Goal: Communication & Community: Answer question/provide support

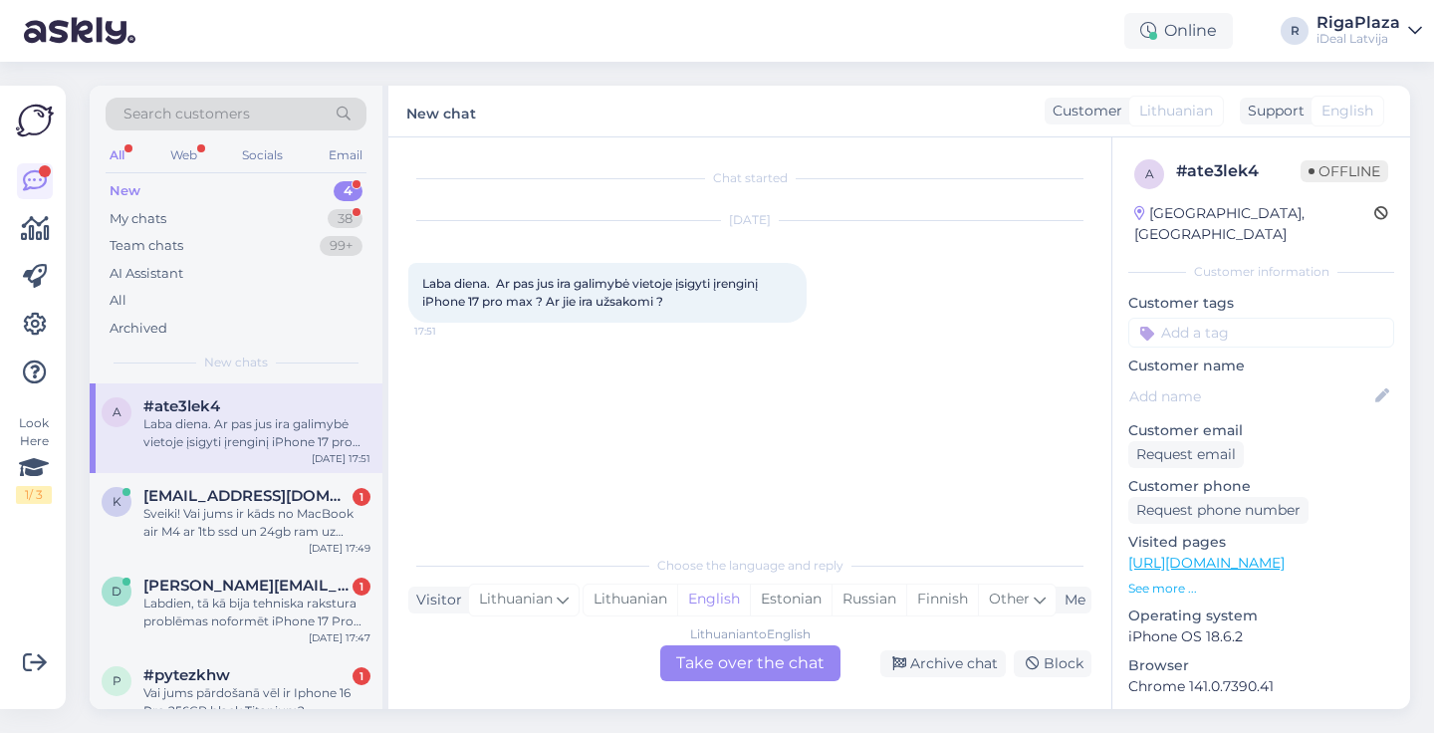
click at [756, 661] on div "Lithuanian to English Take over the chat" at bounding box center [750, 663] width 180 height 36
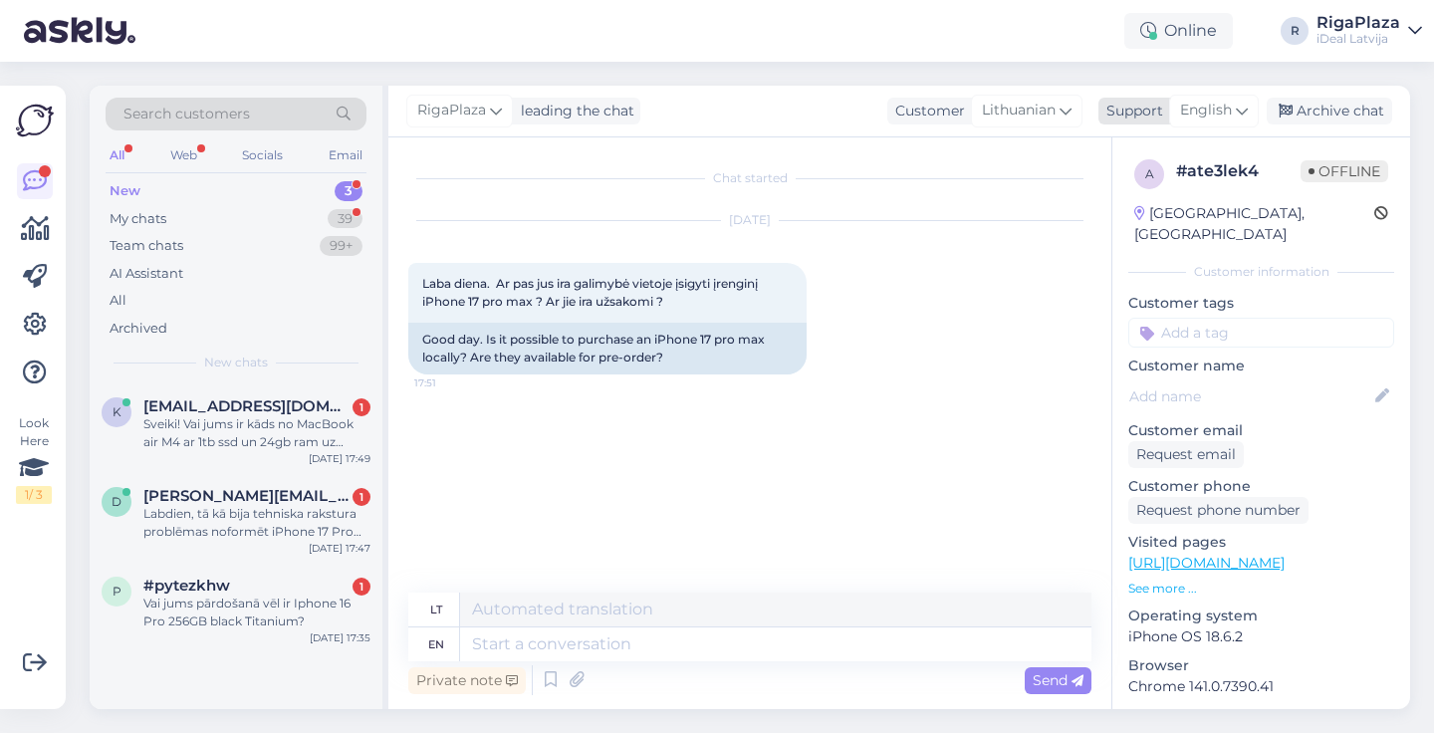
click at [1214, 126] on div "English" at bounding box center [1214, 111] width 90 height 32
type input "lat"
click at [1172, 180] on ul "Latvian" at bounding box center [1179, 199] width 219 height 48
click at [1170, 202] on link "Latvian" at bounding box center [1179, 199] width 219 height 32
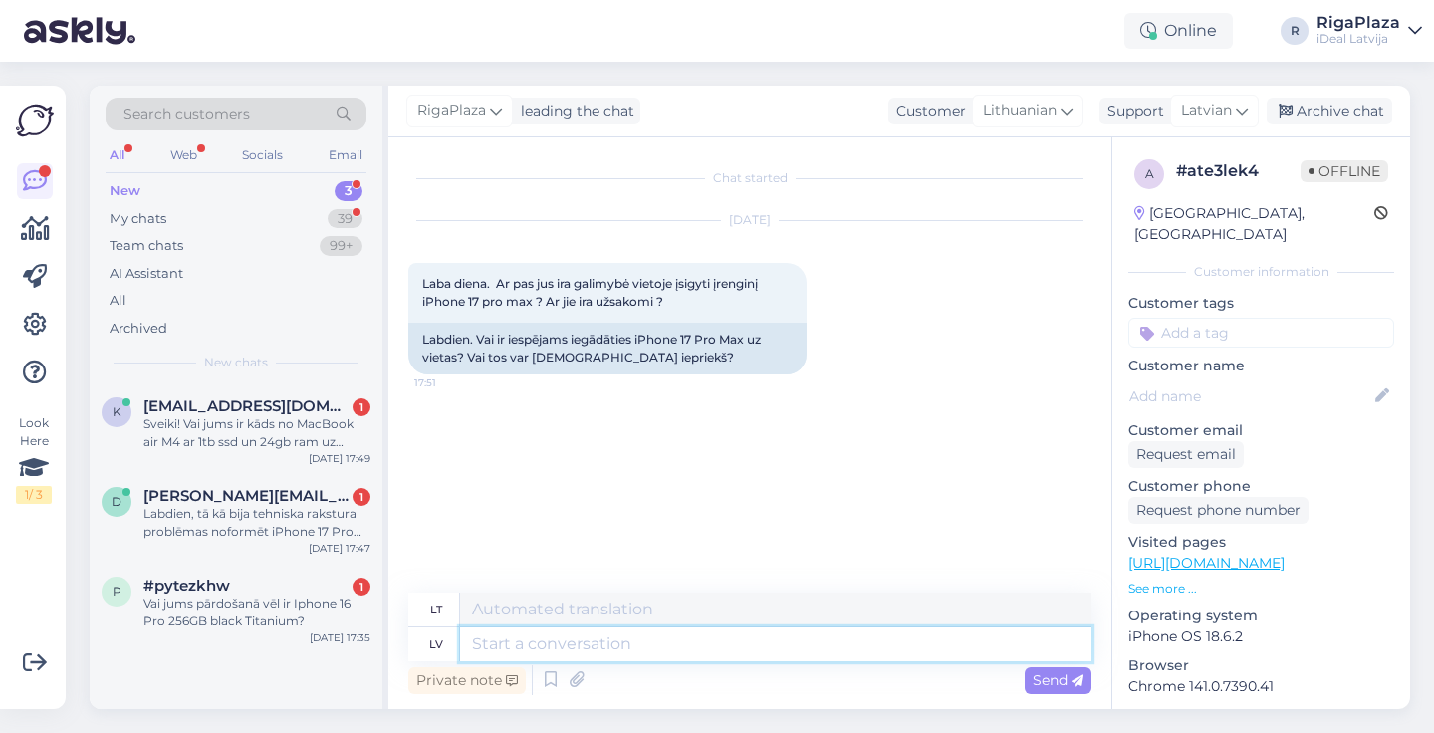
click at [636, 643] on textarea at bounding box center [775, 644] width 631 height 34
type textarea "sVEI"
type textarea "s"
type textarea "Sveiki!"
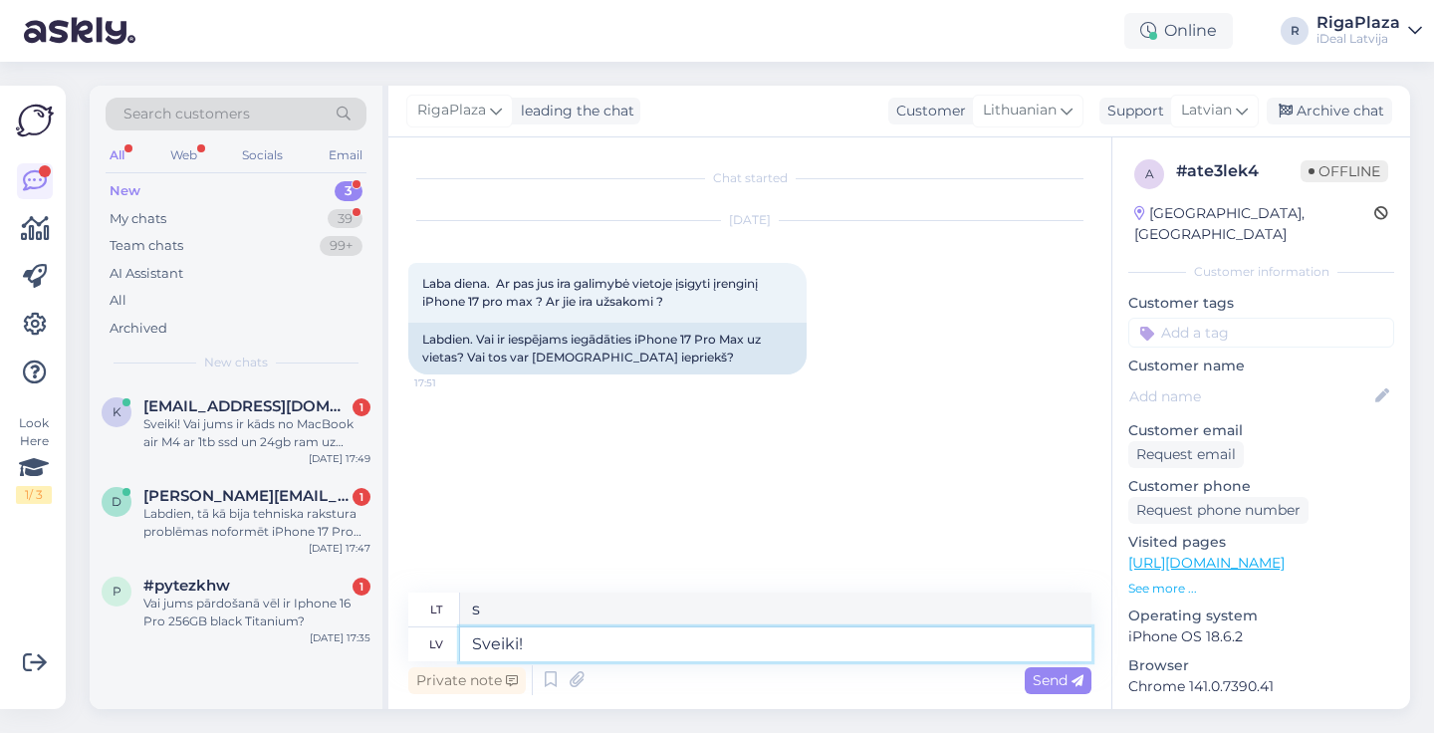
type textarea "Sveiki!"
type textarea "Sveiki! Uzreiz"
type textarea "Sveiki! Tuojau pat"
type textarea "Sveiki! Uzreiz tos"
type textarea "Sveiki! Gaukite juos dabar"
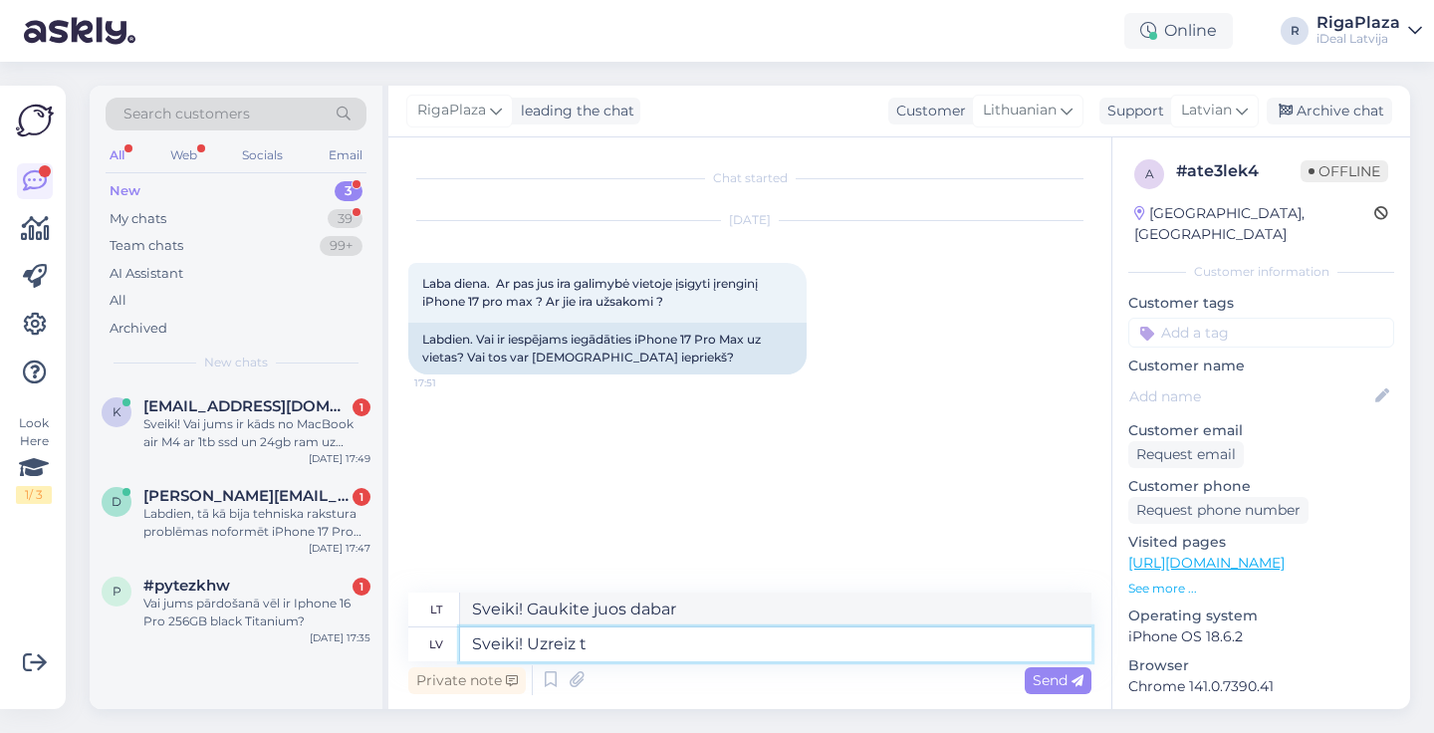
type textarea "Sveiki! Uzreiz"
type textarea "Sveiki! Tuojau pat"
type textarea "Sveiki! Uzreiz nebū s"
type textarea "Sveiki! Ne iš karto."
type textarea "Sveiki! Uzreiz nebūs i"
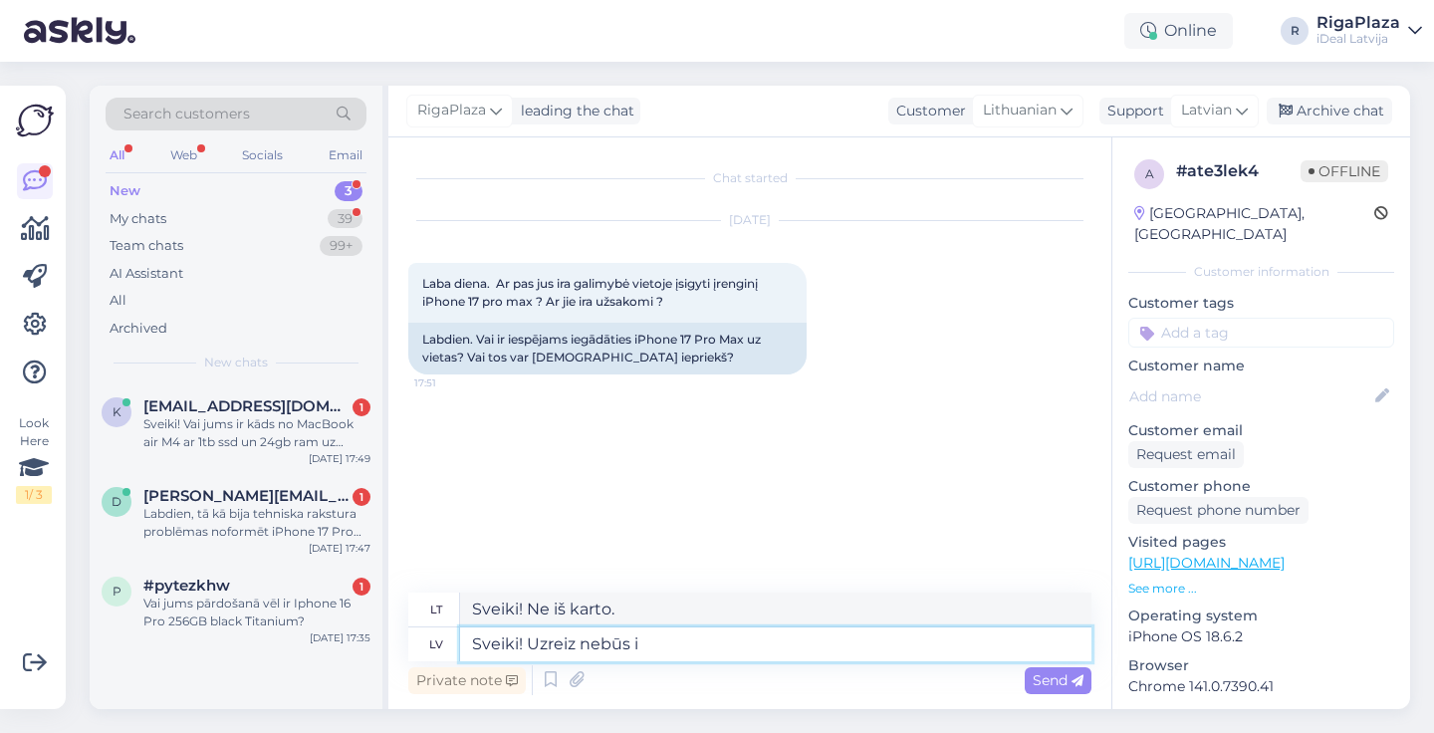
type textarea "Sveiki! Ne iš karto"
type textarea "Sveiki! Uzreiz nebūs iespējams da"
type textarea "Sveiki! Iš karto nebus įmanoma."
type textarea "Sveiki! Uzreiz nebūs iespējams dabūt '"
type textarea "Sveiki! Iš karto gauti nepavyks."
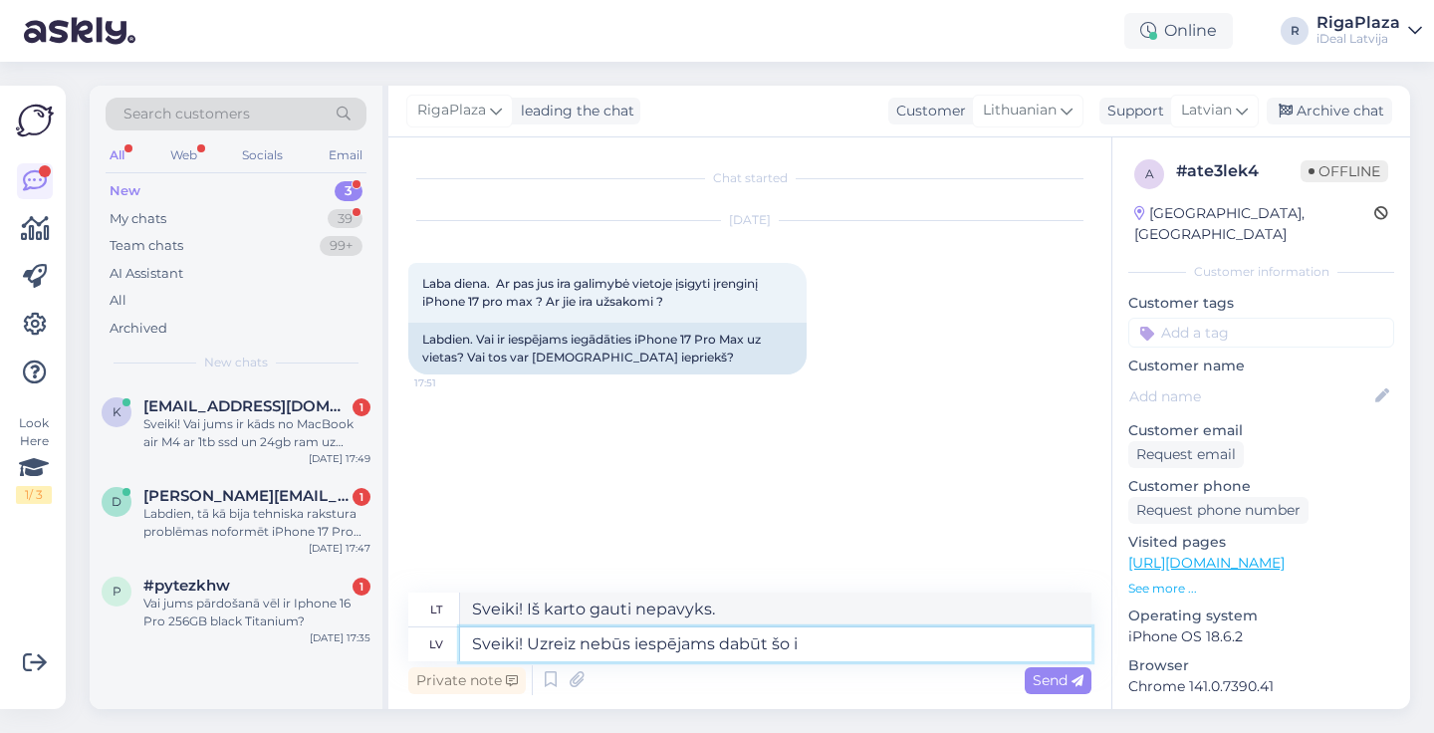
type textarea "Sveiki! Uzreiz nebūs iespējams dabūt šo ie"
type textarea "Sveiki! To gauti iš karto nebus įmanoma."
type textarea "Sveiki! Uzreiz nebūs iespējams dabūt šo ierīci. T"
type textarea "Sveiki! Šio įrenginio iš karto gauti nebus įmanoma."
type textarea "Sveiki! Uzreiz nebūs iespējams dabūt šo ierīci. Tikai p"
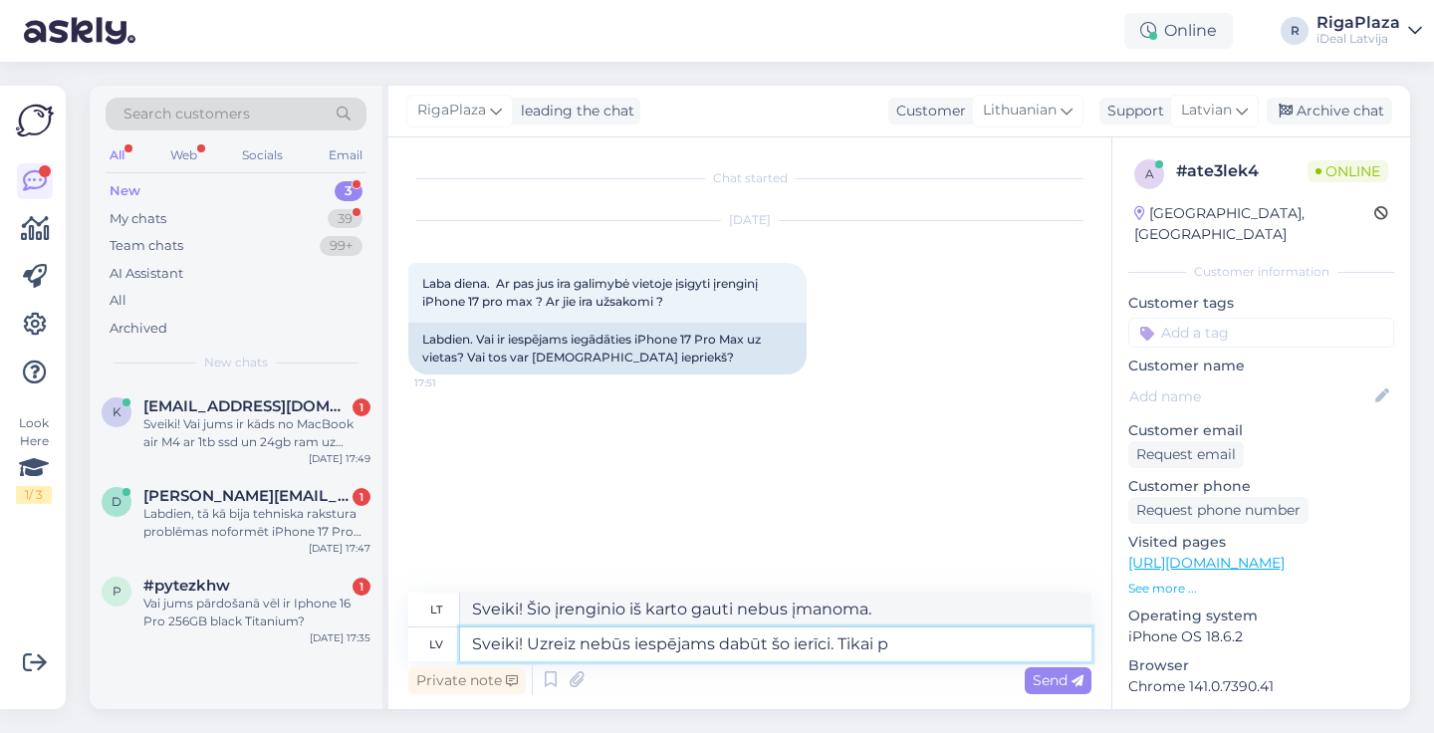
type textarea "Sveiki! Šio įrenginio iš karto gauti nebus įmanoma. Tik"
type textarea "Sveiki! Uzreiz nebūs iespējams dabūt šo ierīci. Tikai pasūtot"
type textarea "Sveiki! Šio įrenginio iš karto gauti nebus įmanoma. Tik užsakius."
type textarea "Sveiki! Uzreiz nebūs iespējams dabūt šo ierīci. Tikai pasūtot ir ie"
type textarea "Sveiki! Šio įrenginio iš karto gauti nebus įmanoma. Jį galima įsigyti tik užsak…"
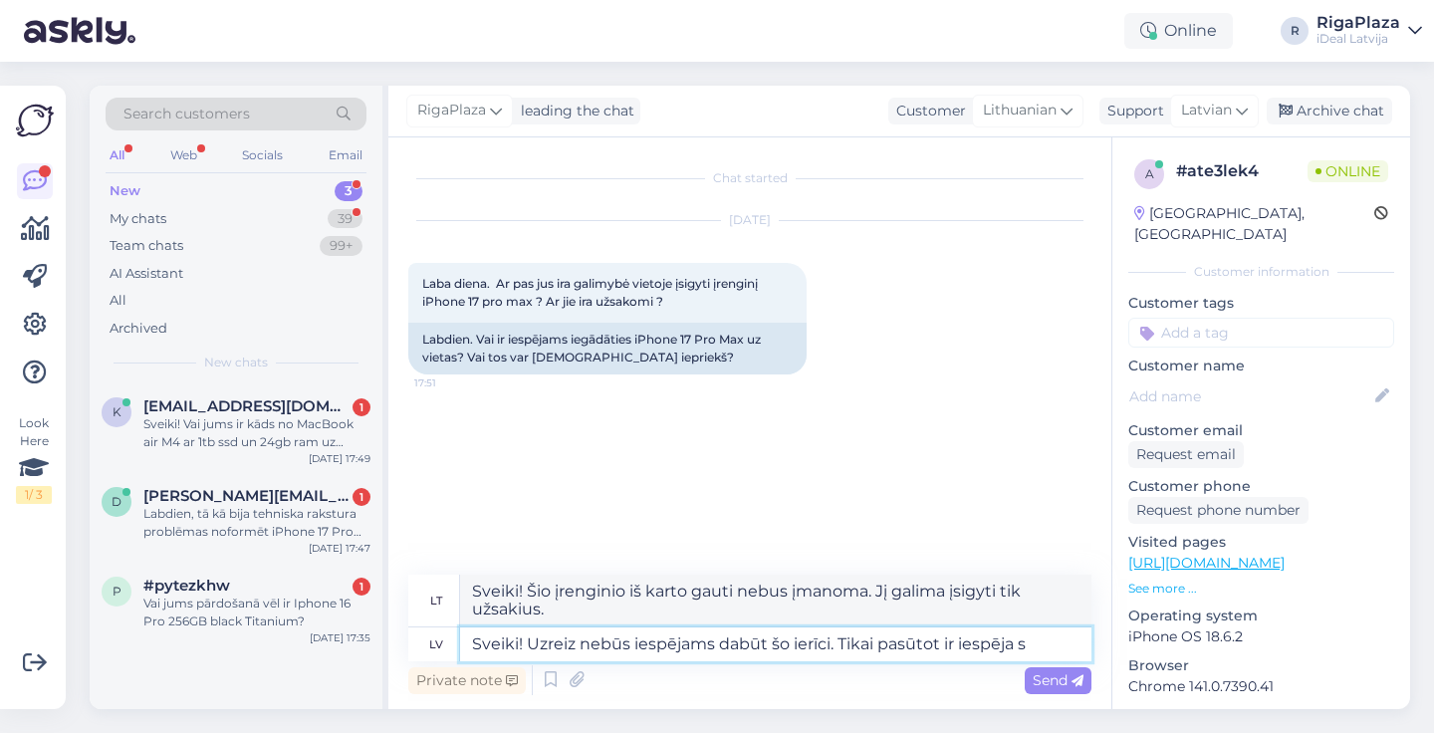
type textarea "Sveiki! Uzreiz nebūs iespējams dabūt šo ierīci. Tikai pasūtot ir iespēja s'"
type textarea "Sveiki! Šio įrenginio iš karto gauti nebus įmanoma. Tai įmanoma tik užsakius."
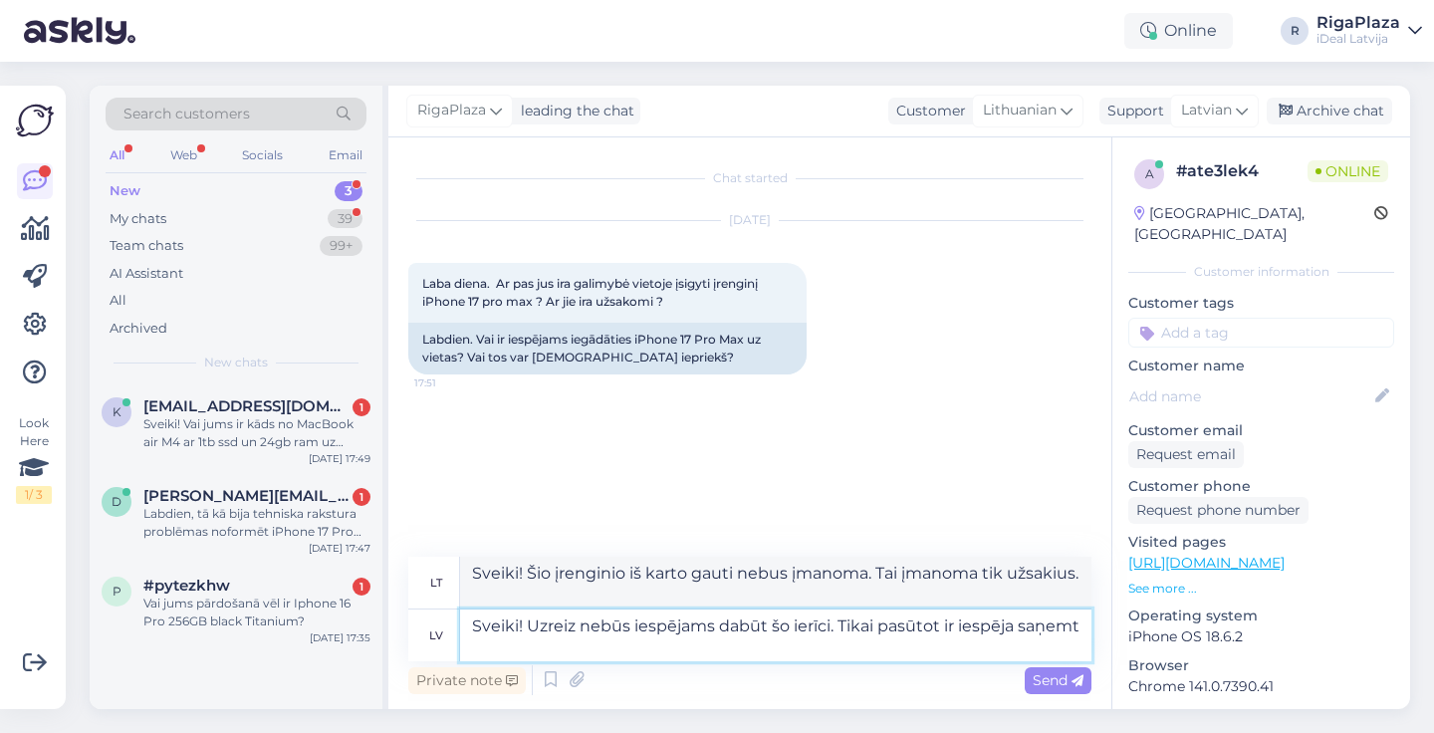
type textarea "Sveiki! Uzreiz nebūs iespējams dabūt šo ierīci. Tikai pasūtot ir iespēja saņemt…"
type textarea "Sveiki! Šio įrenginio iš karto gauti nebus įmanoma. Jį galite gauti tik užsisak…"
type textarea "Sveiki! Uzreiz nebūs iespējams dabūt šo ierīci. Tikai pasūtot ir iespēja saņemt…"
type textarea "Sveiki! Šio įrenginio iš karto gauti nebus įmanoma. Daugiau galite gauti tik už…"
type textarea "Sveiki! Uzreiz nebūs iespējams dabūt šo ierīci. Tikai pasūtot ir iespēja saņemt…"
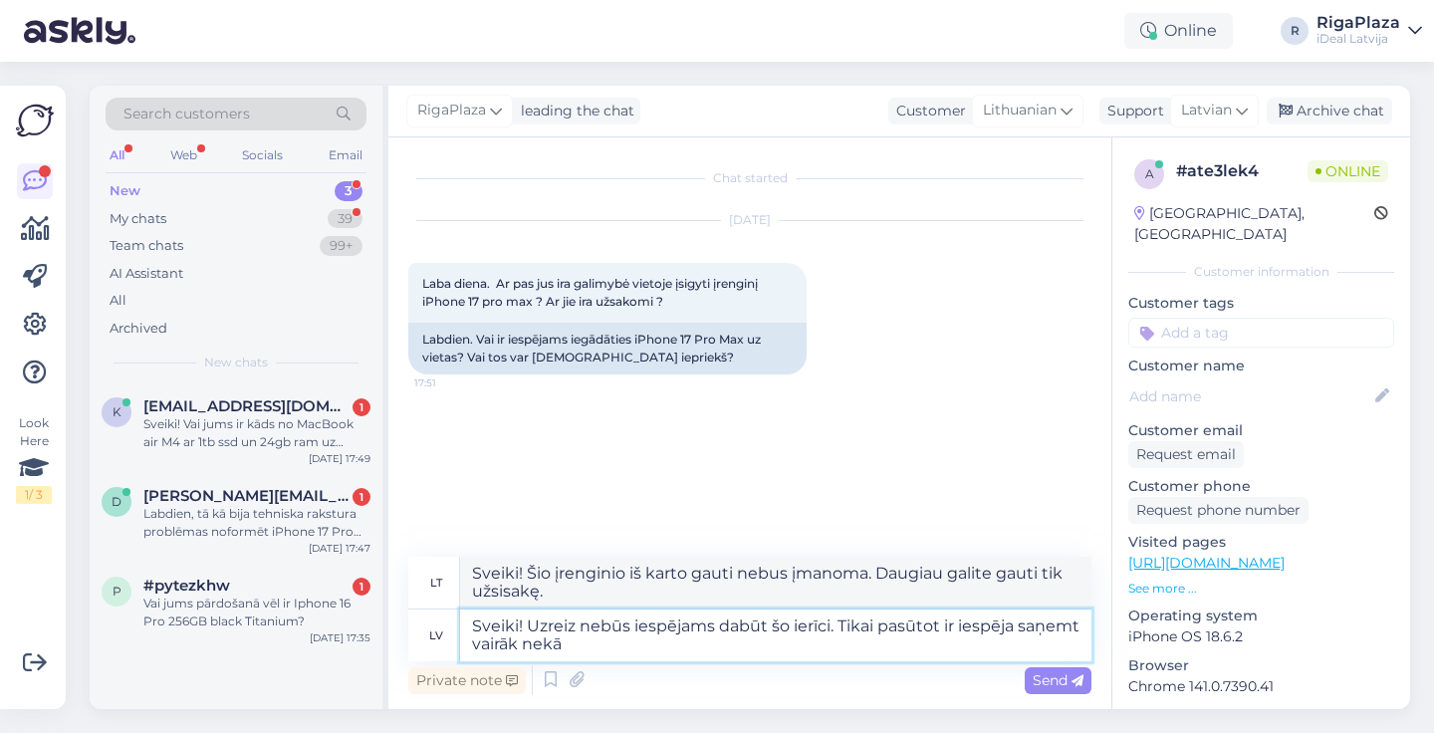
type textarea "Sveiki! Šio įrenginio iš karto gauti nebus įmanoma. Tik užsakius galima gauti d…"
click at [578, 644] on textarea "Sveiki! Uzreiz nebūs iespējams dabūt šo ierīci. Tikai pasūtot ir iespēja saņemt…" at bounding box center [775, 635] width 631 height 52
type textarea "Sveiki! Uzreiz nebūs iespējams dabūt šo ierīci. Tikai pasūtot ir iespēja saņemt…"
type textarea "Sveiki! Šio įrenginio iš karto gauti nebus įmanoma. Tik užsakius yra galimybė g…"
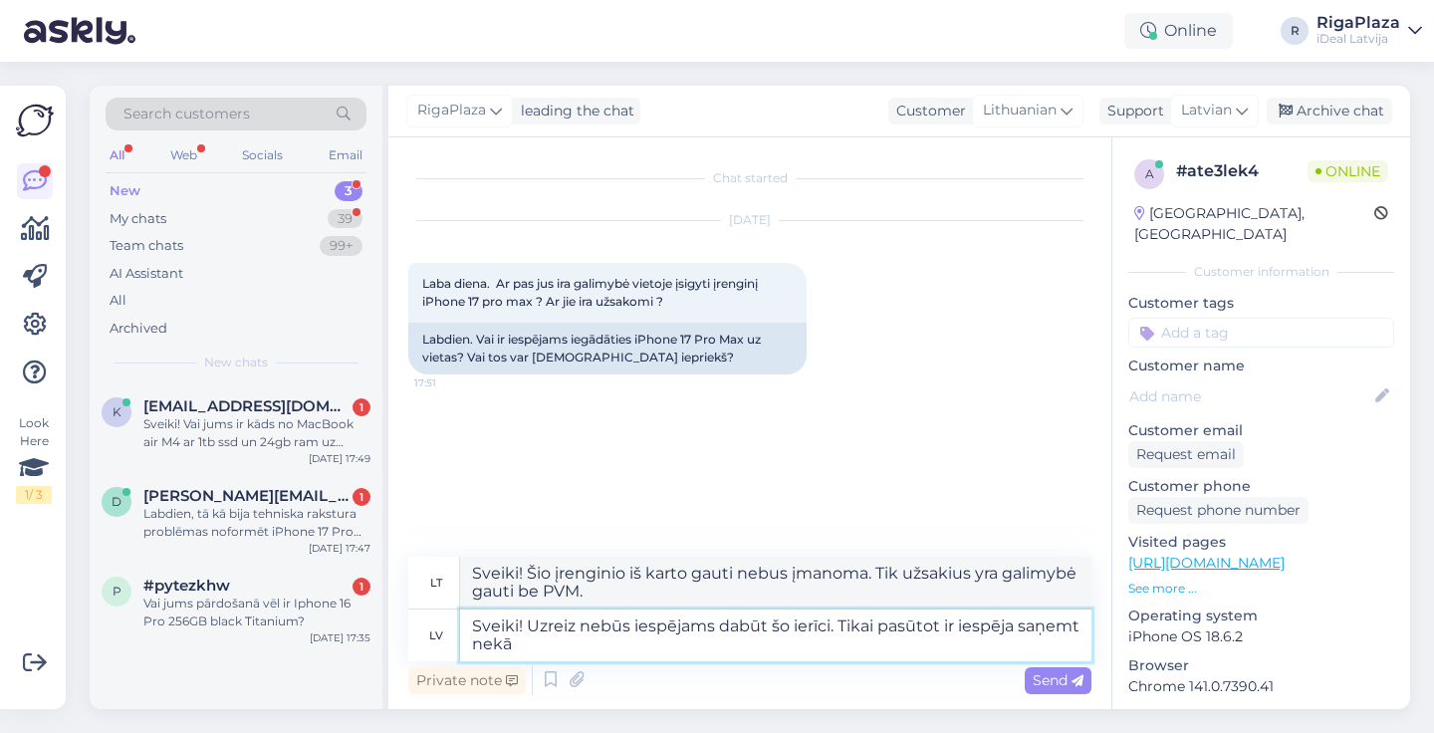
type textarea "Sveiki! Uzreiz nebūs iespējams dabūt šo ierīci. Tikai pasūtot ir iespēja saņemt…"
type textarea "Sveiki! Šio įrenginio iš karto gauti nebus įmanoma. Jį galite gauti tik užsisak…"
type textarea "Sveiki! Uzreiz nebūs iespējams dabūt šo ierīci. Tikai pasūtot ir iespēja saņemt…"
type textarea "Sveiki! Šio įrenginio iš karto gauti nebus įmanoma. Jį galite gauti tik užsisak…"
type textarea "Sveiki! Uzreiz nebūs iespējams dabūt šo ierīci. Tikai pasūtot ir iespēja saņemt…"
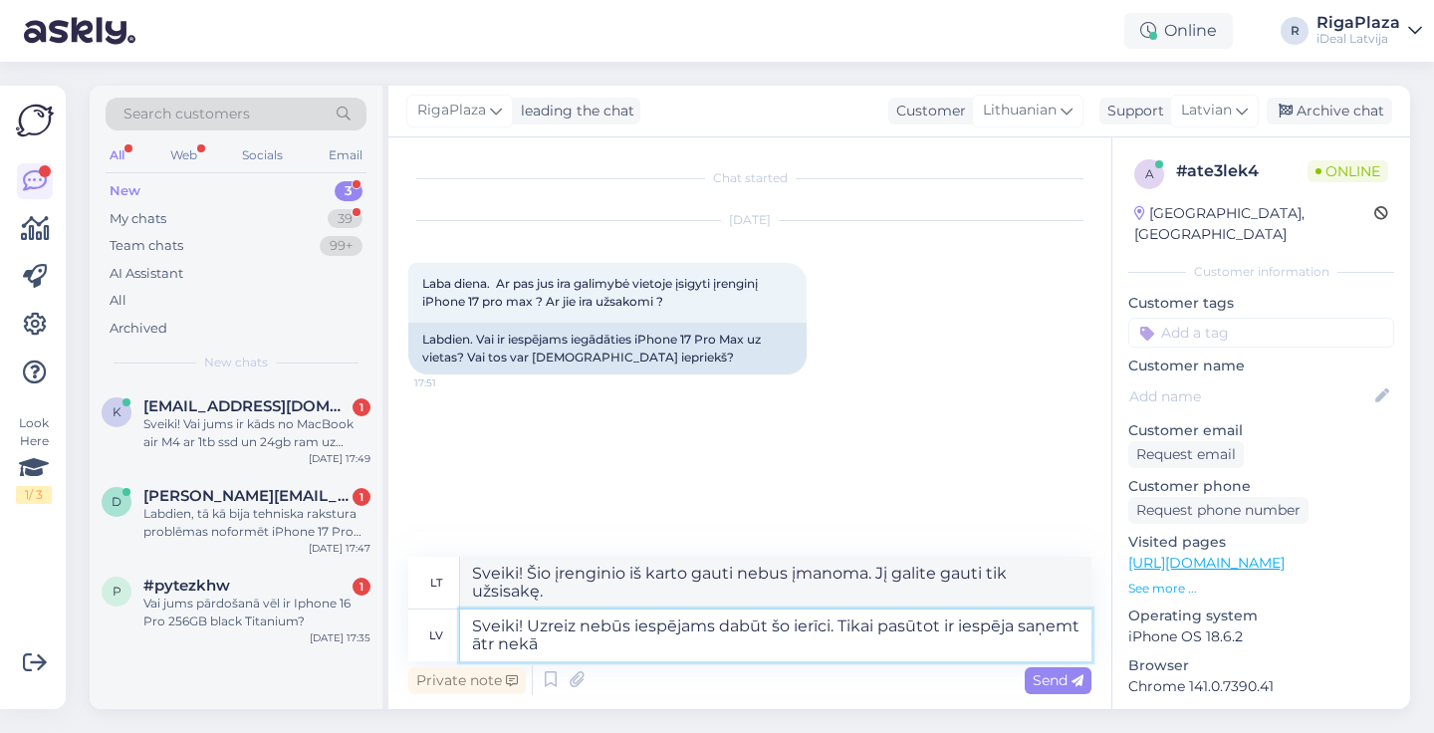
type textarea "Sveiki! Šio įrenginio iš karto gauti nebus įmanoma. Jį galite įsigyti tik užsis…"
type textarea "Sveiki! Uzreiz nebūs iespējams dabūt šo ierīci. Tikai pasūtot ir iespēja saņemt…"
type textarea "Sveiki! Šio įrenginio iš karto gauti nebus įmanoma. Tik užsakius jį galima gaut…"
type textarea "Sveiki! Uzreiz nebūs iespējams dabūt šo ierīci. Tikai pasūtot ir iespēja saņemt…"
type textarea "Sveiki! Šio įrenginio iš karto gauti nebus įmanoma. Tik užsakius jį galima gaut…"
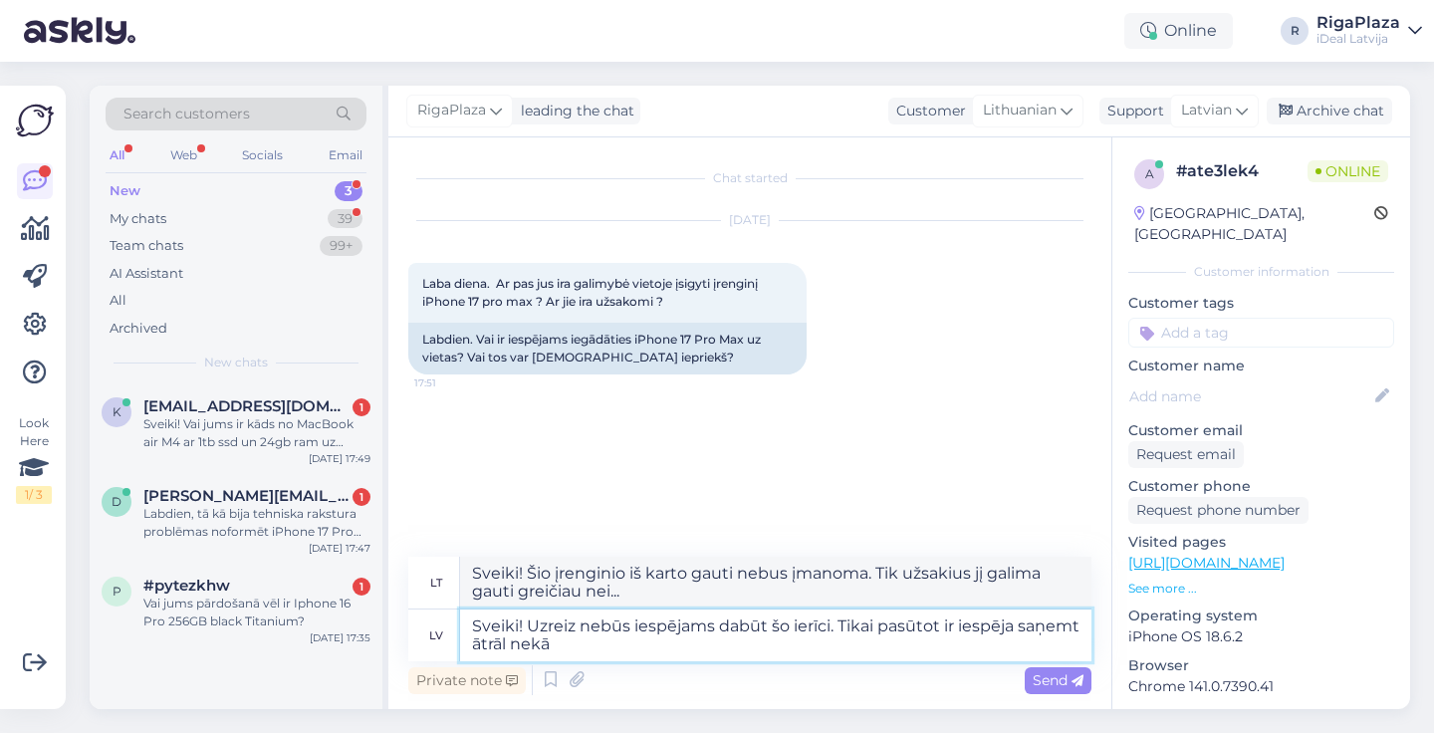
click at [646, 645] on textarea "Sveiki! Uzreiz nebūs iespējams dabūt šo ierīci. Tikai pasūtot ir iespēja saņemt…" at bounding box center [775, 635] width 631 height 52
click at [575, 645] on textarea "Sveiki! Uzreiz nebūs iespējams dabūt šo ierīci. Tikai pasūtot ir iespēja saņemt…" at bounding box center [775, 635] width 631 height 52
type textarea "Sveiki! Uzreiz nebūs iespējams dabūt šo ierīci. Tikai pasūtot ir iespēja saņemt…"
type textarea "Sveiki! Šio įrenginio iš karto gauti nebus įmanoma. Tik užsakius yra galimybė j…"
type textarea "Sveiki! Uzreiz nebūs iespējams dabūt šo ierīci. Tikai pasūtot ir iespēja saņemt…"
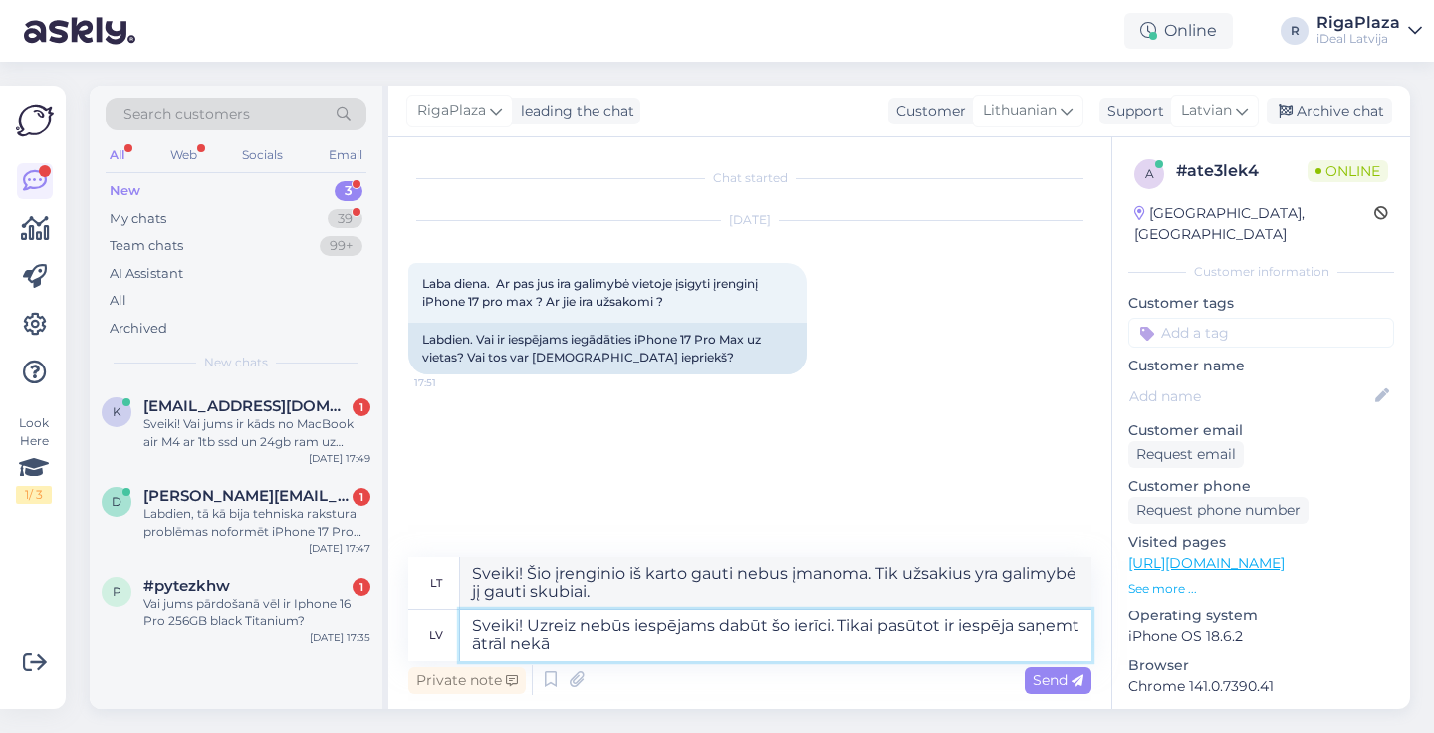
type textarea "Sveiki! Šio įrenginio iš karto gauti nebus įmanoma. Tik užsakius jį galima gaut…"
type textarea "Sveiki! Uzreiz nebūs iespējams dabūt šo ierīci. Tikai pasūtot ir iespēja saņemt…"
type textarea "Sveiki! Šio įrenginio iš karto gauti nebus įmanoma. Tik užsakius jį galima gaut…"
click at [705, 668] on div "Private note Send" at bounding box center [749, 680] width 683 height 38
click at [712, 660] on textarea "Sveiki! Uzreiz nebūs iespējams dabūt šo ierīci. Tikai pasūtot ir iespēja saņemt…" at bounding box center [775, 635] width 631 height 52
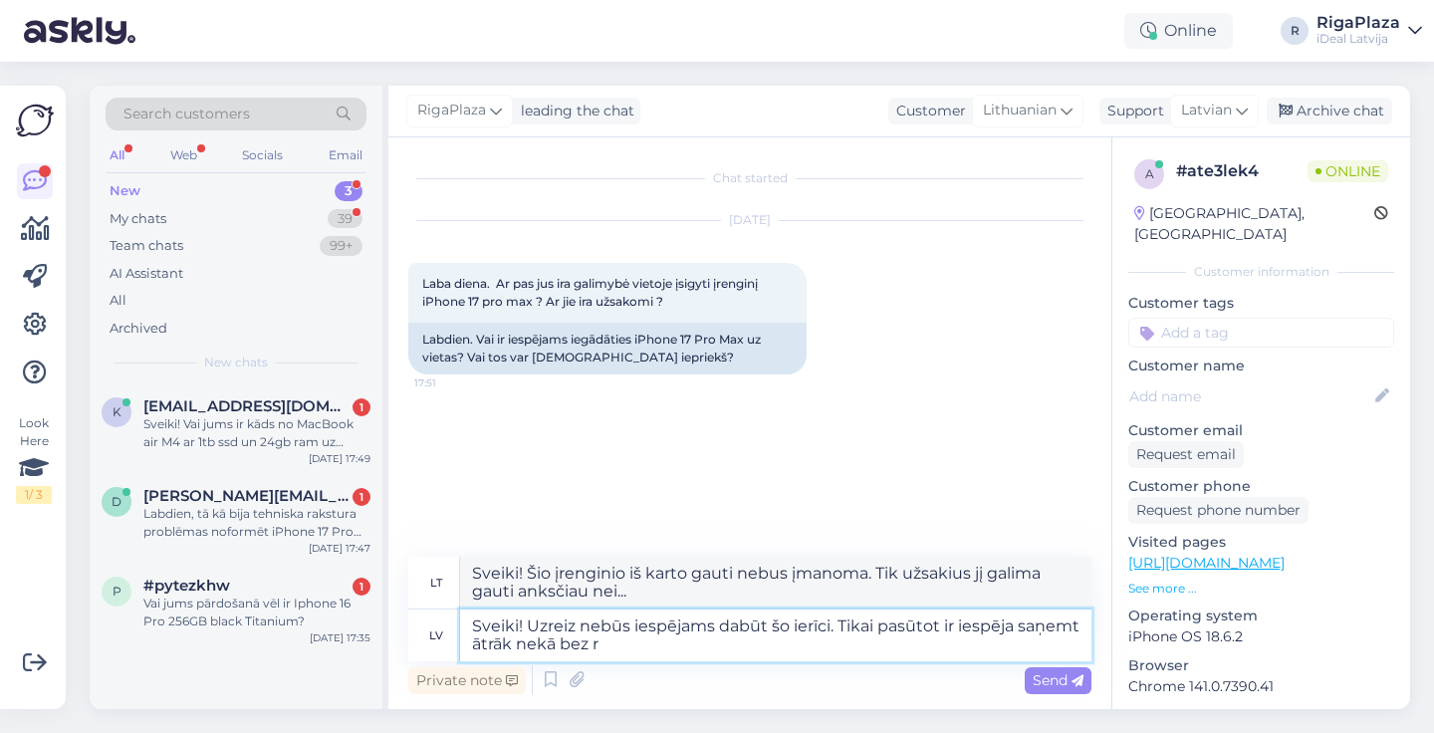
type textarea "Sveiki! Uzreiz nebūs iespējams dabūt šo ierīci. Tikai pasūtot ir iespēja saņemt…"
type textarea "Sveiki! Šio įrenginio iš karto gauti nebus įmanoma. Tik užsakius jį galima gaut…"
type textarea "Sveiki! Uzreiz nebūs iespējams dabūt šo ierīci. Tikai pasūtot ir iespēja saņemt…"
type textarea "Sveiki! Šio įrenginio iš karto gauti nebus įmanoma. Tik užsakę galite jį gauti …"
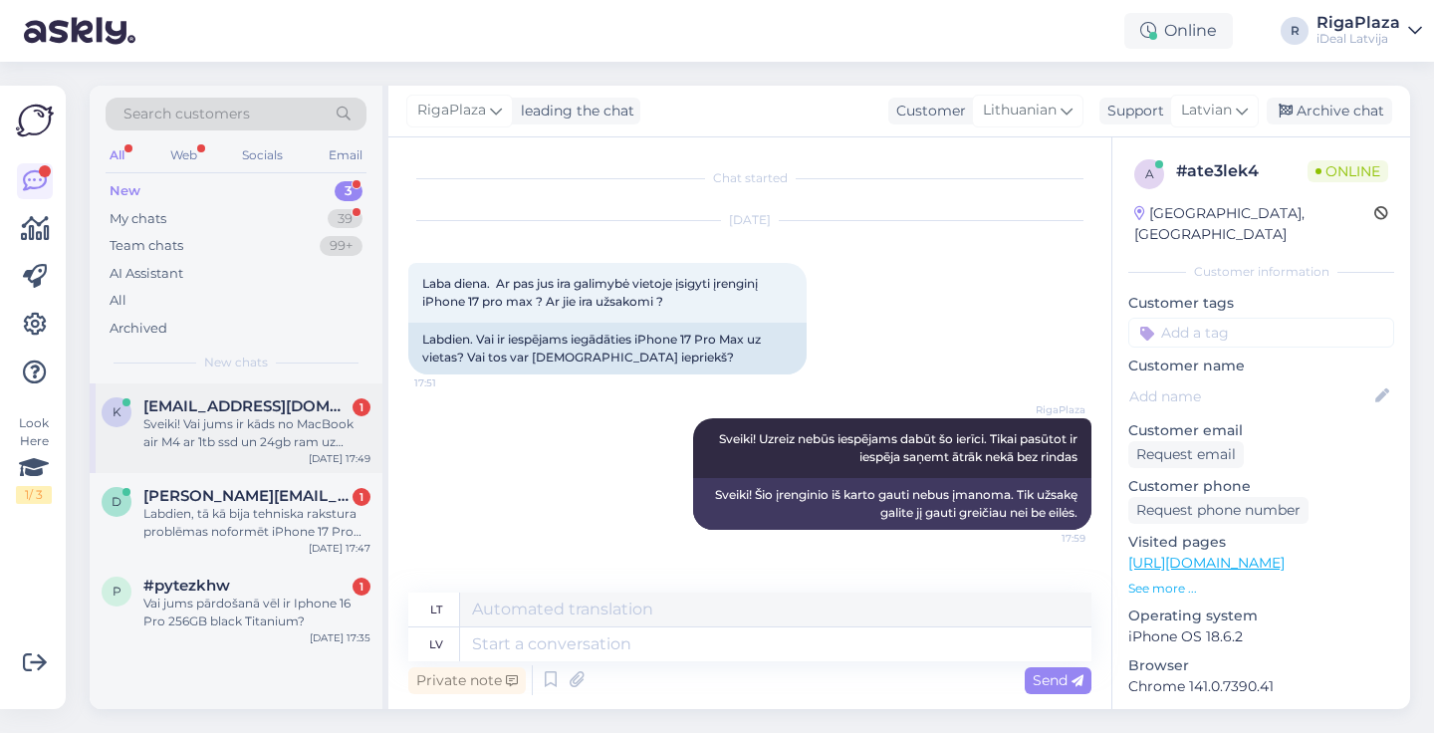
click at [315, 461] on div "k kristapskk@gmail.com 1 Sveiki! Vai jums ir kāds no MacBook air M4 ar 1tb ssd …" at bounding box center [236, 428] width 293 height 90
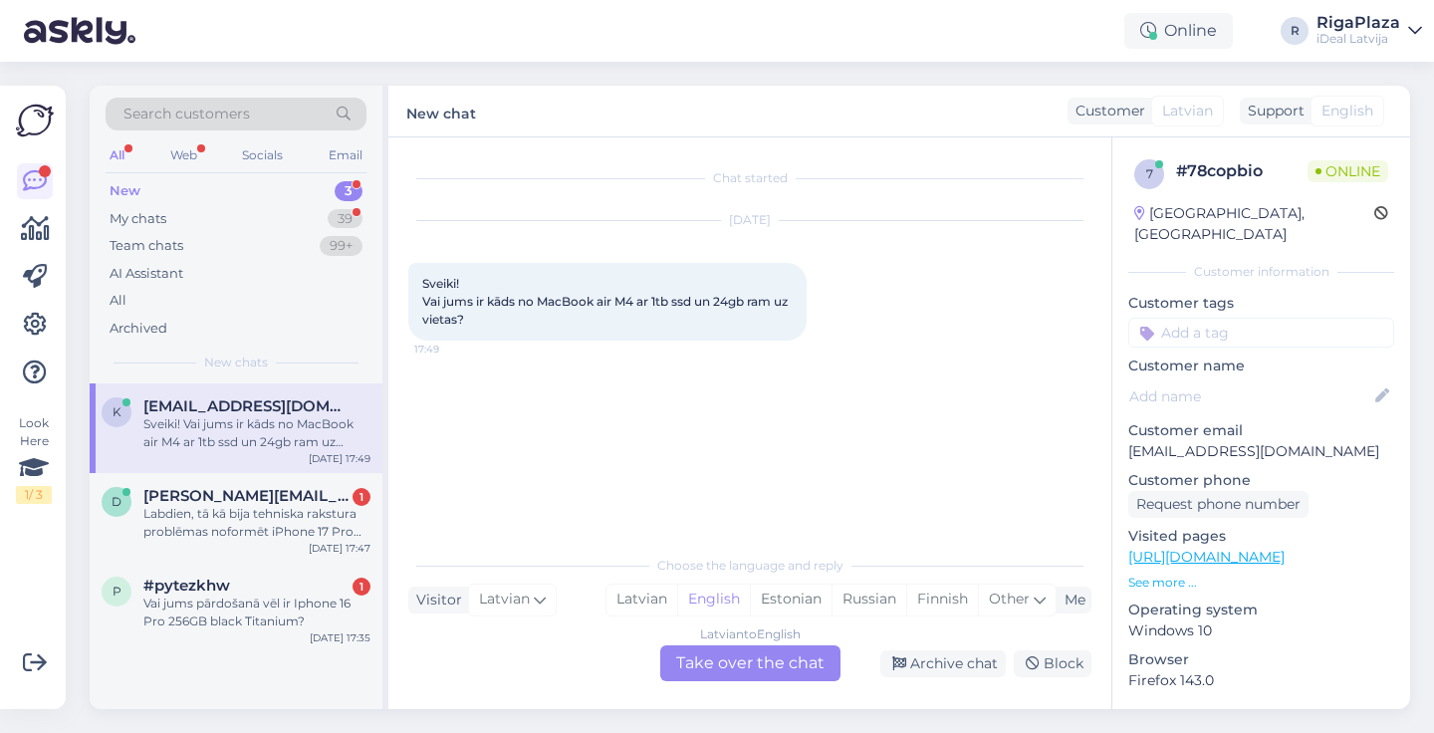
click at [703, 665] on div "Latvian to English Take over the chat" at bounding box center [750, 663] width 180 height 36
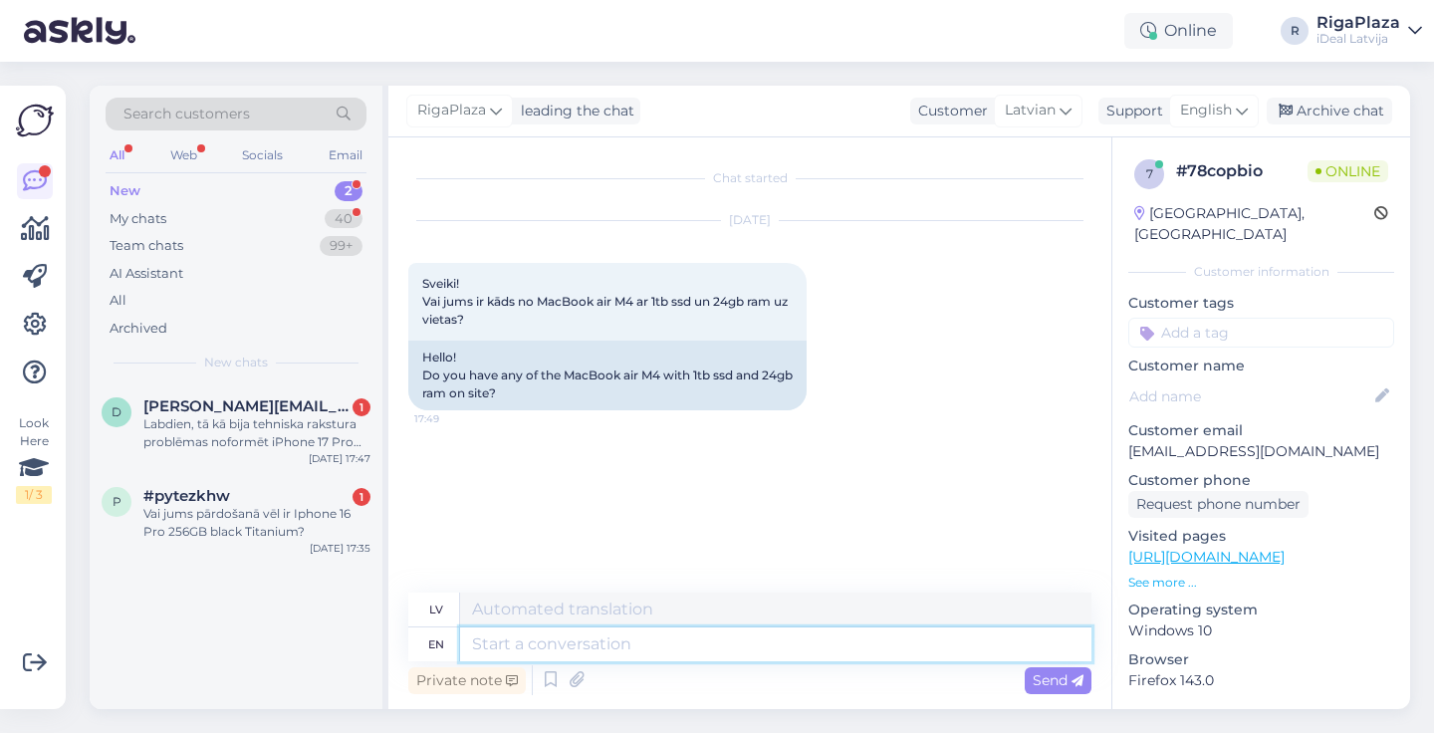
click at [771, 641] on textarea at bounding box center [775, 644] width 631 height 34
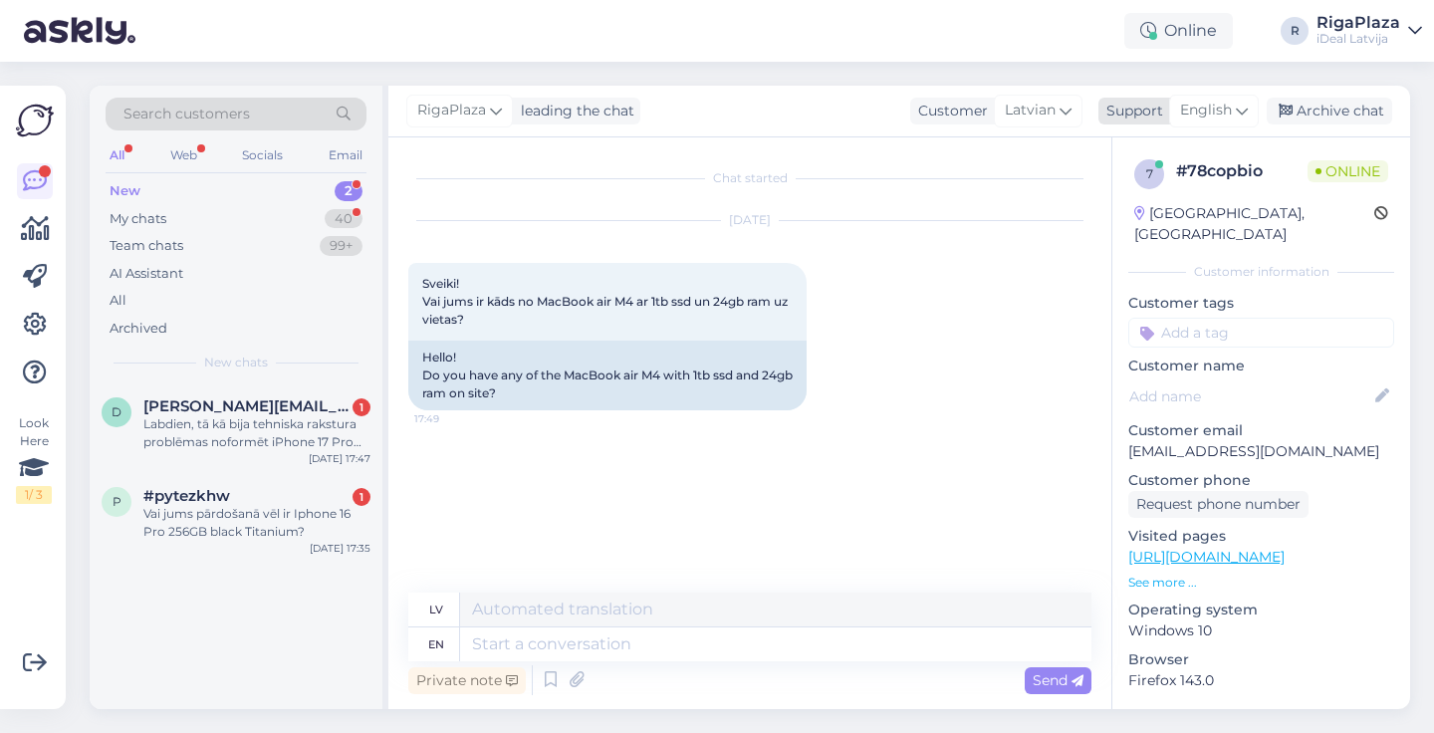
click at [1236, 117] on icon at bounding box center [1242, 111] width 12 height 22
click at [1167, 204] on link "Latvian" at bounding box center [1179, 199] width 219 height 32
click at [669, 640] on textarea at bounding box center [749, 640] width 683 height 42
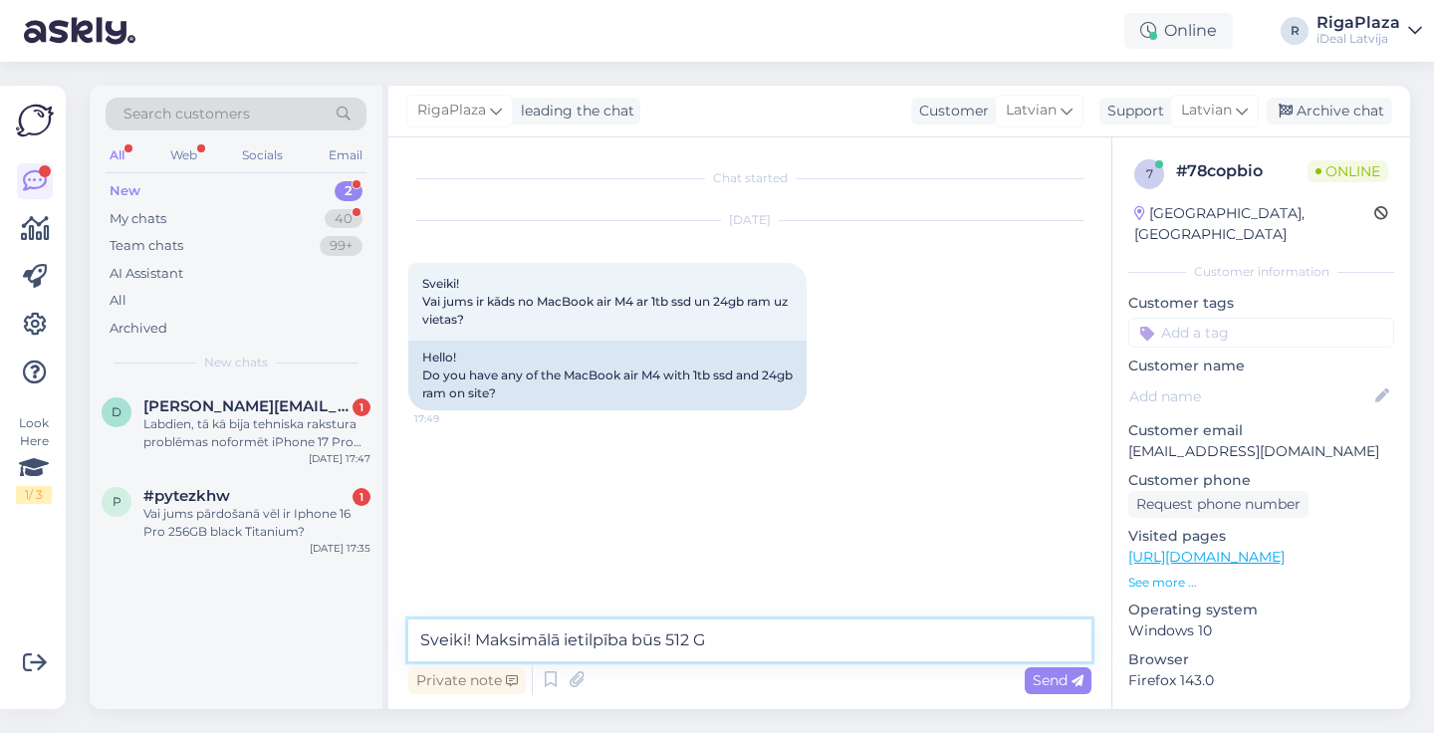
type textarea "Sveiki! Maksimālā ietilpība būs 512 GB"
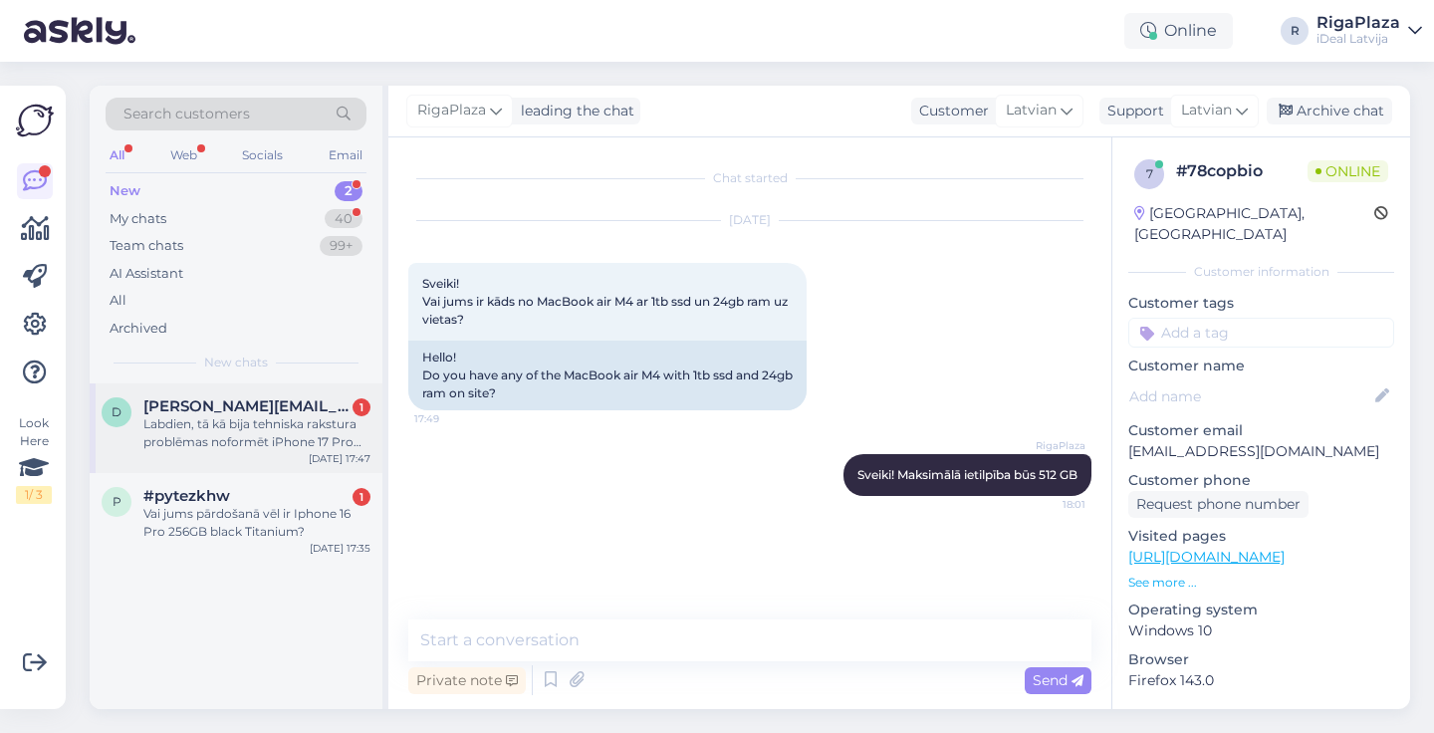
click at [331, 451] on div "[DATE] 17:47" at bounding box center [340, 458] width 62 height 15
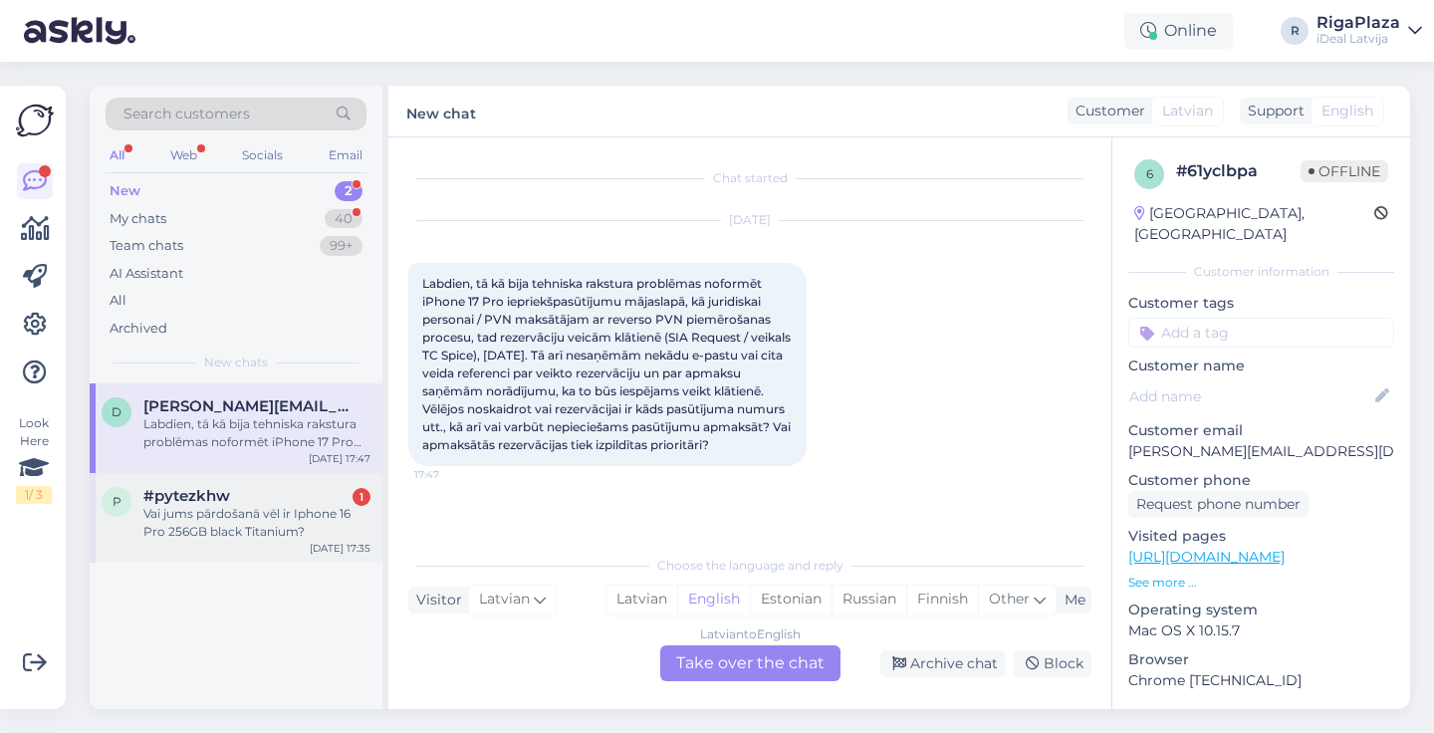
click at [298, 513] on div "Vai jums pārdošanā vēl ir Iphone 16 Pro 256GB black Titanium?" at bounding box center [256, 523] width 227 height 36
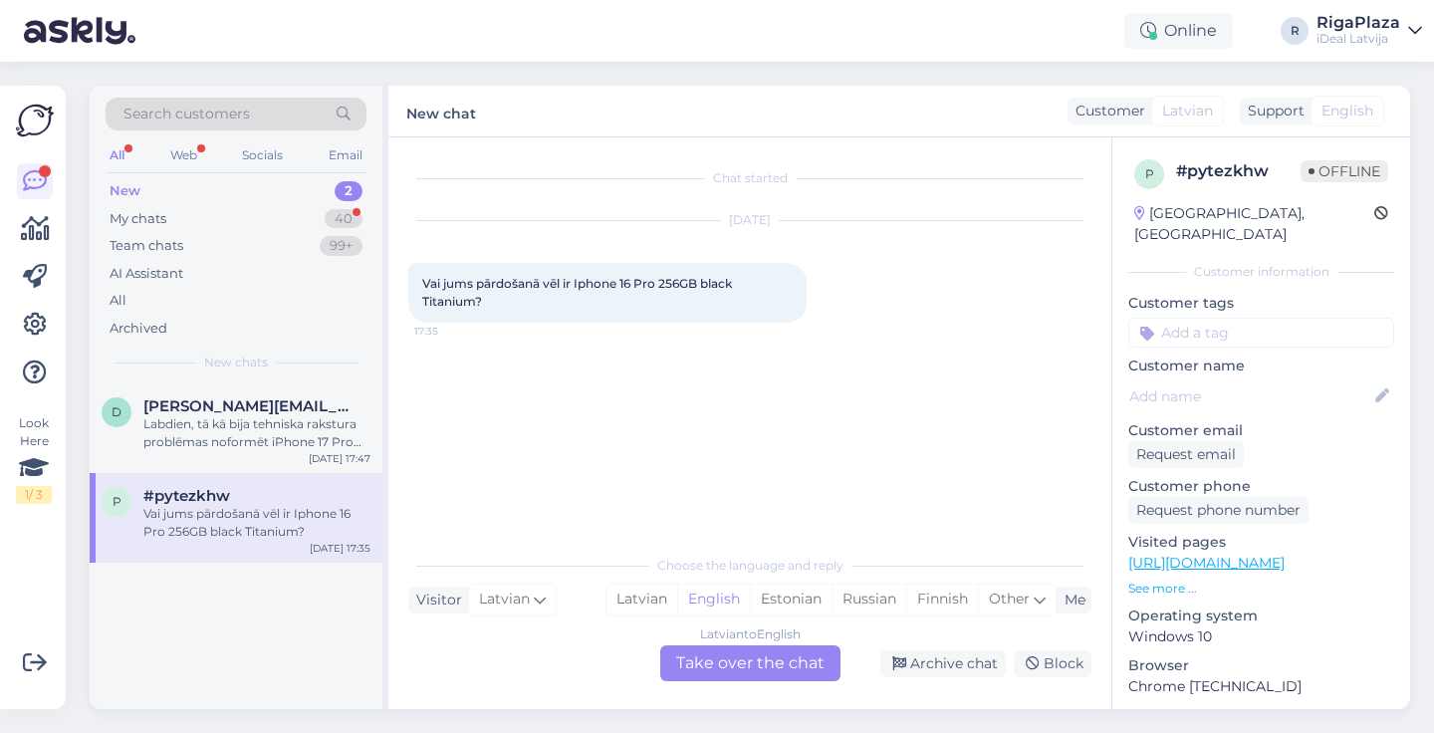
click at [712, 645] on div "Latvian to English Take over the chat" at bounding box center [750, 663] width 180 height 36
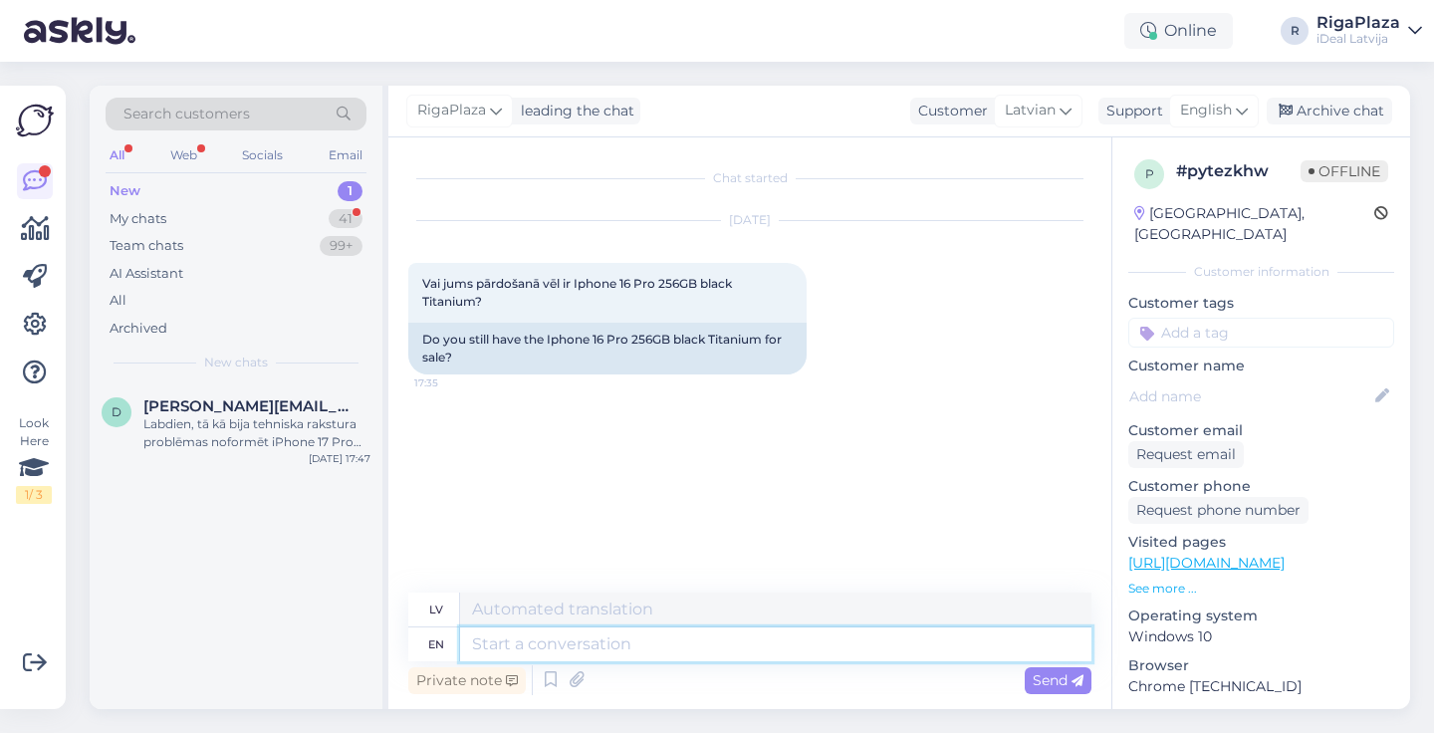
click at [716, 650] on textarea at bounding box center [775, 644] width 631 height 34
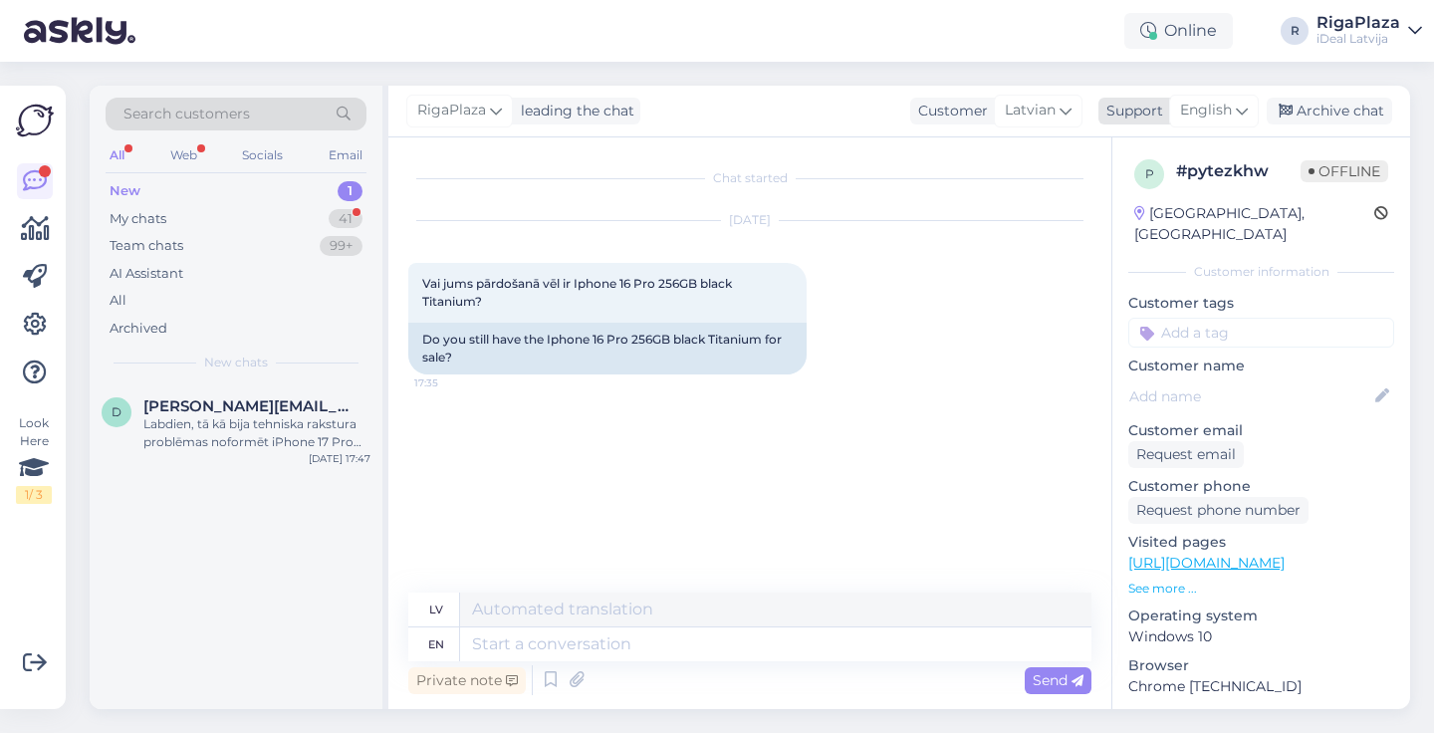
click at [1213, 119] on span "English" at bounding box center [1206, 111] width 52 height 22
click at [1124, 197] on link "Latvian" at bounding box center [1179, 199] width 219 height 32
click at [523, 629] on textarea at bounding box center [749, 640] width 683 height 42
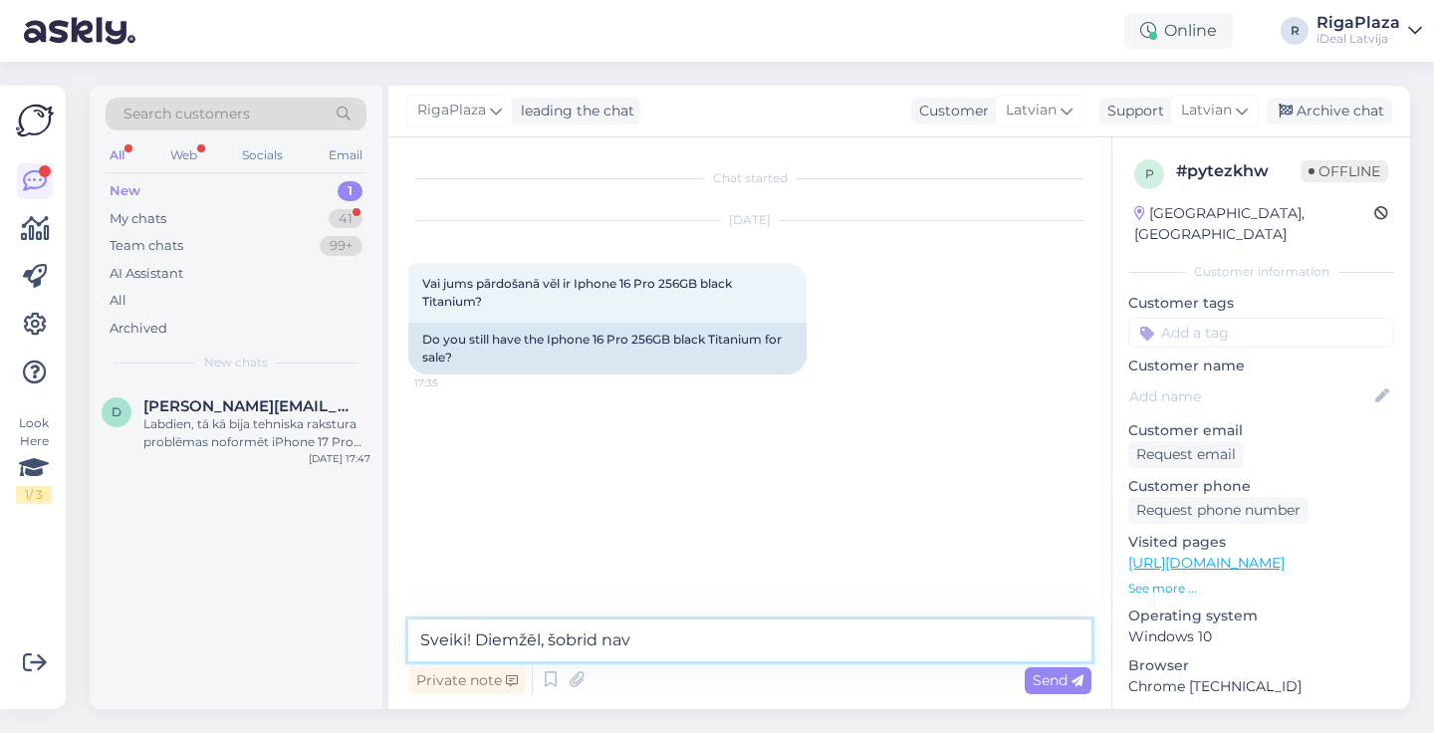
type textarea "Sveiki! Diemžēl, šobrid nav"
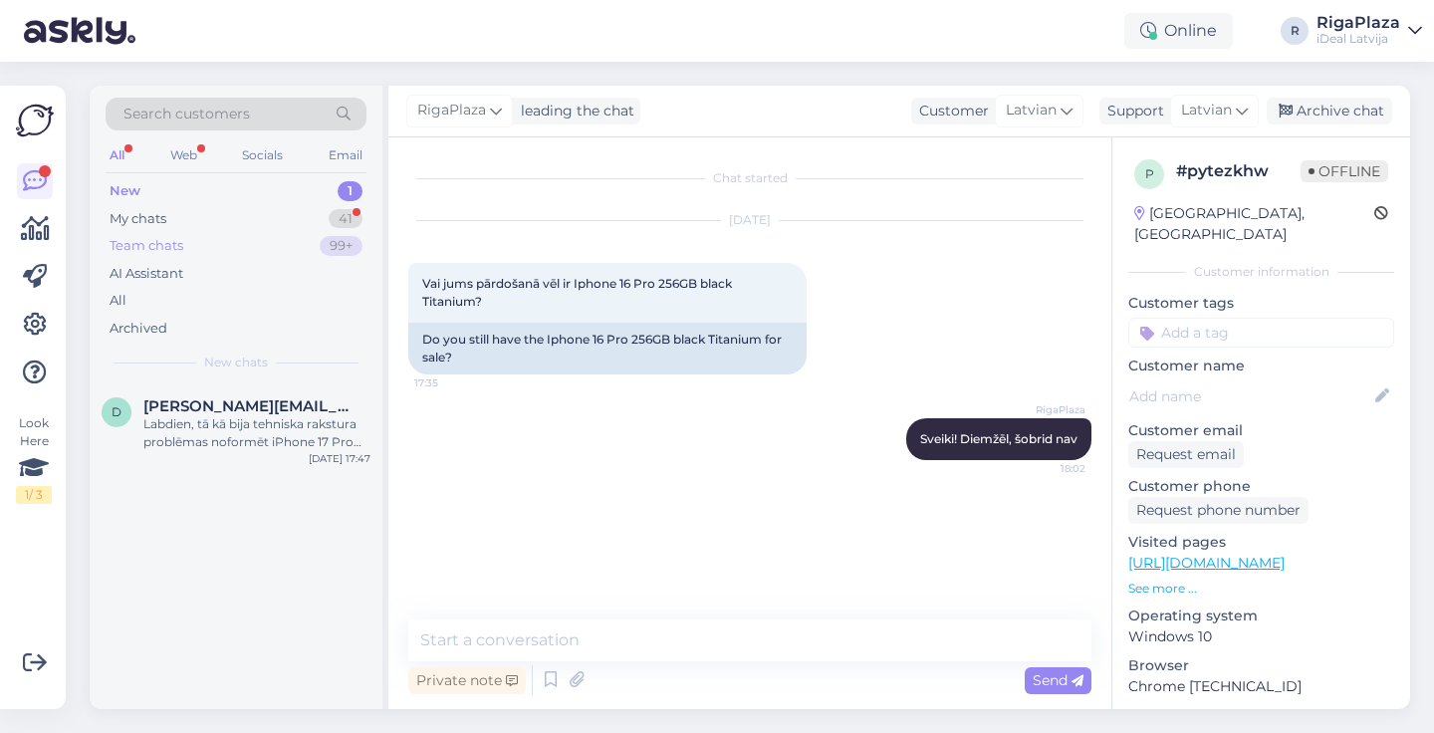
click at [243, 242] on div "Team chats 99+" at bounding box center [236, 246] width 261 height 28
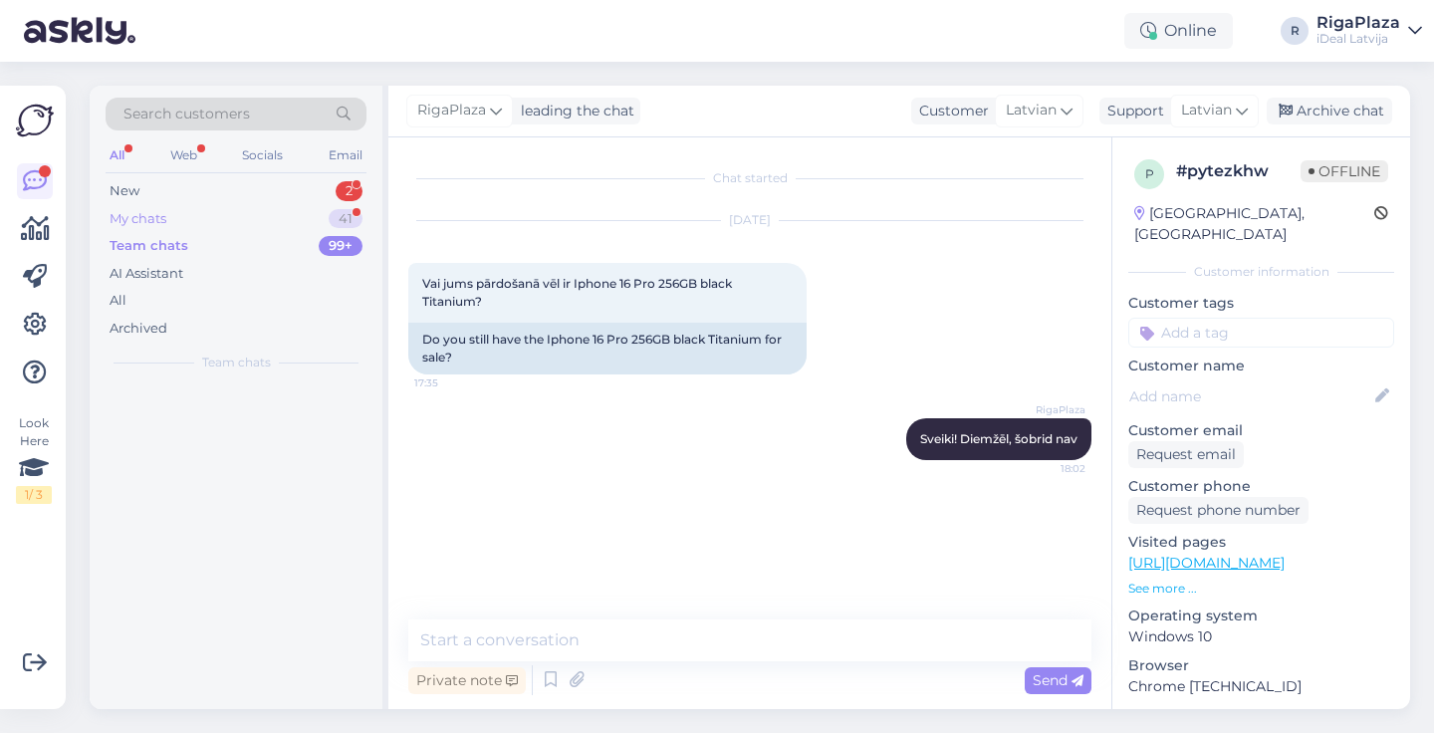
click at [256, 211] on div "My chats 41" at bounding box center [236, 219] width 261 height 28
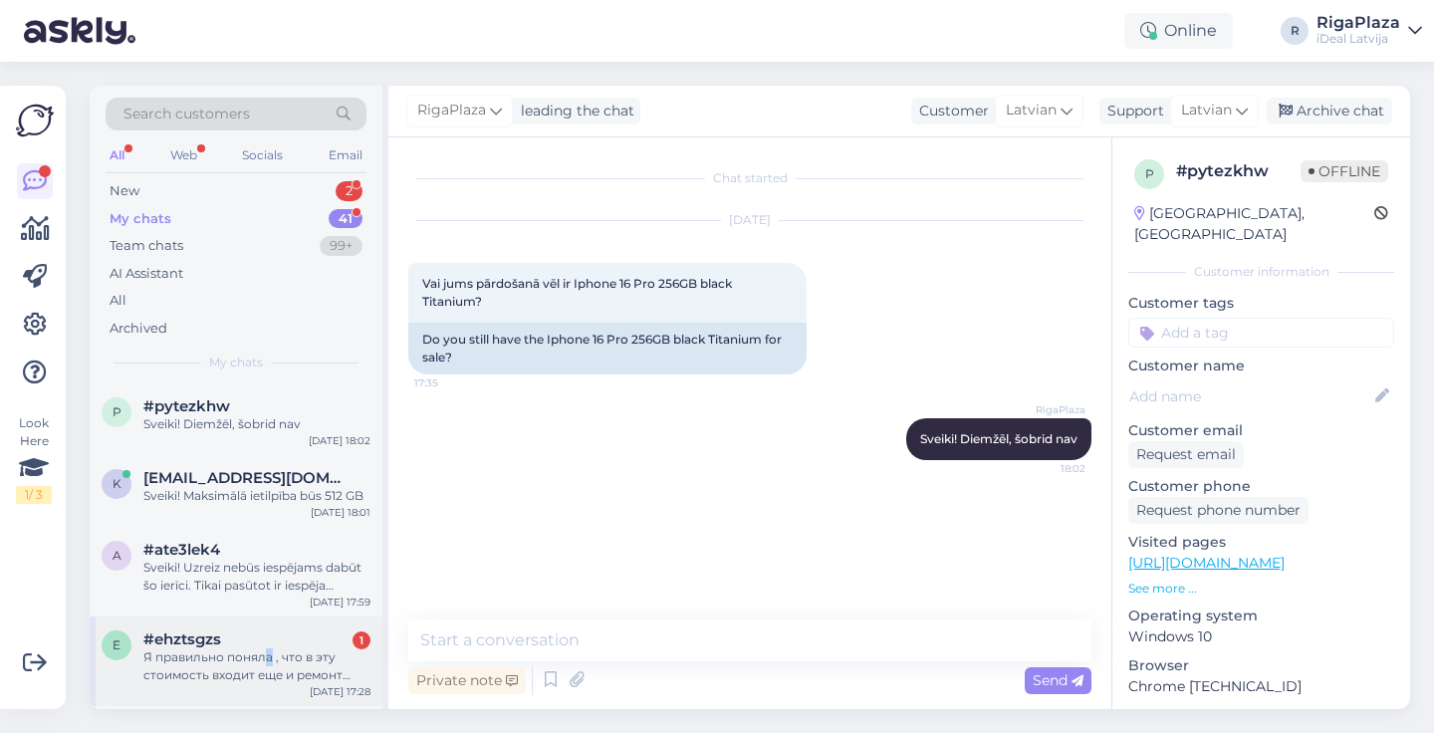
click at [269, 649] on div "Я правильно поняла , что в эту стоимость входит еще и ремонт динамика ? И скажи…" at bounding box center [256, 666] width 227 height 36
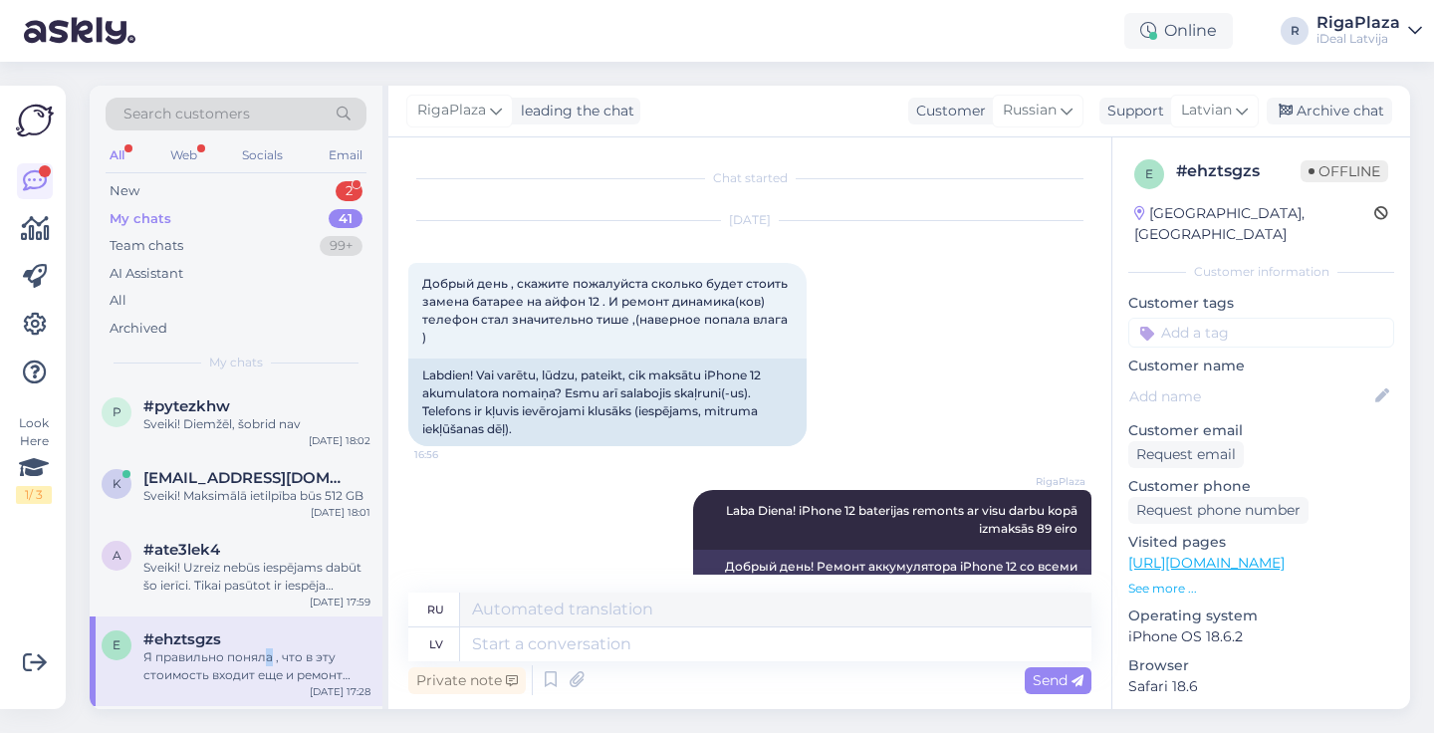
scroll to position [222, 0]
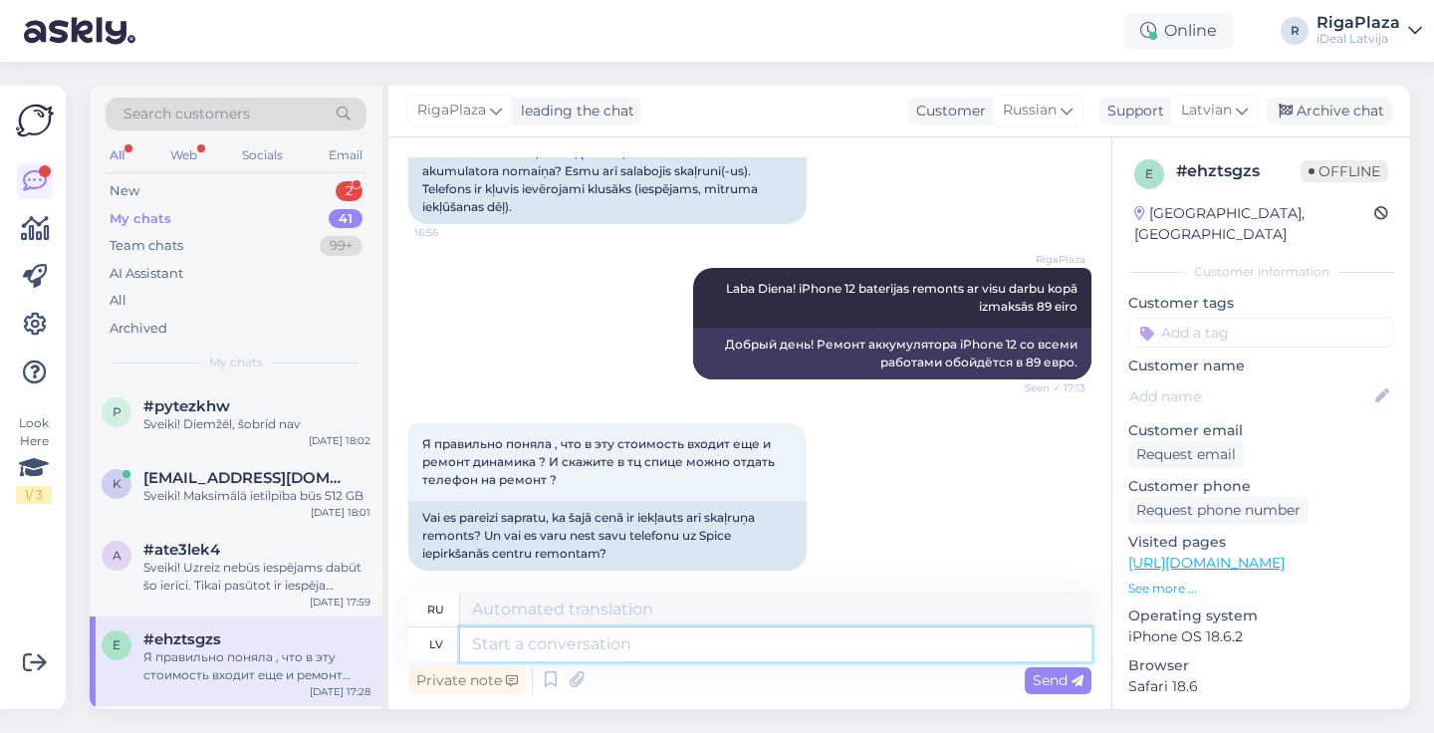
click at [767, 635] on textarea at bounding box center [775, 644] width 631 height 34
type textarea "Nē,"
type textarea "Нет,"
type textarea "Nē, skaļ"
type textarea "Нет, посмотри."
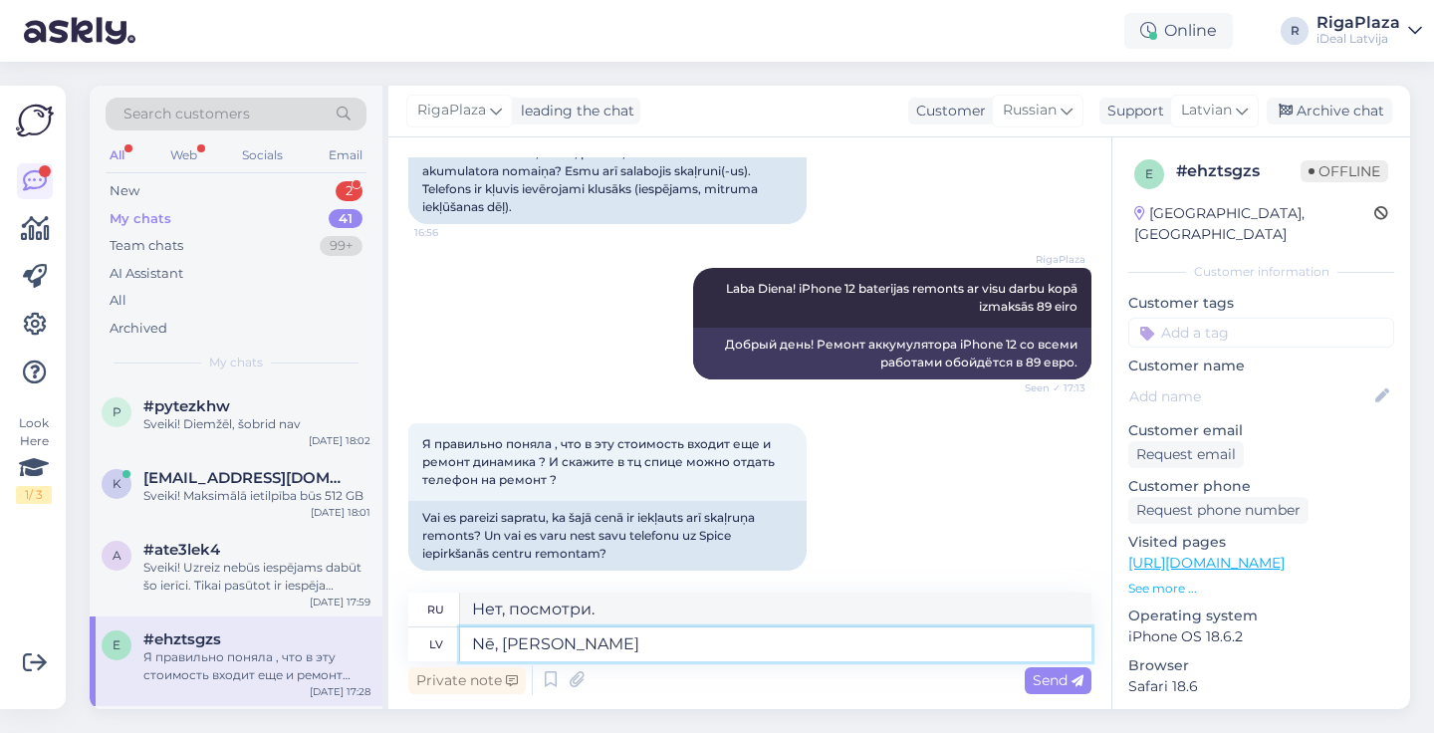
type textarea "Nē, skaļruņa"
type textarea "Нет, громкая связь"
type textarea "Nē, skaļruņa remonts bū"
type textarea "Нет, ремонт динамиков"
type textarea "Nē, skaļruņa remonts būs ="
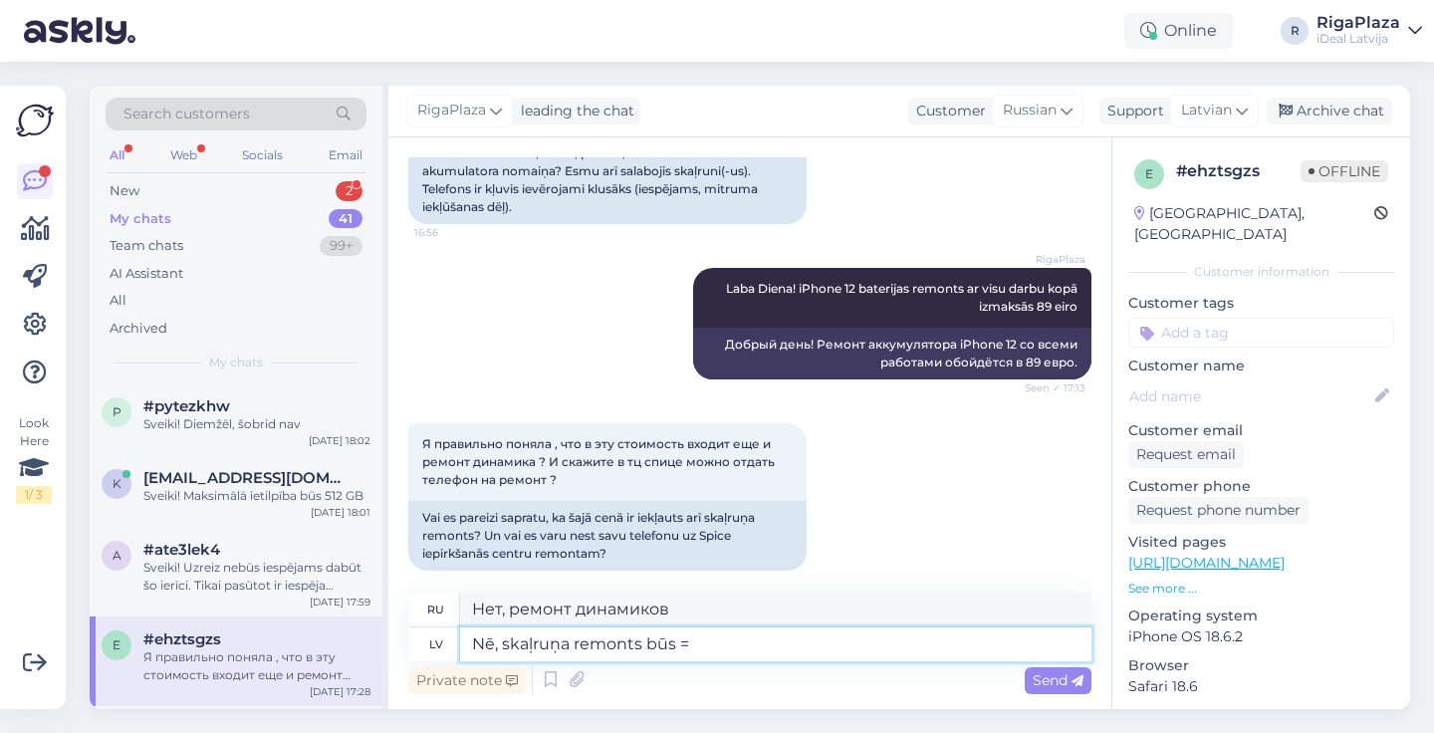
type textarea "Нет, ремонт динамика будет"
type textarea "Nē, skaļruņa remonts būs +"
type textarea "Нет, ремонт динамиков будет +"
type textarea "Nē, skaļruņa remonts būs + 121 ei"
type textarea "Нет, ремонт акустики будет + 121"
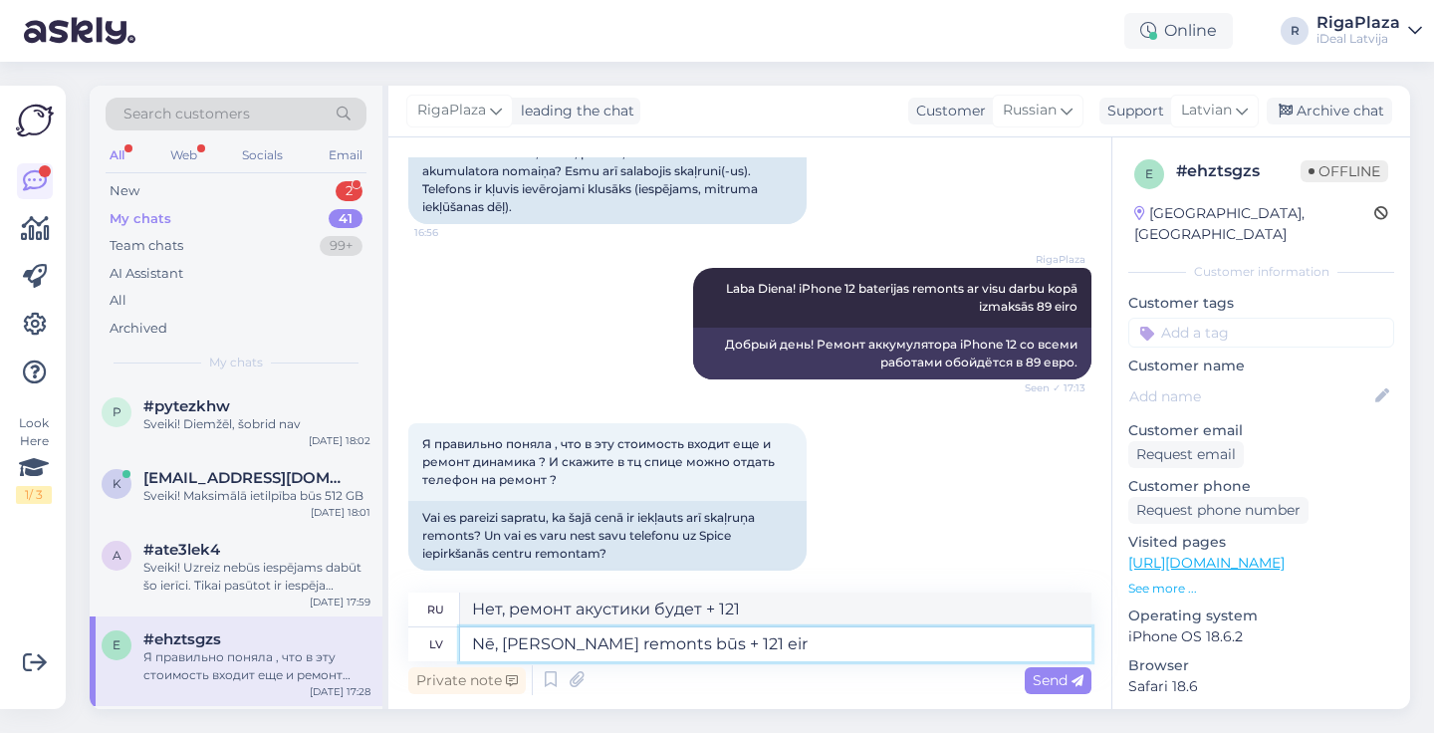
type textarea "Nē, [PERSON_NAME] remonts būs + 121 eiro"
type textarea "Нет, ремонт динамика будет стоить + 121 евро."
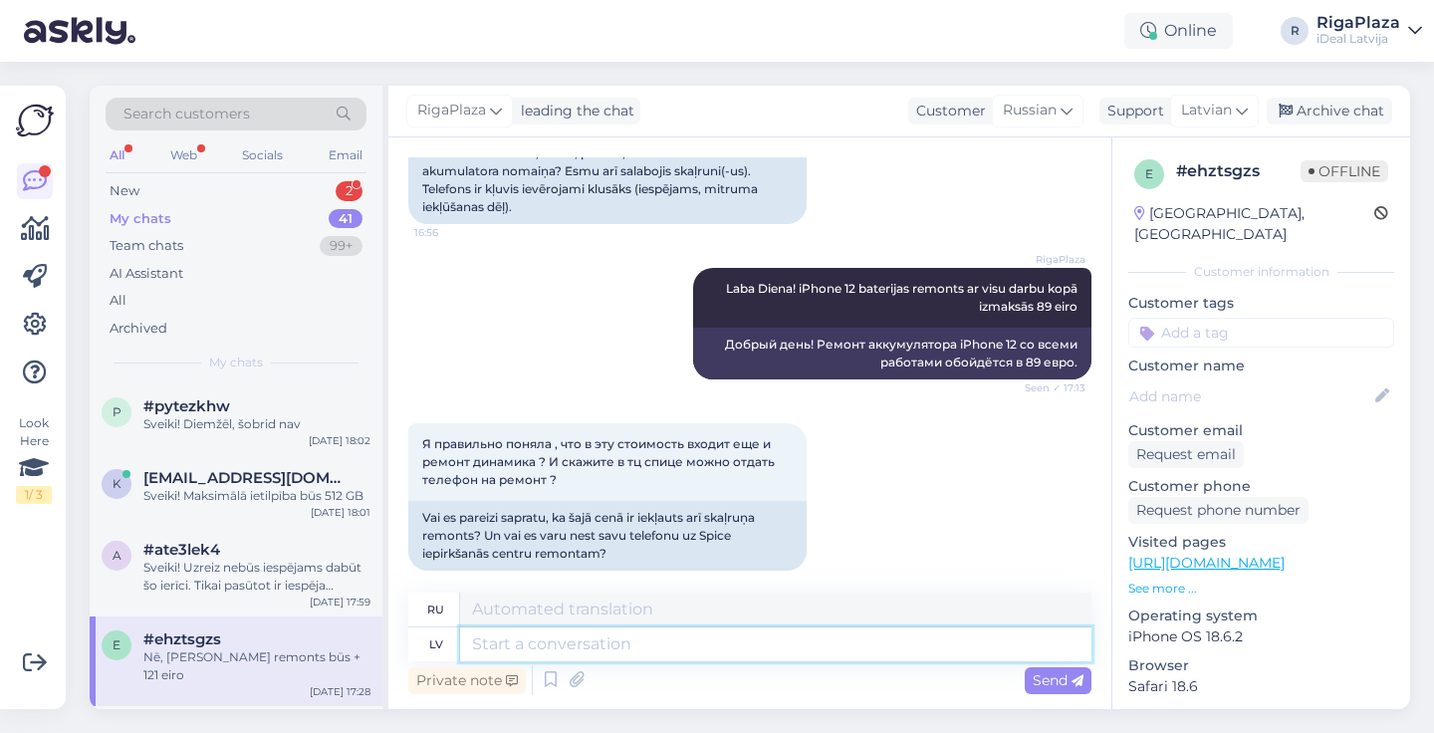
scroll to position [342, 0]
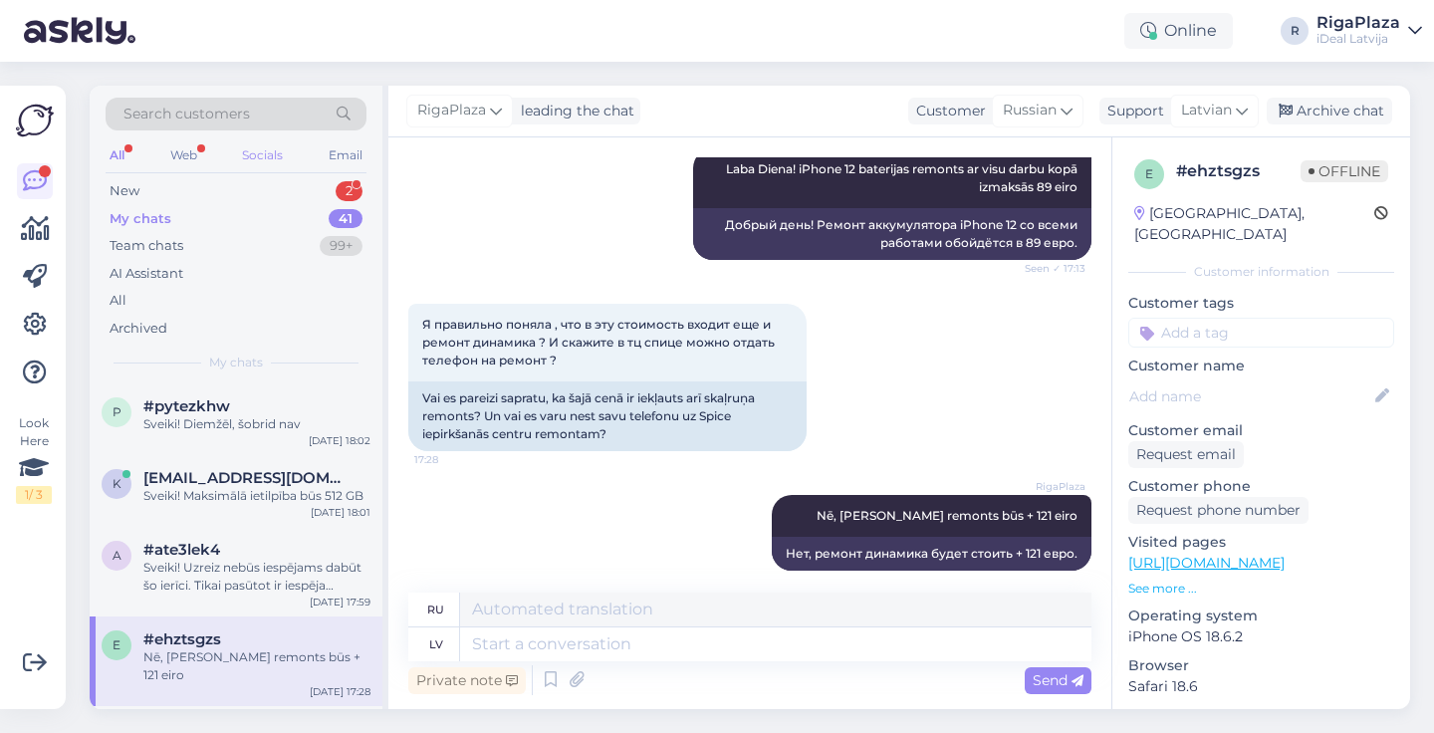
click at [249, 167] on div "Socials" at bounding box center [262, 155] width 49 height 26
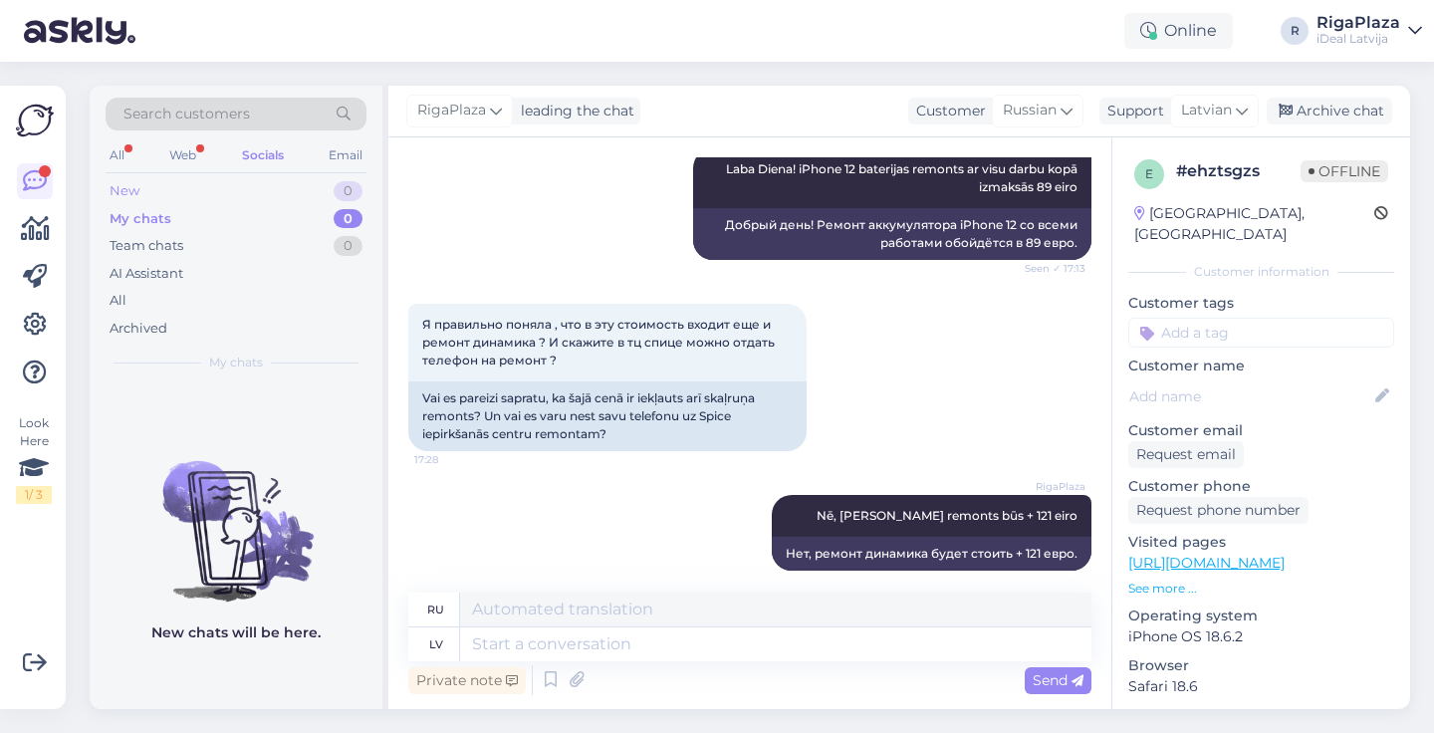
click at [238, 184] on div "New 0" at bounding box center [236, 191] width 261 height 28
click at [131, 154] on div "All Web Socials Email" at bounding box center [236, 157] width 261 height 31
click at [128, 156] on div "All" at bounding box center [117, 155] width 23 height 26
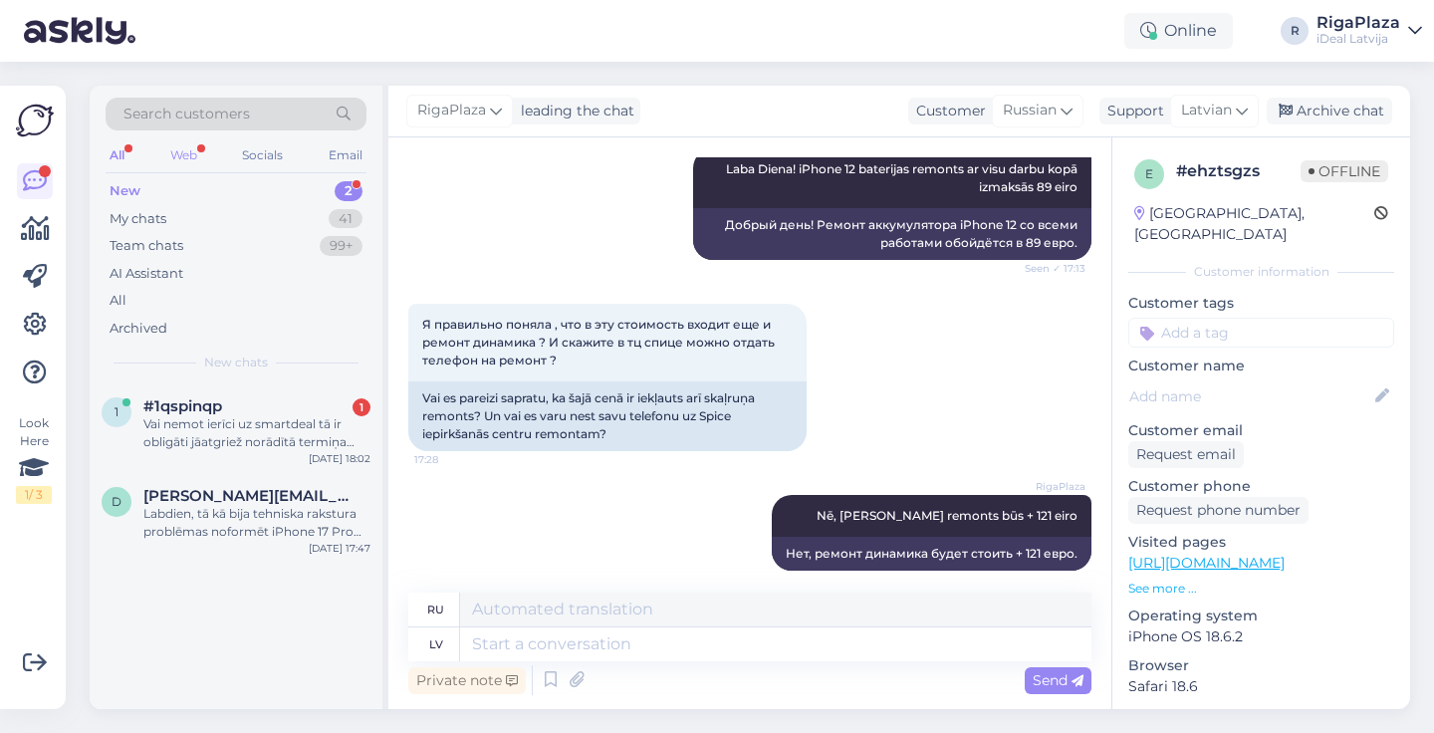
click at [179, 150] on div "Web" at bounding box center [183, 155] width 35 height 26
click at [116, 145] on div "All" at bounding box center [117, 155] width 23 height 26
click at [207, 421] on div "Vai nemot ierīci uz smartdeal tā ir obligāti jāatgriež norādītā termiņa beigās?" at bounding box center [256, 433] width 227 height 36
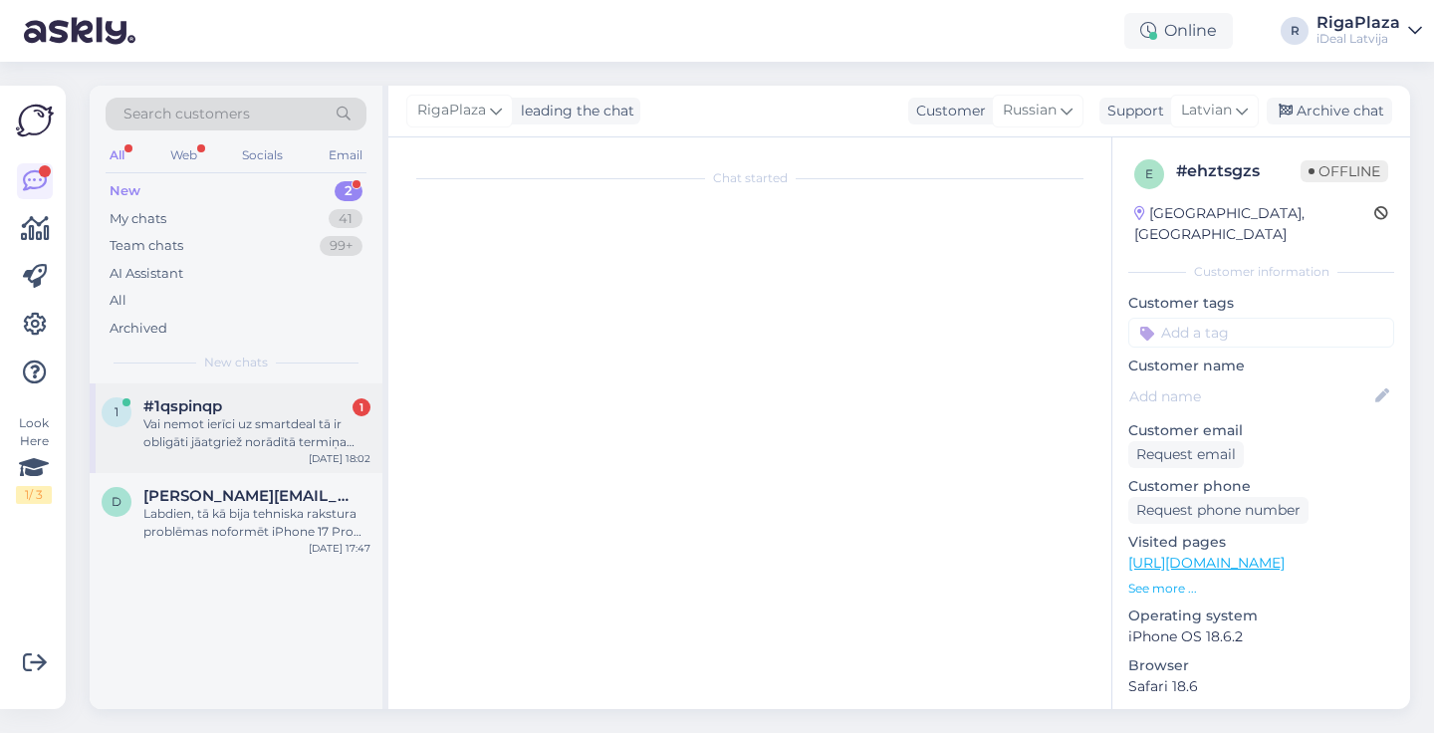
scroll to position [0, 0]
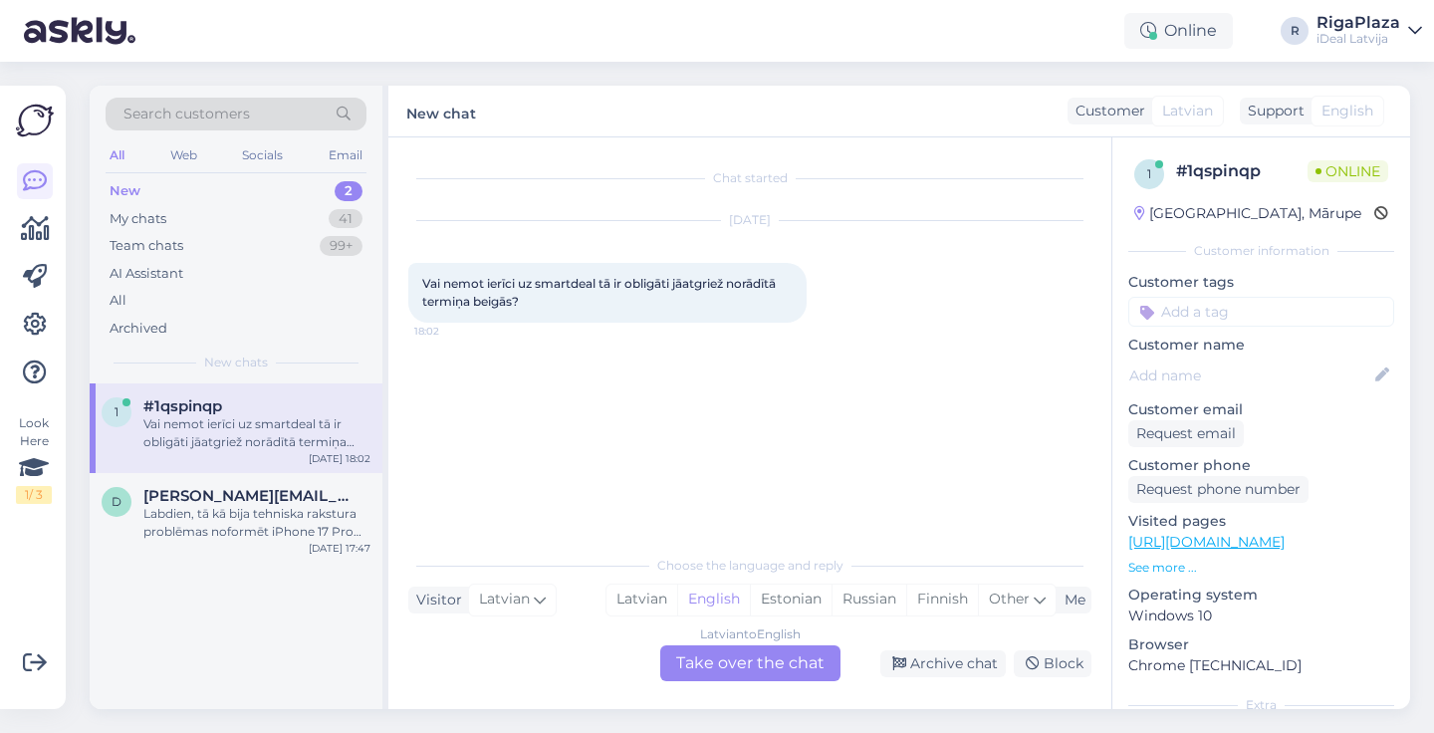
click at [738, 662] on div "Latvian to English Take over the chat" at bounding box center [750, 663] width 180 height 36
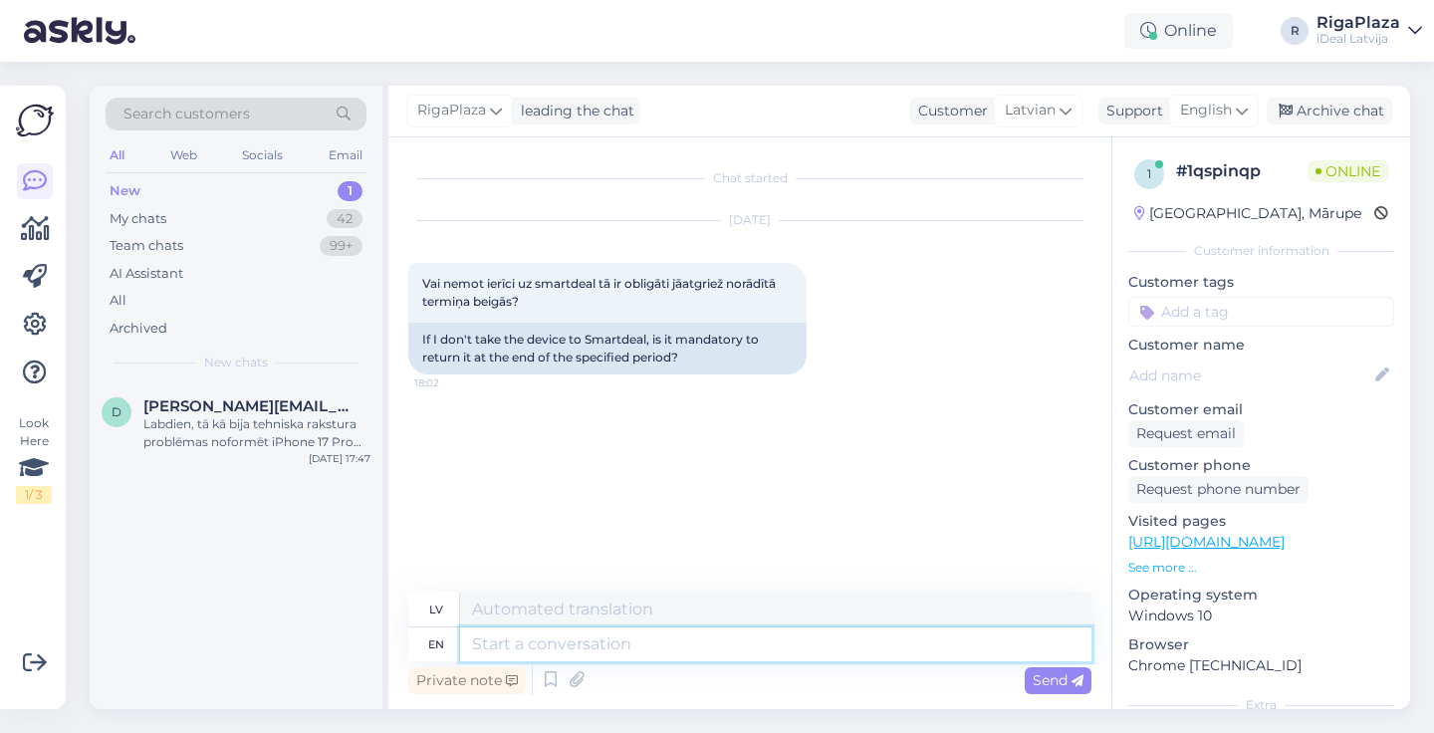
click at [765, 651] on textarea at bounding box center [775, 644] width 631 height 34
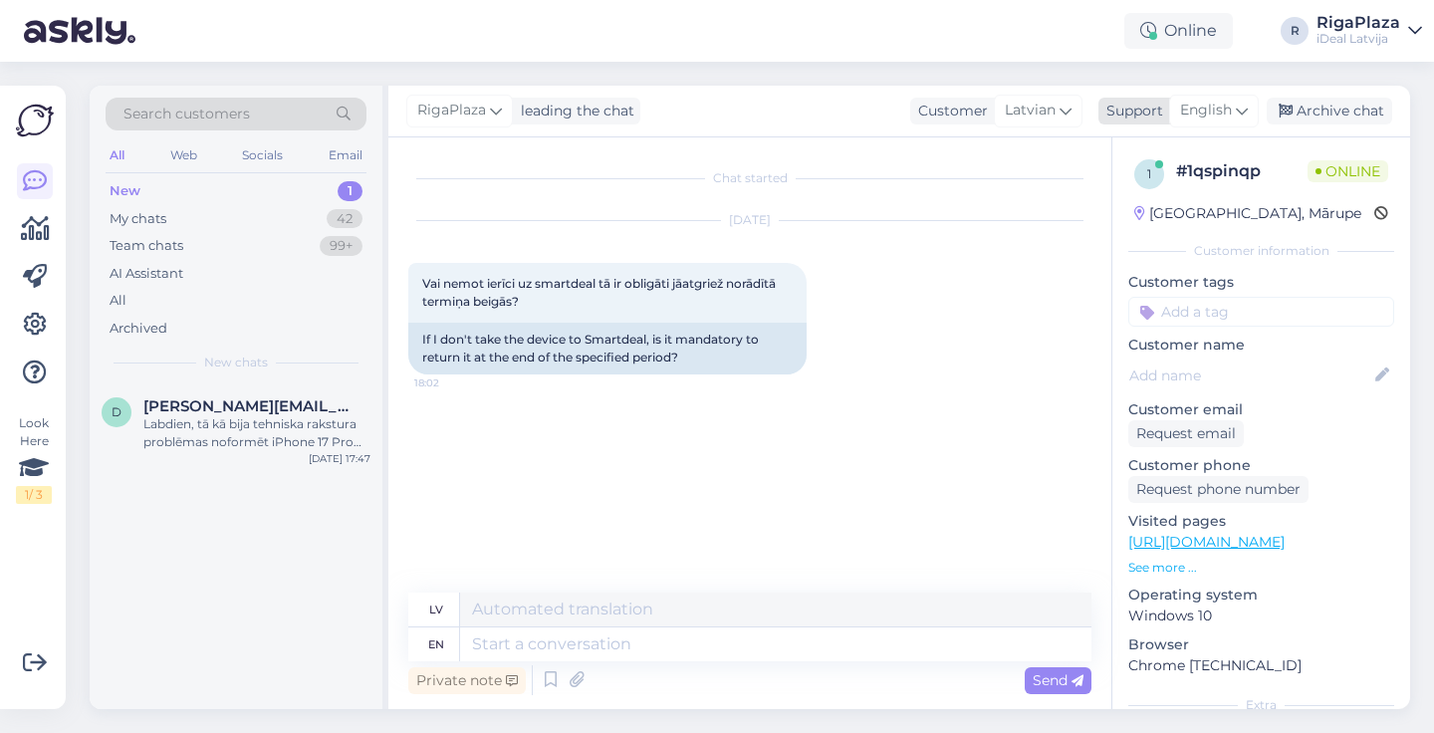
click at [1228, 126] on div "English" at bounding box center [1214, 111] width 90 height 32
click at [1139, 206] on link "Latvian" at bounding box center [1179, 199] width 219 height 32
click at [727, 625] on textarea at bounding box center [749, 640] width 683 height 42
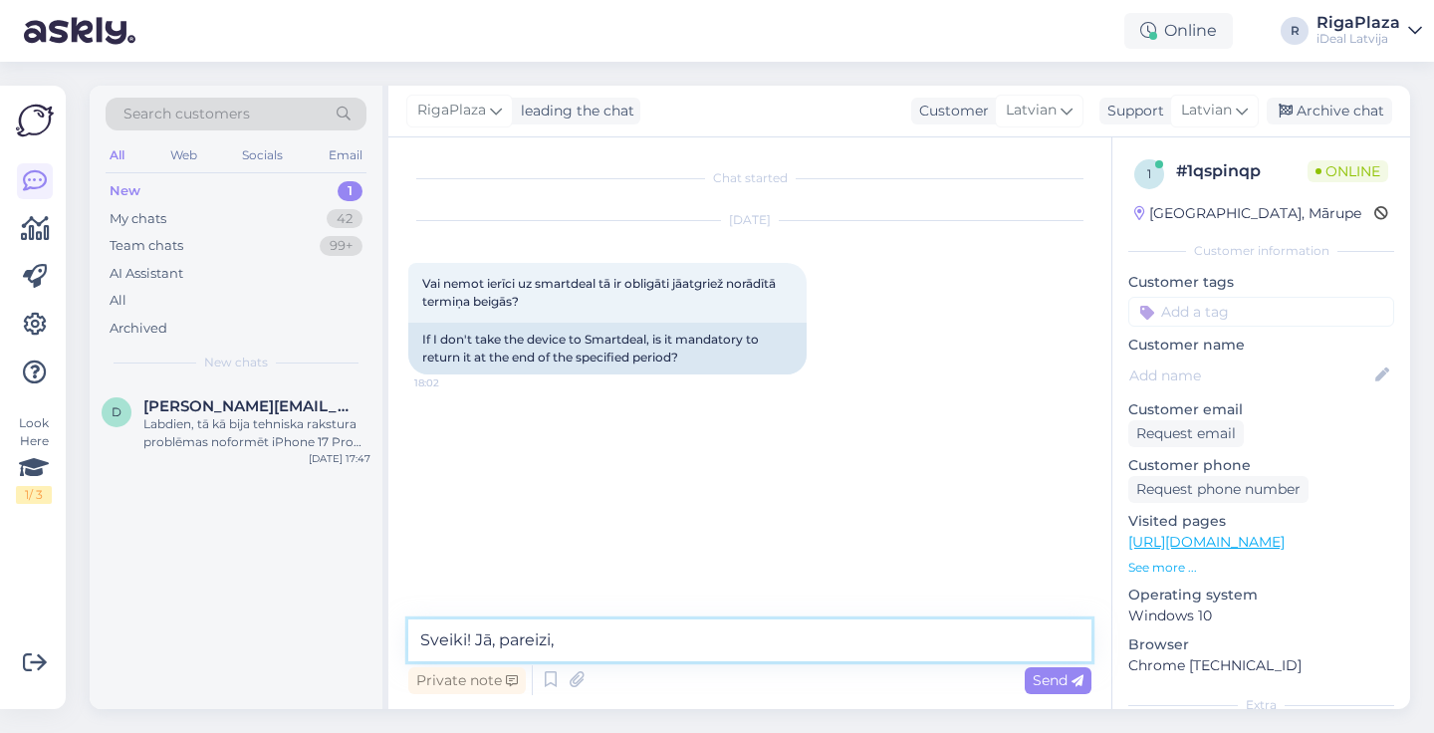
type textarea "Sveiki! Jā, pareizi"
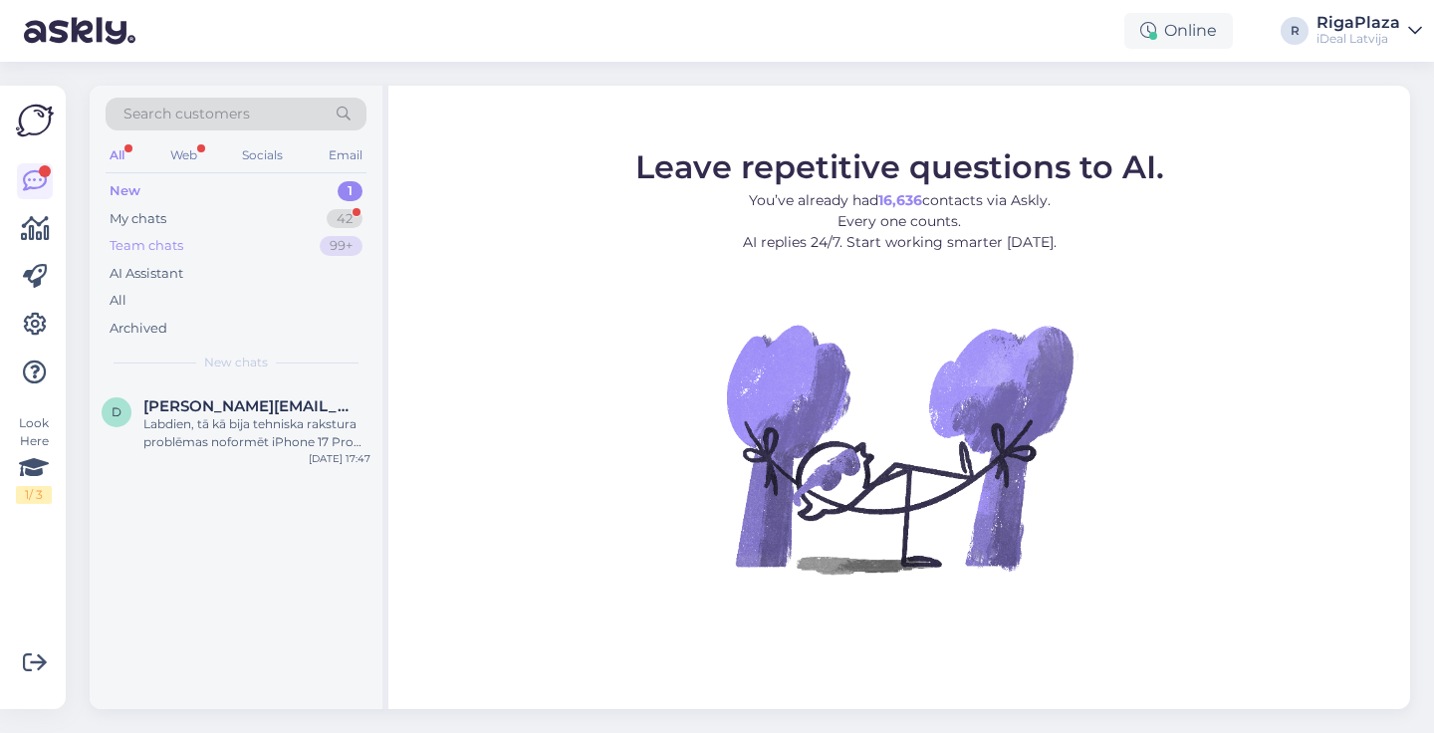
click at [313, 255] on div "Team chats 99+" at bounding box center [236, 246] width 261 height 28
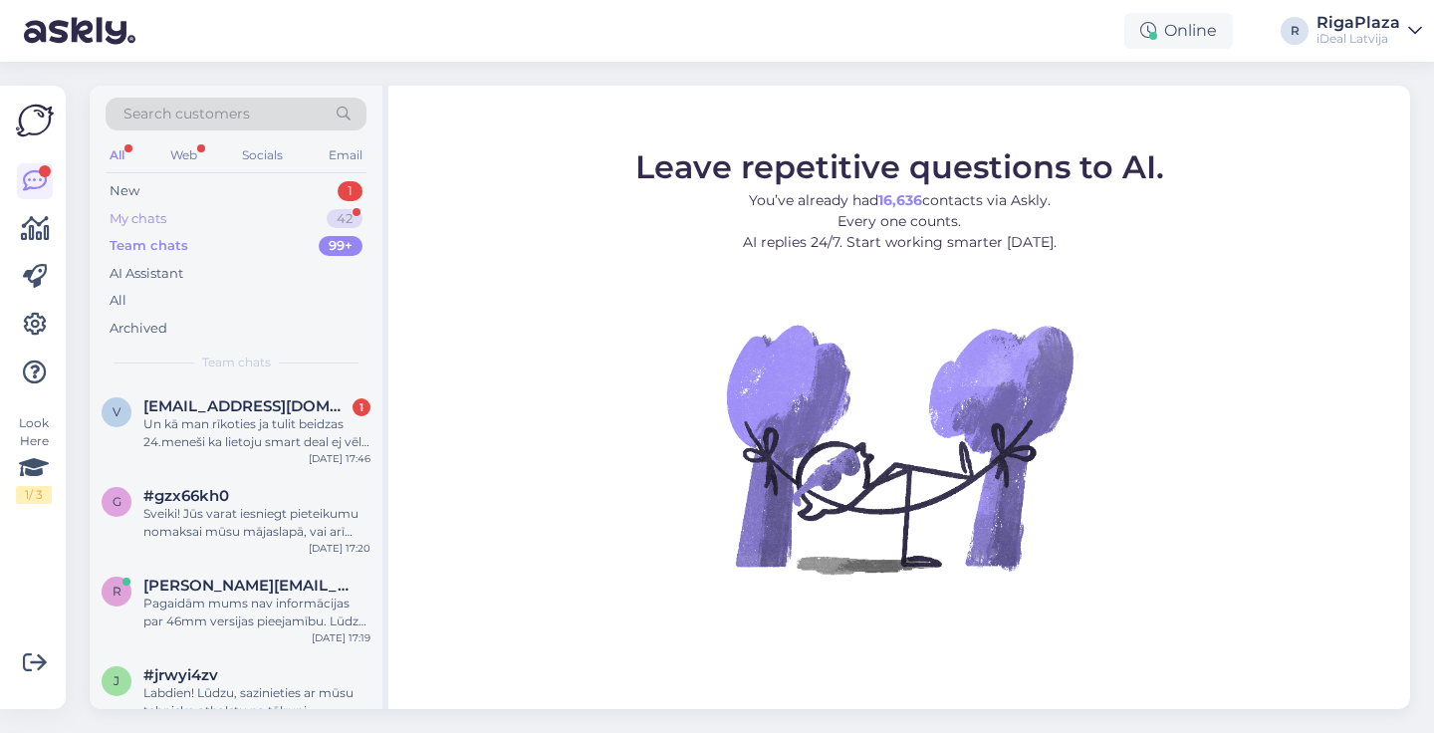
click at [343, 206] on div "My chats 42" at bounding box center [236, 219] width 261 height 28
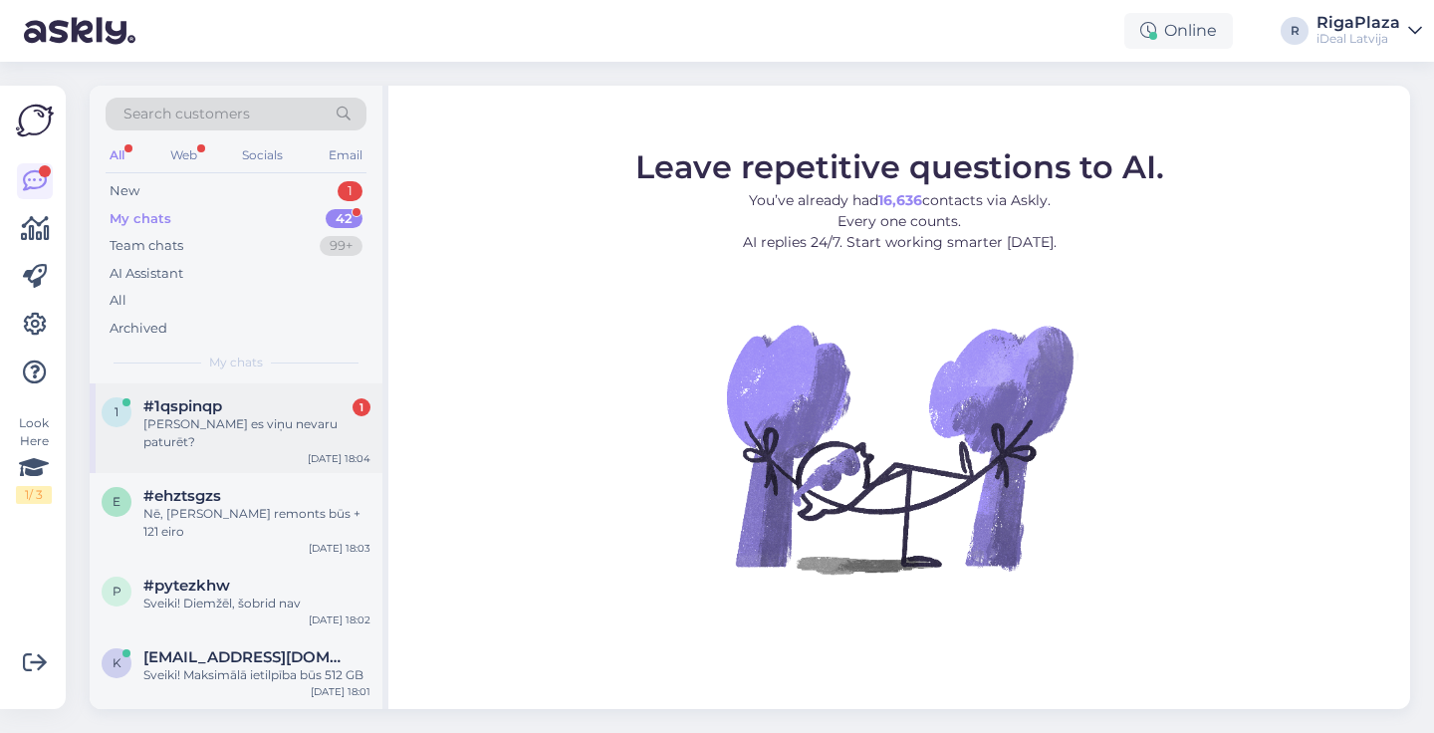
click at [237, 428] on div "[PERSON_NAME] es viņu nevaru paturēt?" at bounding box center [256, 433] width 227 height 36
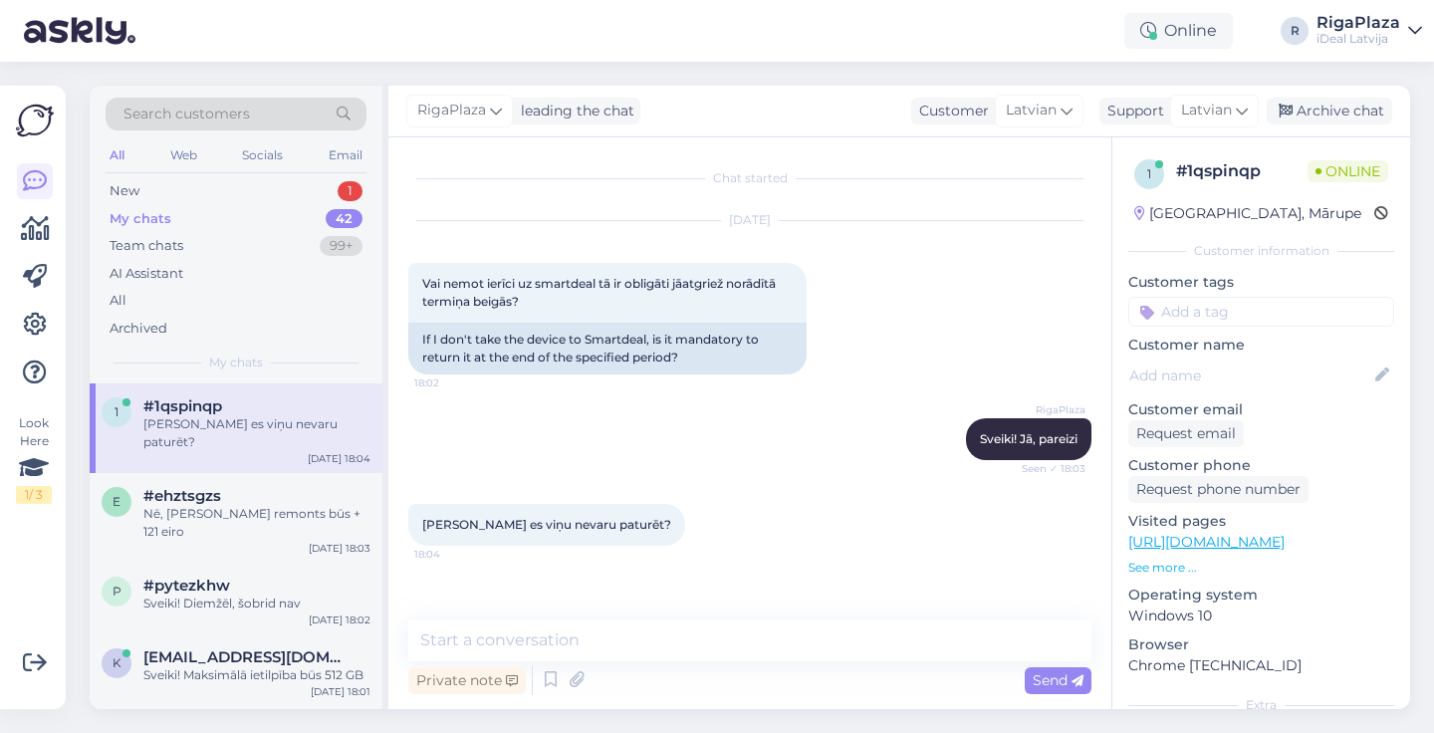
click at [580, 618] on div "Chat started [DATE] Vai nemot ierīci uz smartdeal tā ir obligāti jāatgriež norā…" at bounding box center [749, 423] width 723 height 572
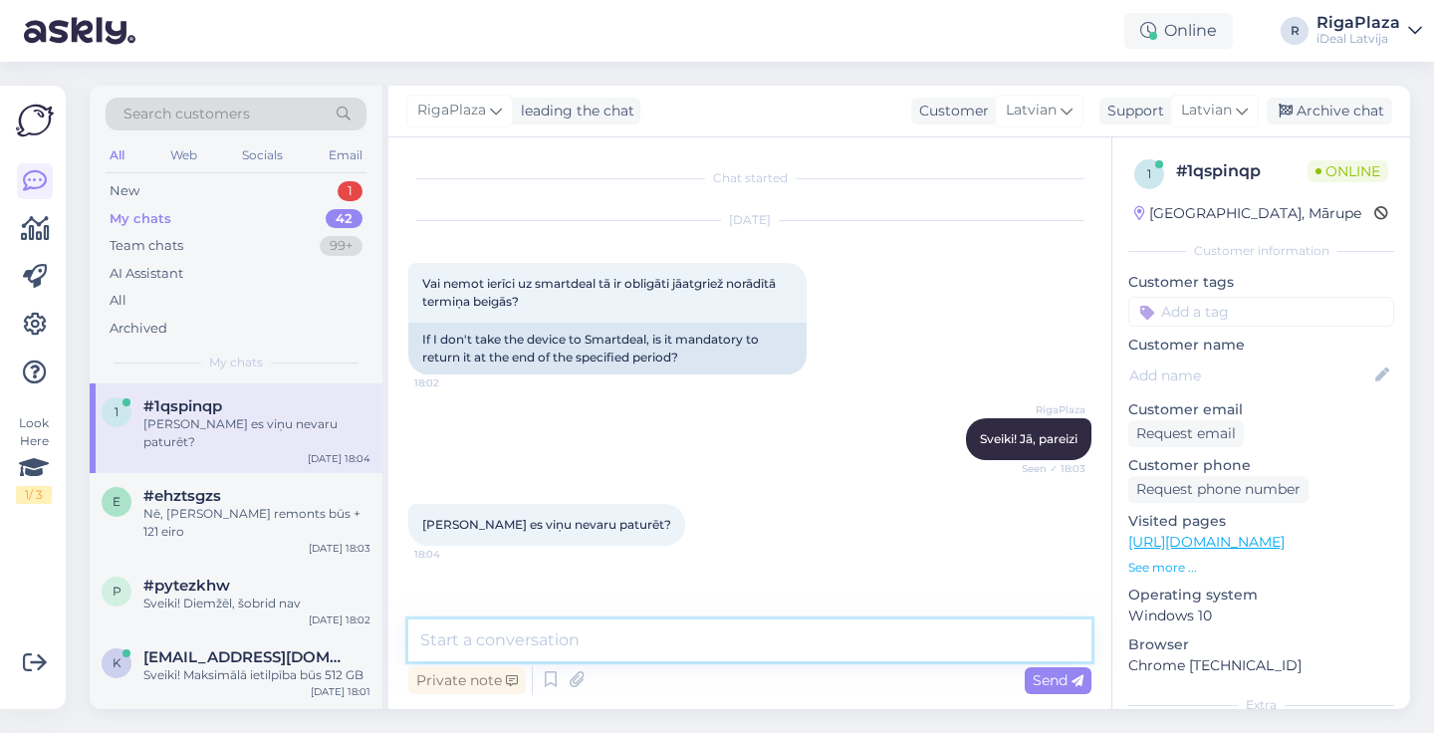
click at [568, 625] on textarea at bounding box center [749, 640] width 683 height 42
type textarea "Nē, tā ir noma nevis līzings. Jūs nomājat ierīci, kas nepaliek Jūsu īpašumā"
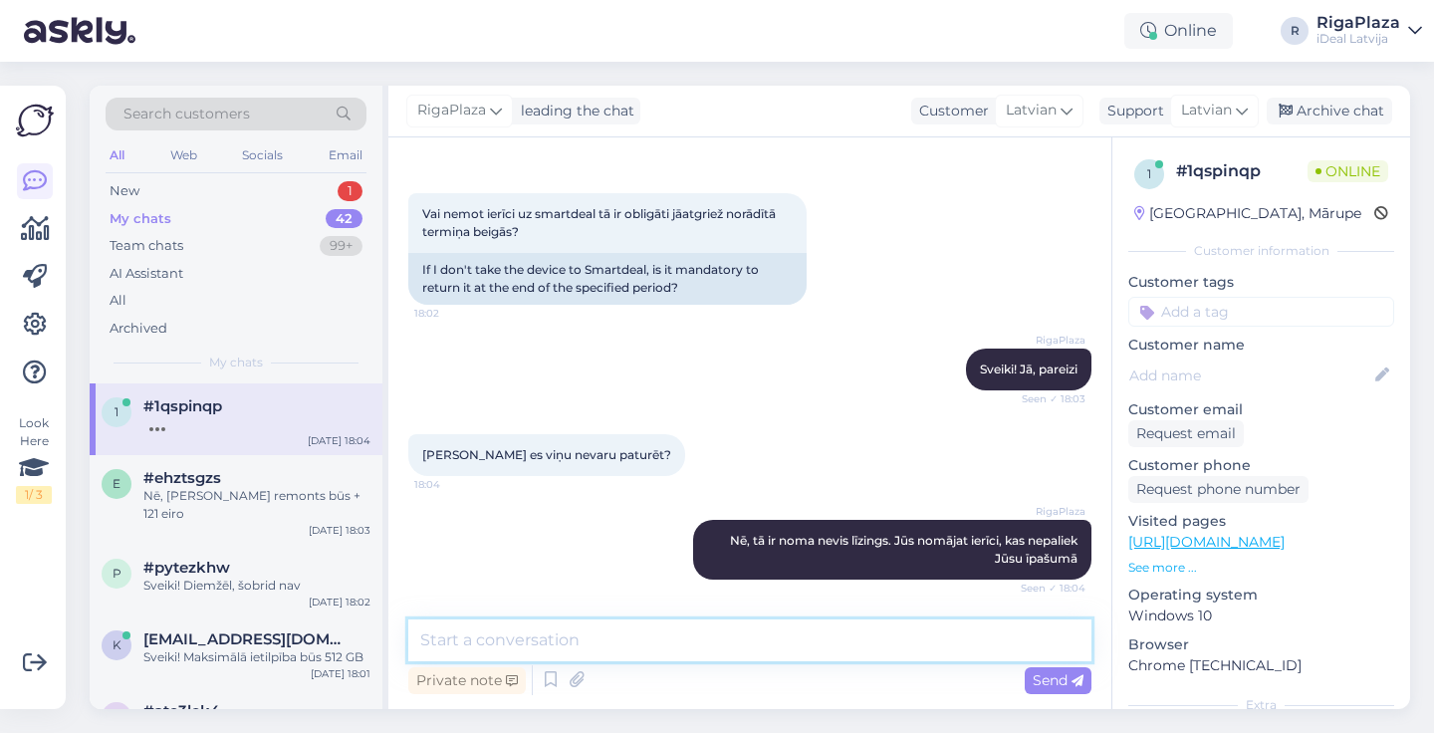
scroll to position [155, 0]
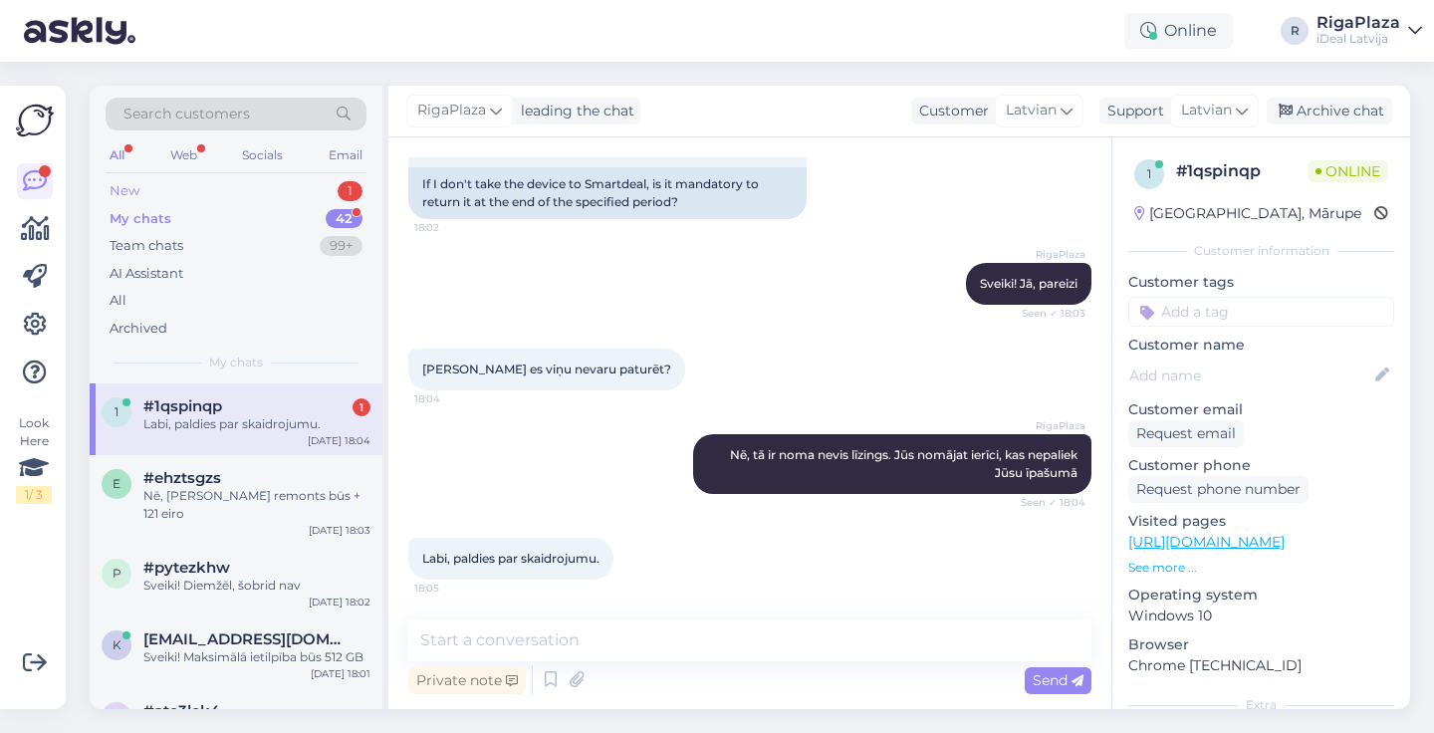
click at [343, 193] on div "1" at bounding box center [350, 191] width 25 height 20
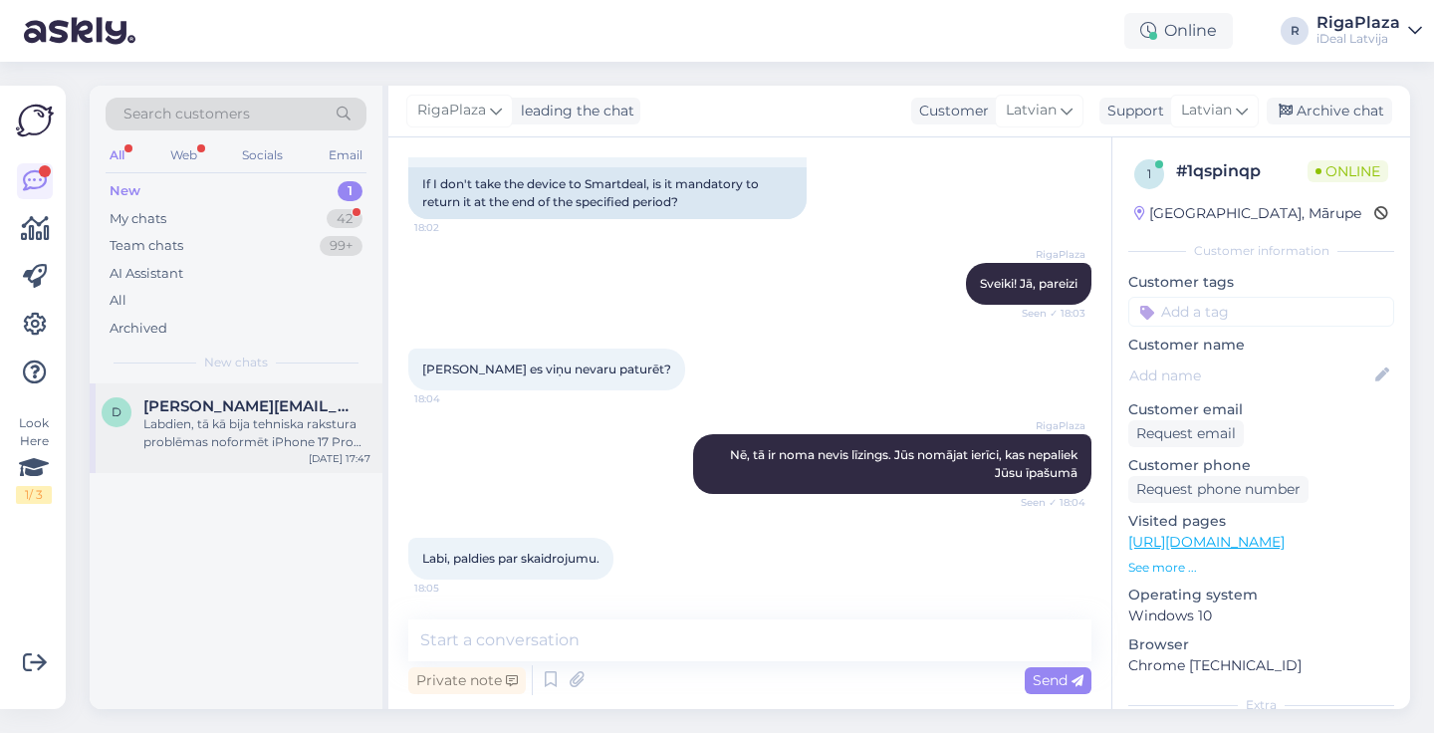
click at [280, 462] on div "d [EMAIL_ADDRESS][DOMAIN_NAME] Labdien, tā kā bija tehniska rakstura problēmas …" at bounding box center [236, 428] width 293 height 90
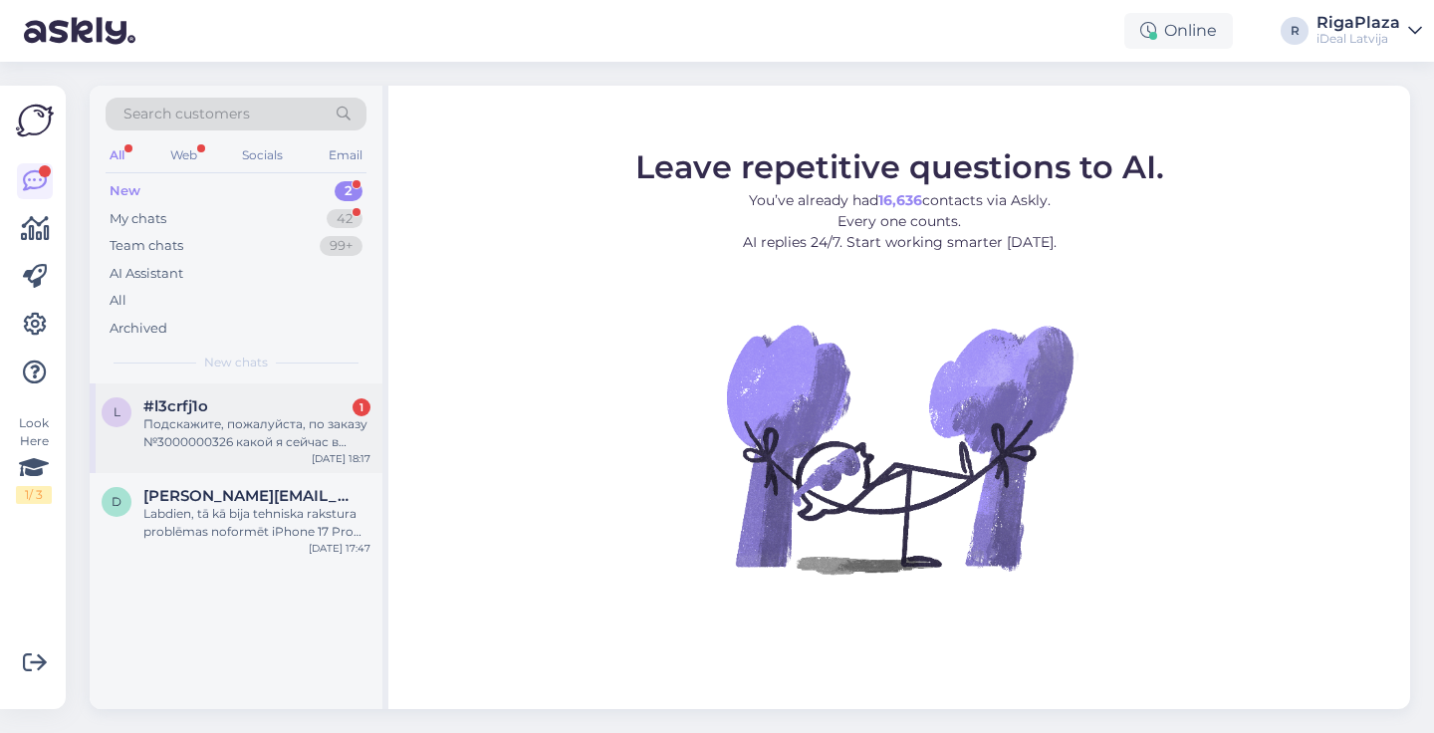
click at [342, 436] on div "Подскажите, пожалуйста, по заказу №3000000326 какой я сейчас в очереди? И до ка…" at bounding box center [256, 433] width 227 height 36
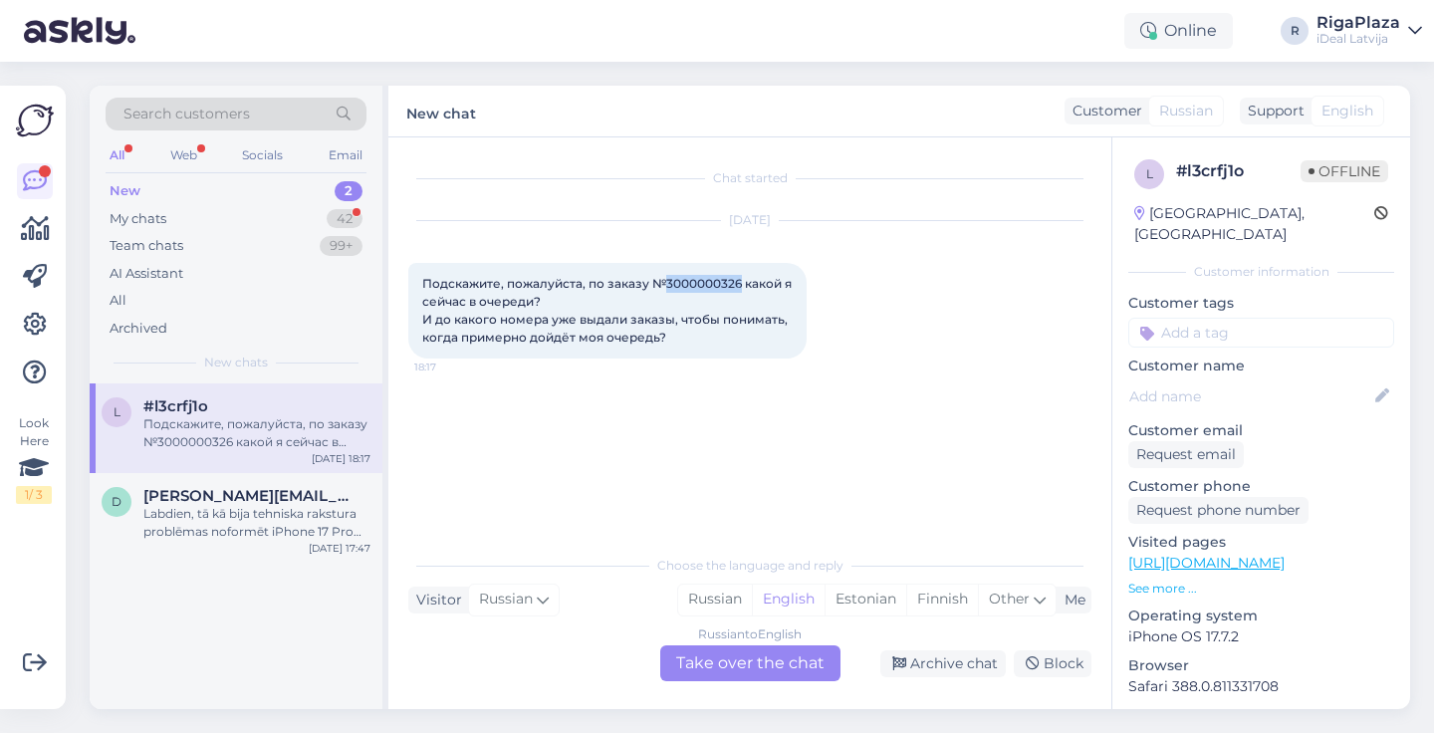
drag, startPoint x: 667, startPoint y: 282, endPoint x: 740, endPoint y: 283, distance: 72.7
click at [740, 283] on span "Подскажите, пожалуйста, по заказу №3000000326 какой я сейчас в очереди? И до ка…" at bounding box center [608, 310] width 372 height 69
copy span "3000000326"
click at [302, 216] on div "My chats 42" at bounding box center [236, 219] width 261 height 28
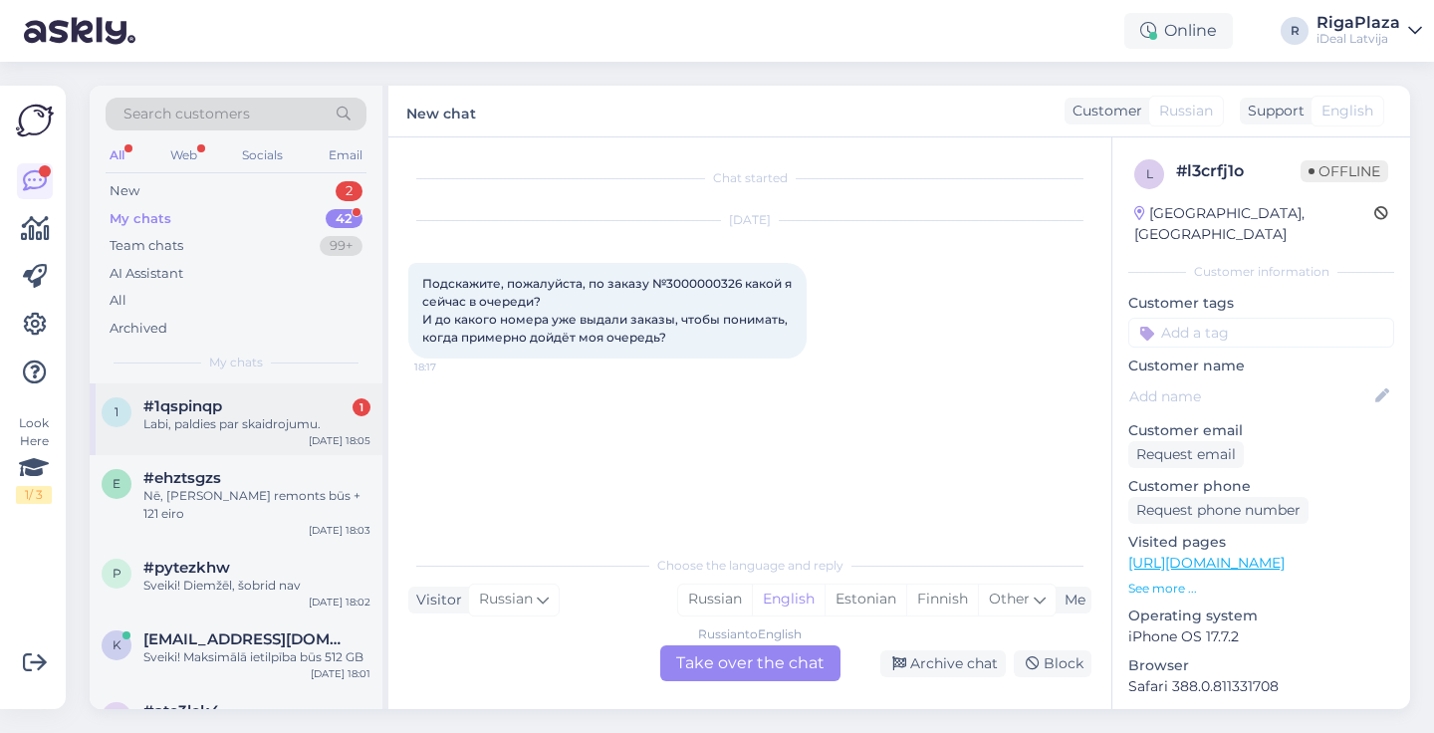
click at [291, 418] on div "Labi, paldies par skaidrojumu." at bounding box center [256, 424] width 227 height 18
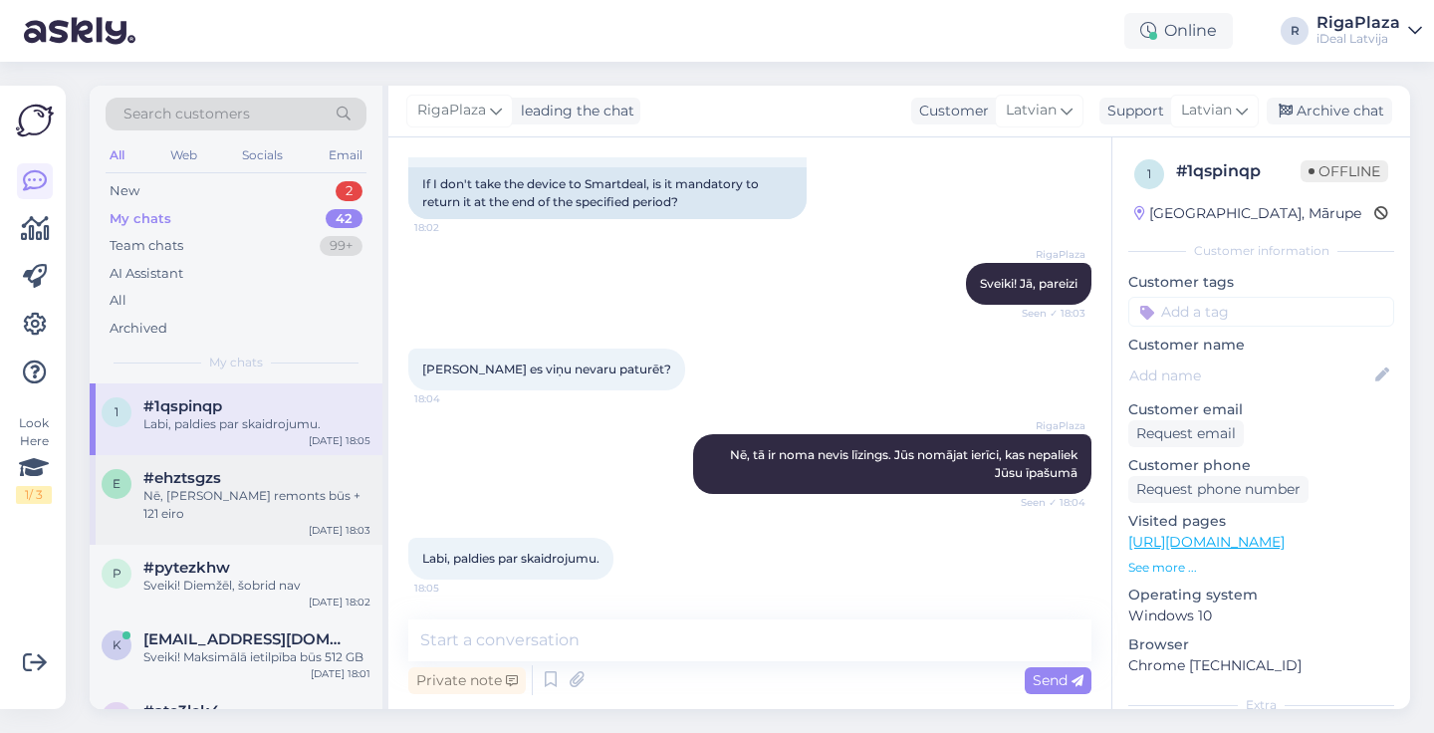
click at [276, 510] on div "e #ehztsgzs Nē, skaļruņa remonts būs + 121 eiro Oct 6 18:03" at bounding box center [236, 500] width 293 height 90
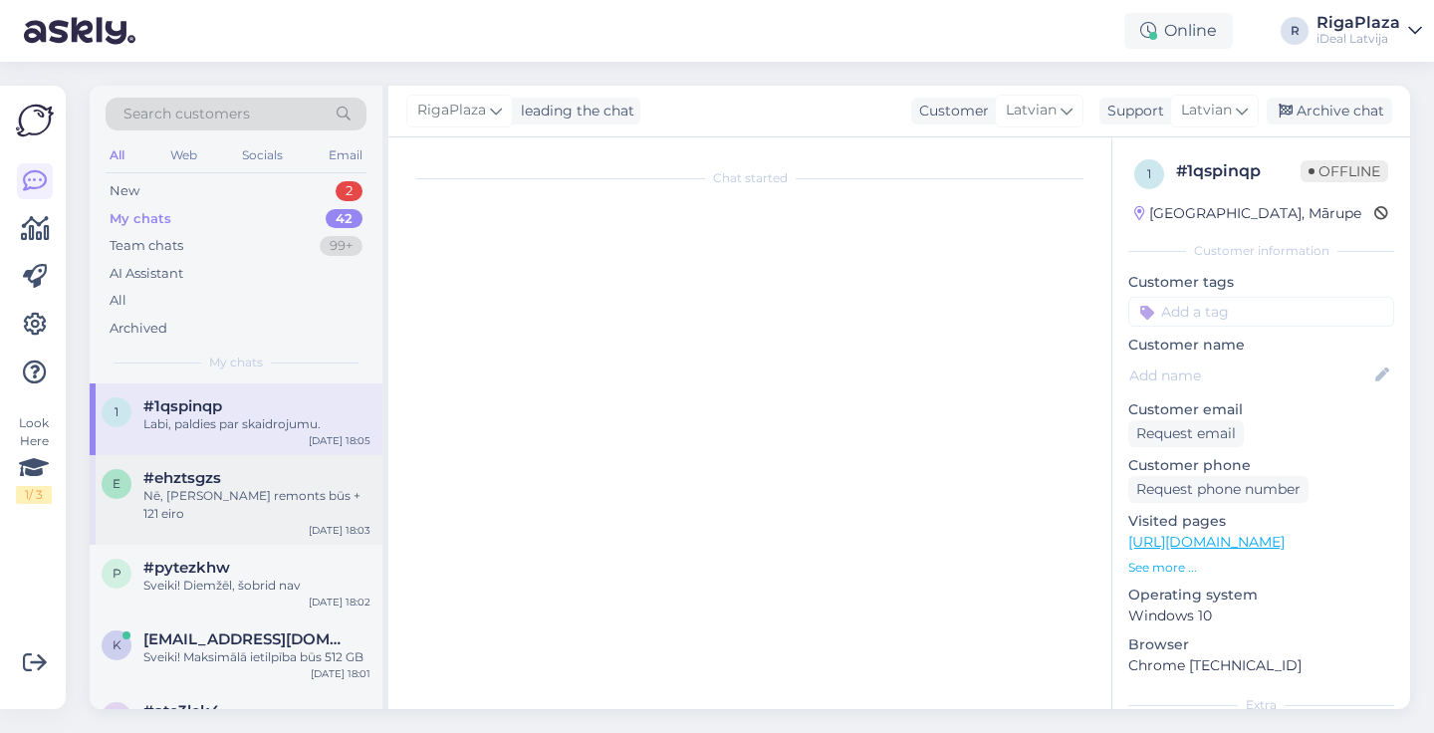
scroll to position [342, 0]
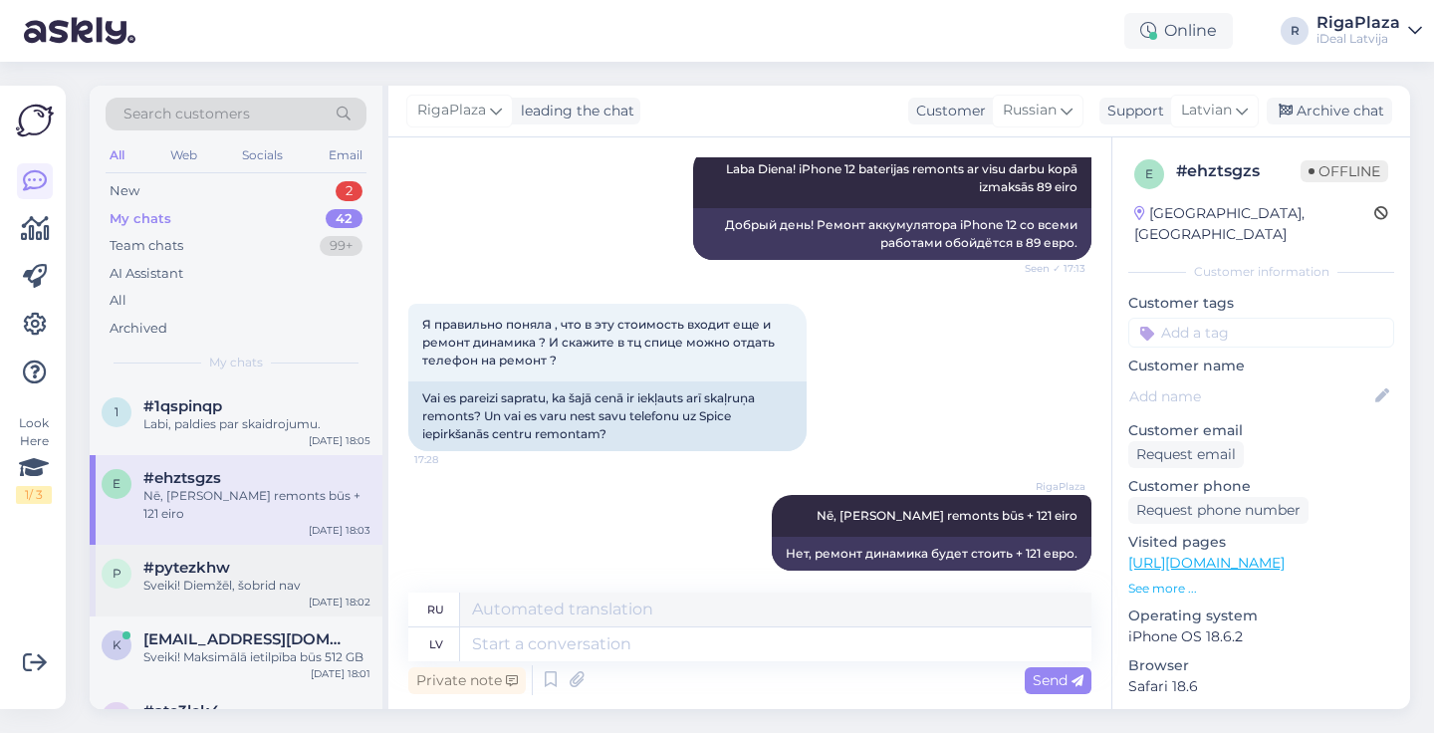
click at [266, 559] on div "#pytezkhw" at bounding box center [256, 568] width 227 height 18
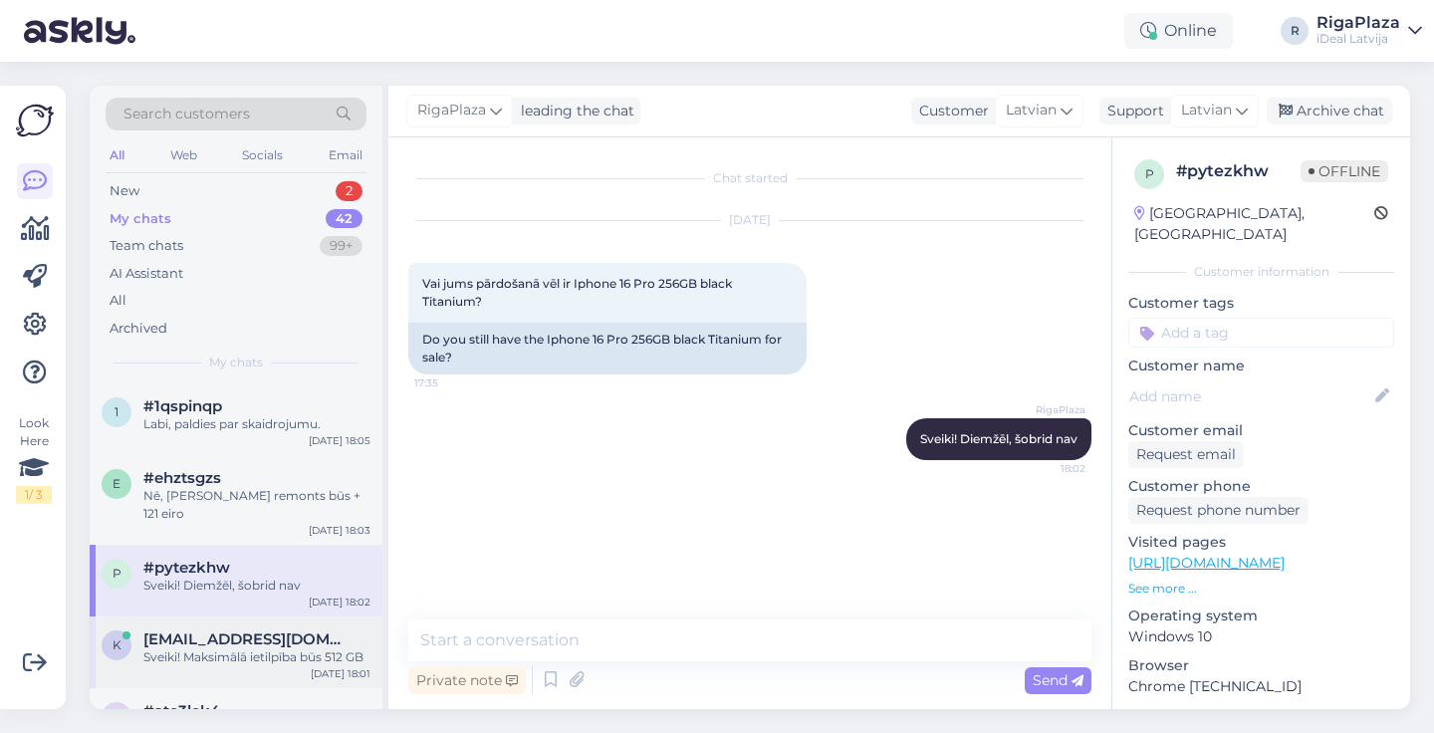
click at [283, 630] on span "[EMAIL_ADDRESS][DOMAIN_NAME]" at bounding box center [246, 639] width 207 height 18
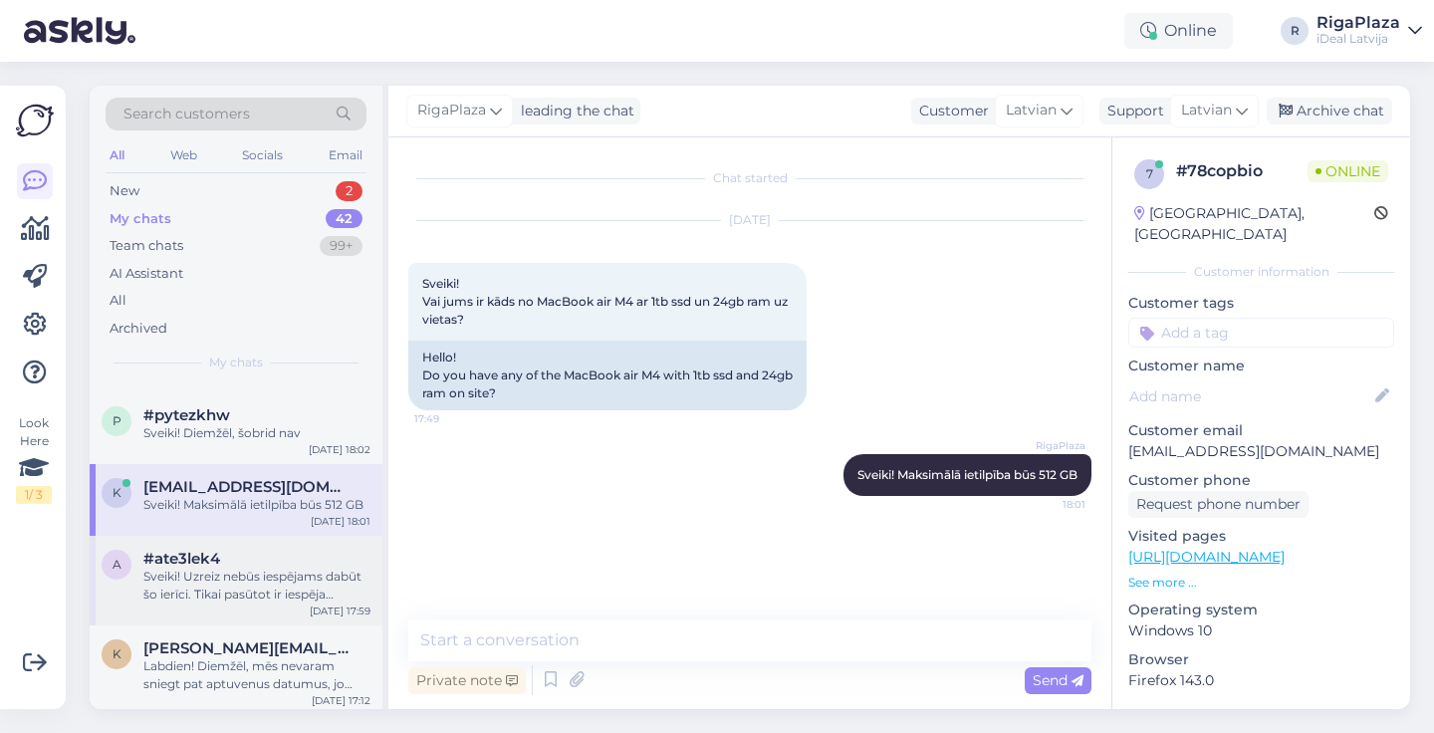
scroll to position [155, 0]
click at [277, 636] on span "[PERSON_NAME][EMAIL_ADDRESS][DOMAIN_NAME]" at bounding box center [246, 645] width 207 height 18
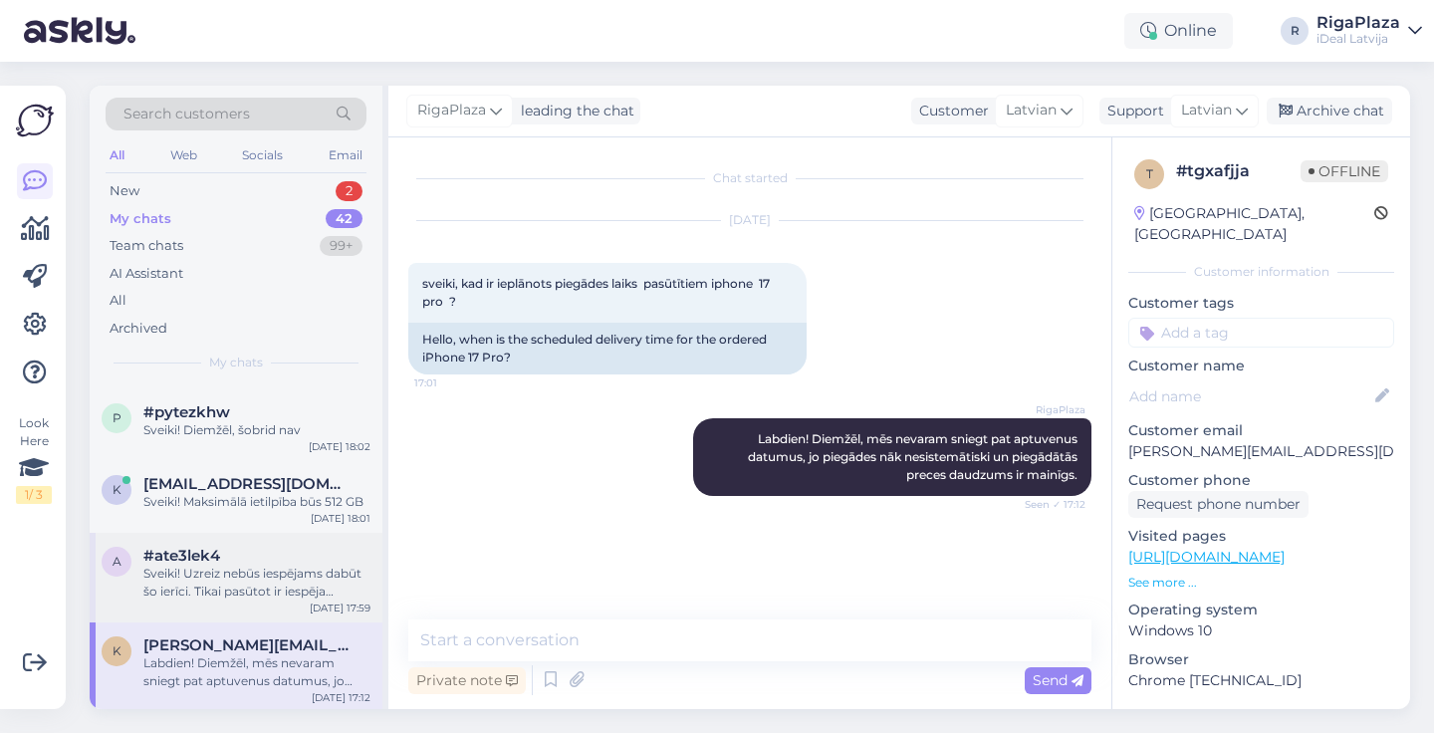
click at [283, 565] on div "Sveiki! Uzreiz nebūs iespējams dabūt šo ierīci. Tikai pasūtot ir iespēja saņemt…" at bounding box center [256, 583] width 227 height 36
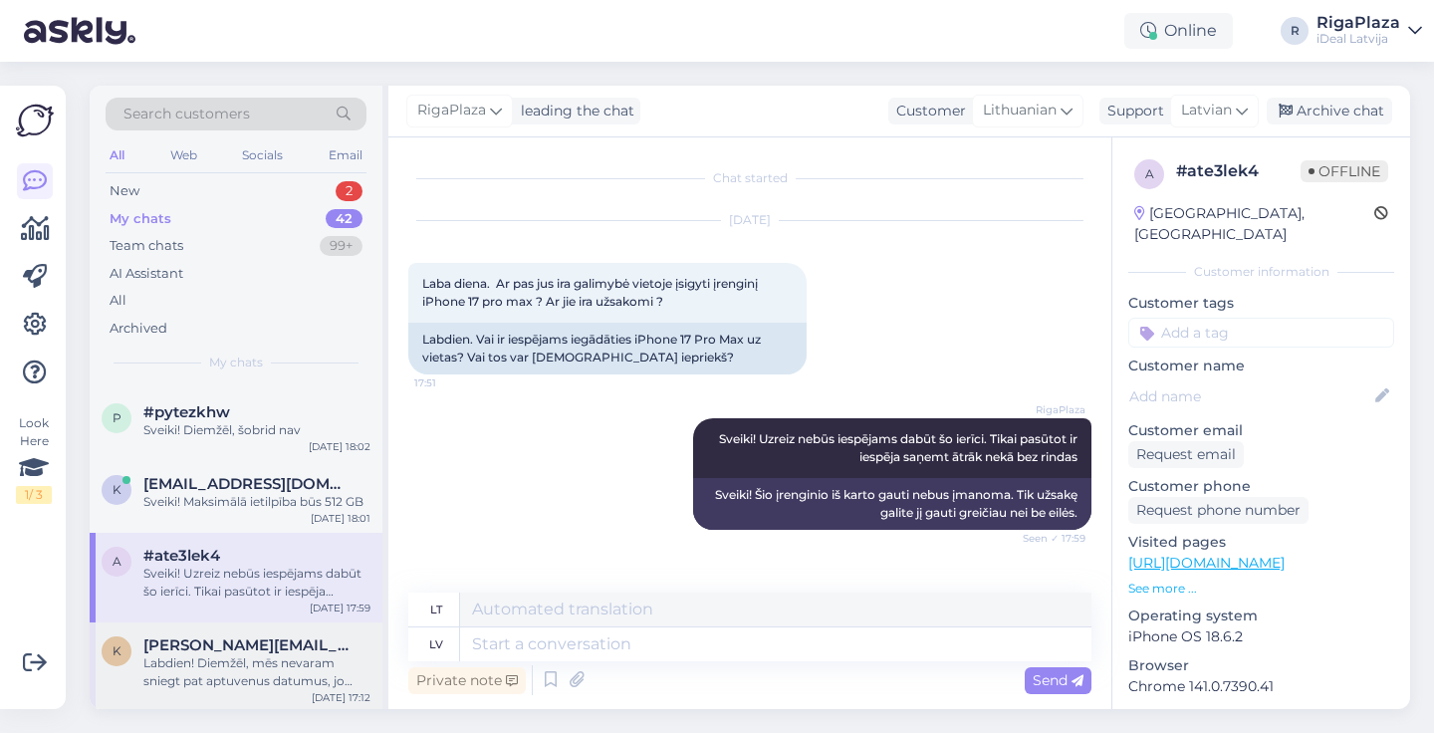
click at [285, 622] on div "k k.krimmele@gmail.com Labdien! Diemžēl, mēs nevaram sniegt pat aptuvenus datum…" at bounding box center [236, 667] width 293 height 90
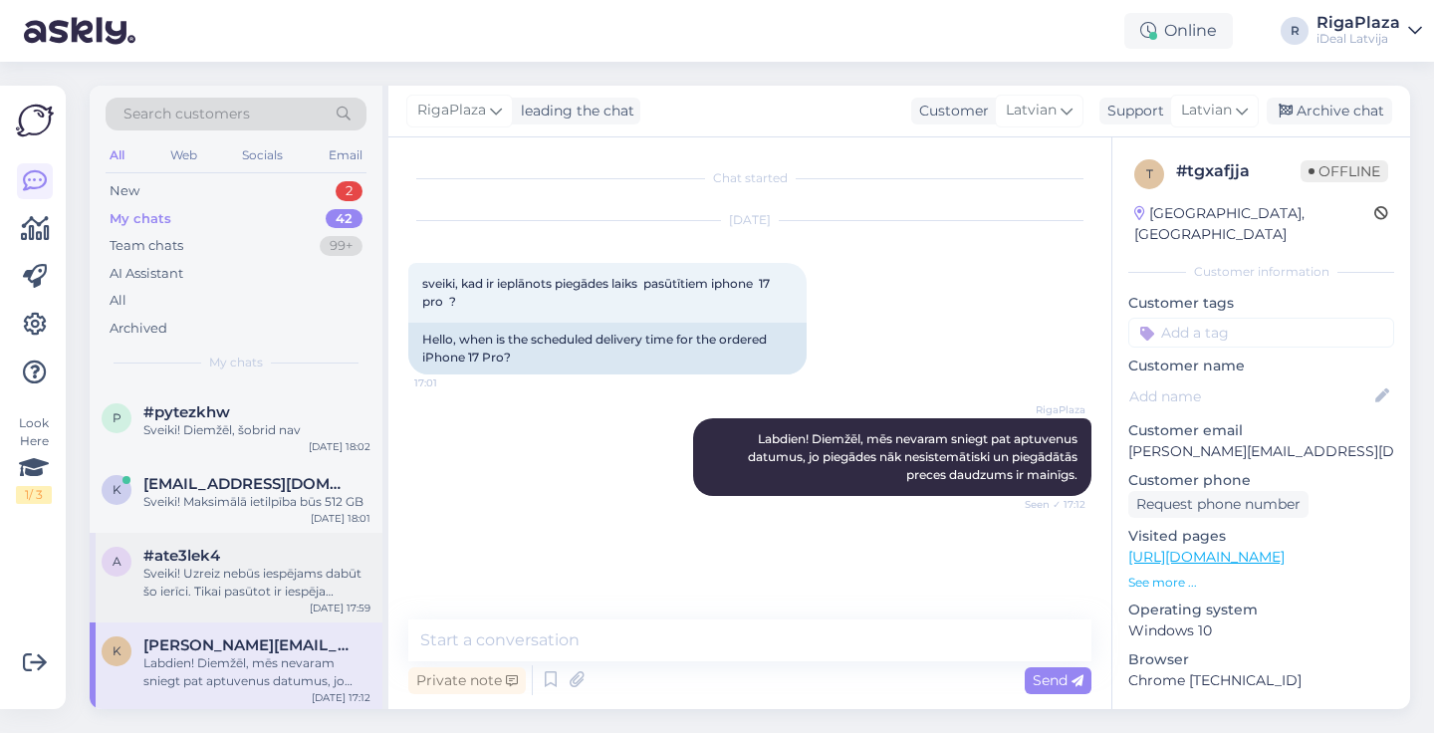
click at [316, 547] on div "#ate3lek4" at bounding box center [256, 556] width 227 height 18
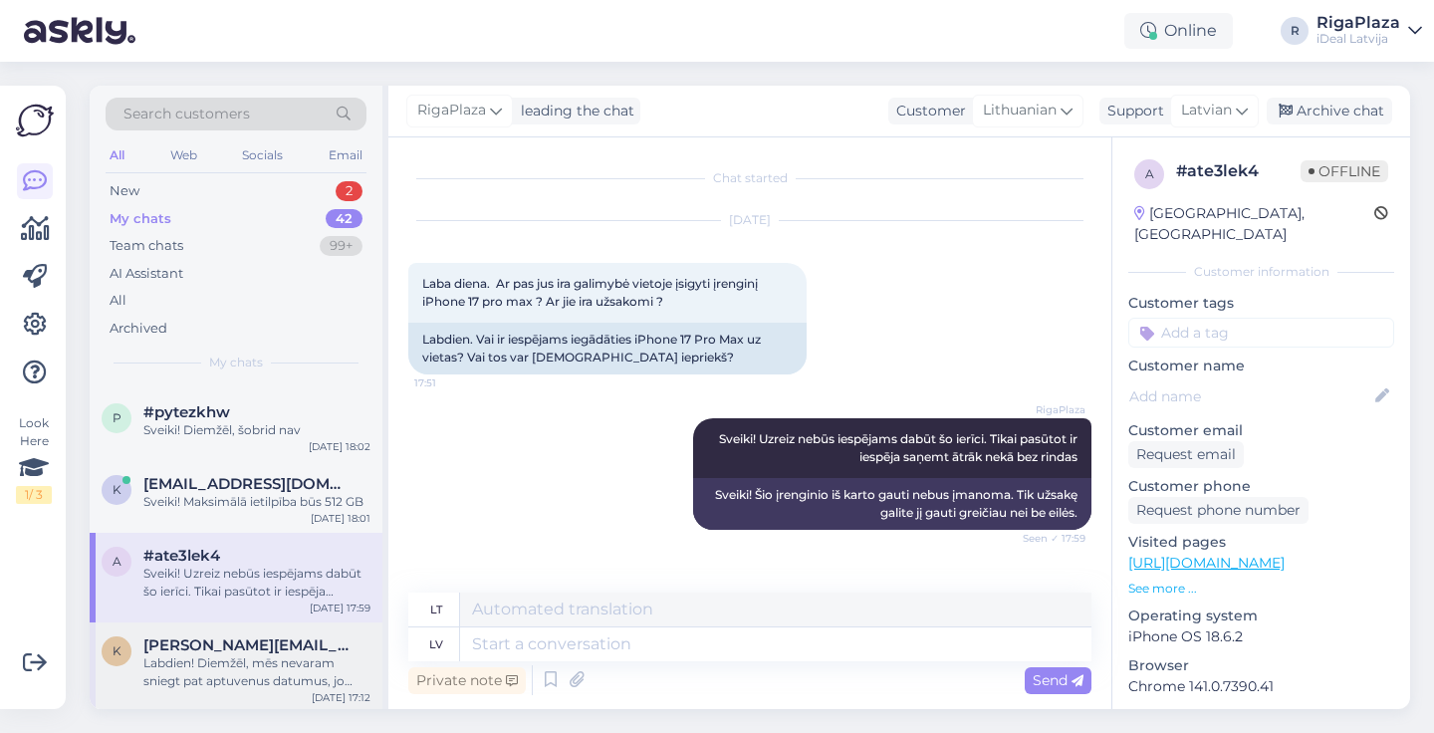
click at [301, 622] on div "k k.krimmele@gmail.com Labdien! Diemžēl, mēs nevaram sniegt pat aptuvenus datum…" at bounding box center [236, 667] width 293 height 90
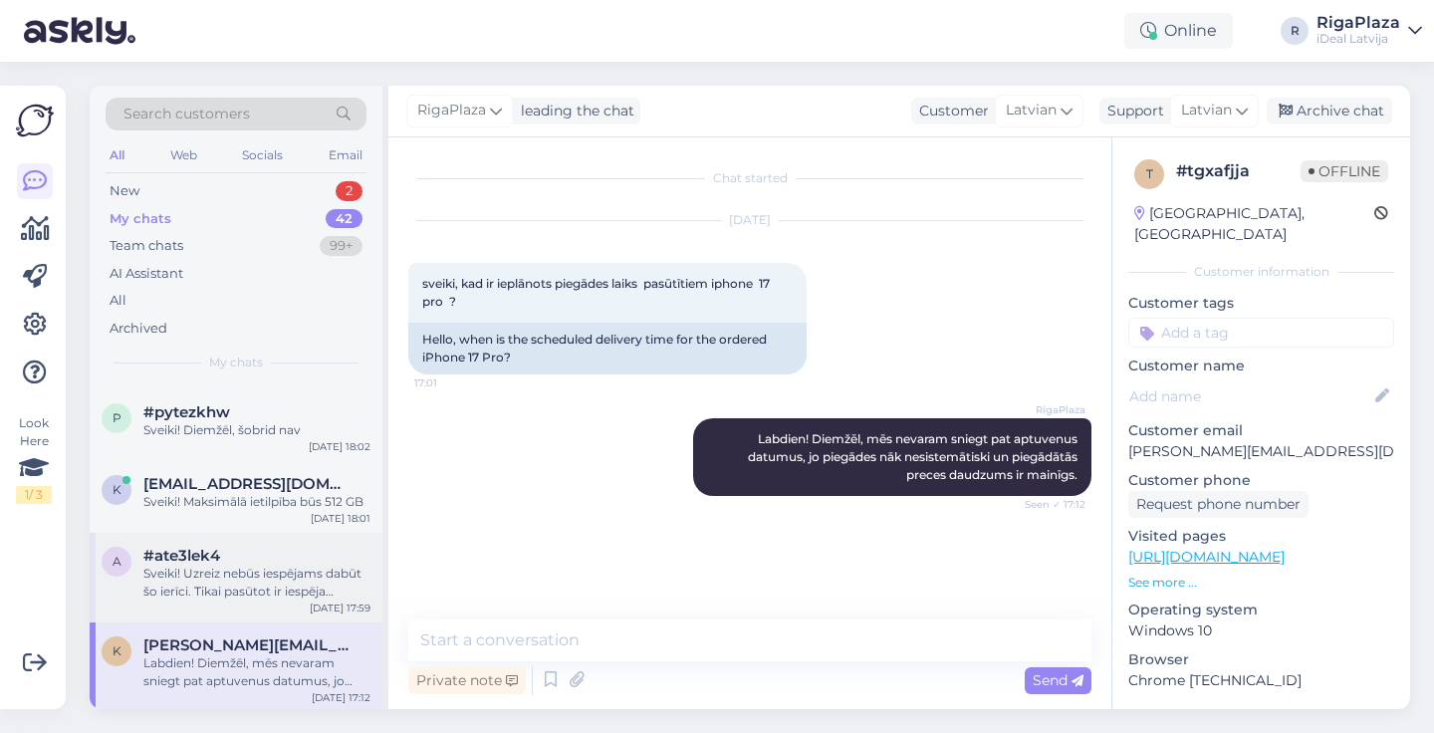
click at [322, 566] on div "Sveiki! Uzreiz nebūs iespējams dabūt šo ierīci. Tikai pasūtot ir iespēja saņemt…" at bounding box center [256, 583] width 227 height 36
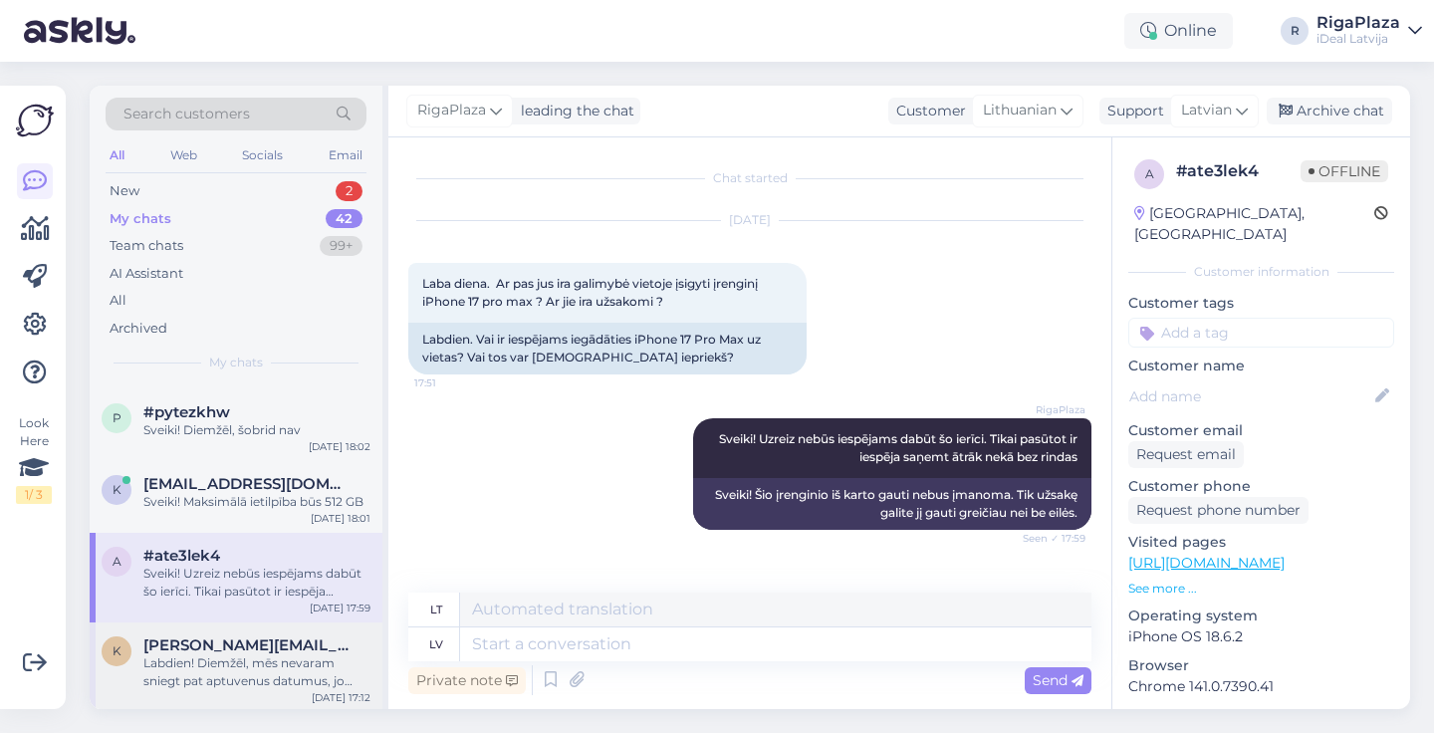
click at [318, 636] on span "[PERSON_NAME][EMAIL_ADDRESS][DOMAIN_NAME]" at bounding box center [246, 645] width 207 height 18
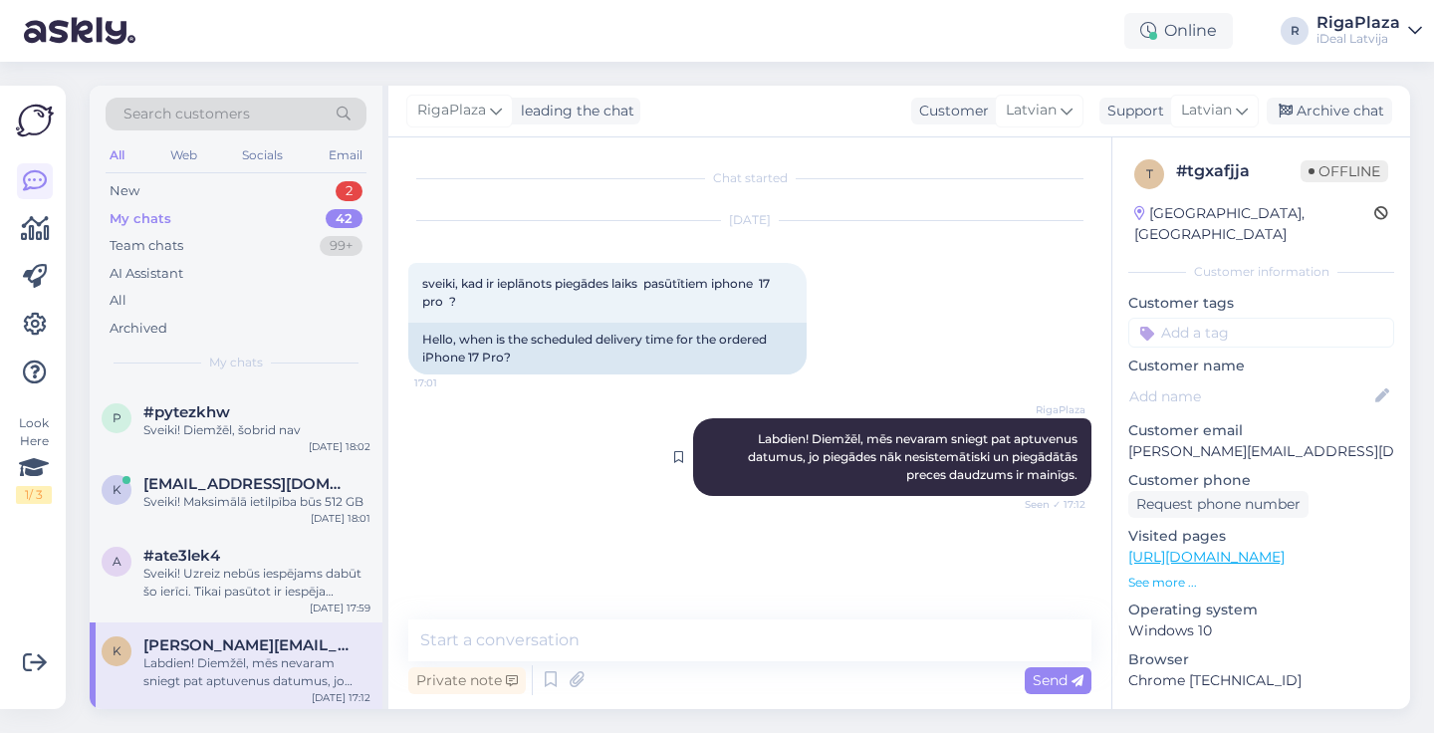
click at [756, 432] on span "Labdien! Diemžēl, mēs nevaram sniegt pat aptuvenus datumus, jo piegādes nāk nes…" at bounding box center [914, 456] width 333 height 51
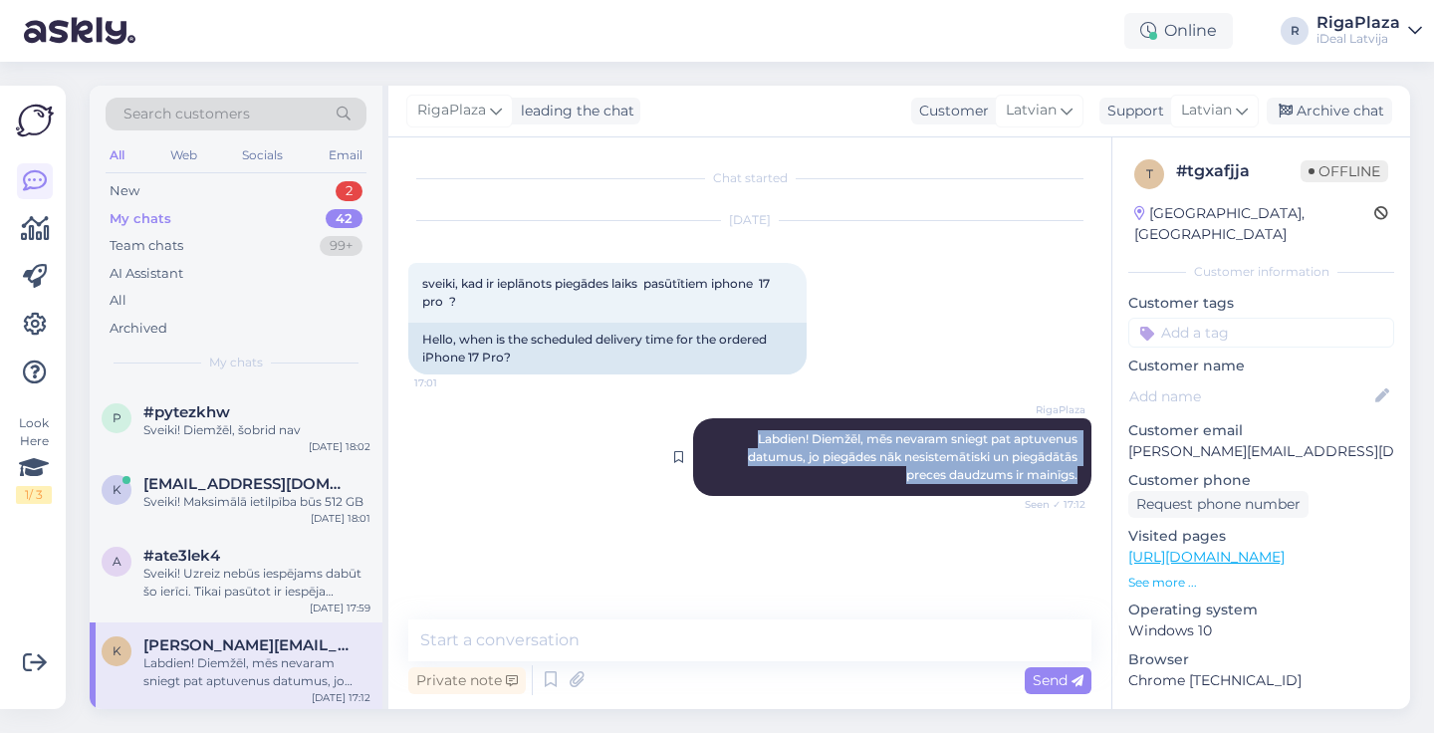
drag, startPoint x: 750, startPoint y: 432, endPoint x: 1082, endPoint y: 477, distance: 334.6
click at [1082, 477] on div "RigaPlaza Labdien! Diemžēl, mēs nevaram sniegt pat aptuvenus datumus, jo piegād…" at bounding box center [892, 457] width 398 height 78
copy span "Labdien! Diemžēl, mēs nevaram sniegt pat aptuvenus datumus, jo piegādes nāk nes…"
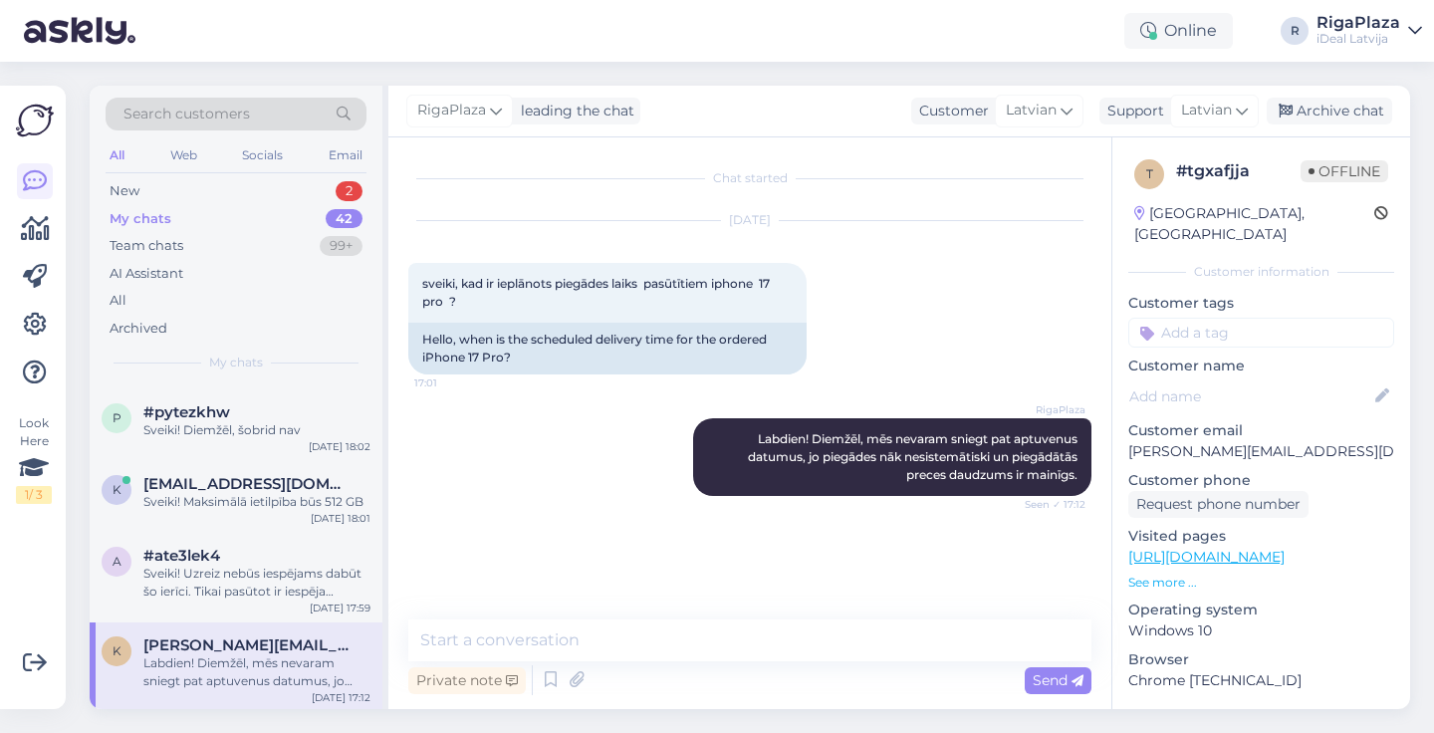
click at [992, 235] on div "Oct 6 2025 sveiki, kad ir ieplānots piegādes laiks pasūtītiem iphone 17 pro ? 1…" at bounding box center [749, 297] width 683 height 197
click at [353, 196] on div "2" at bounding box center [349, 191] width 27 height 20
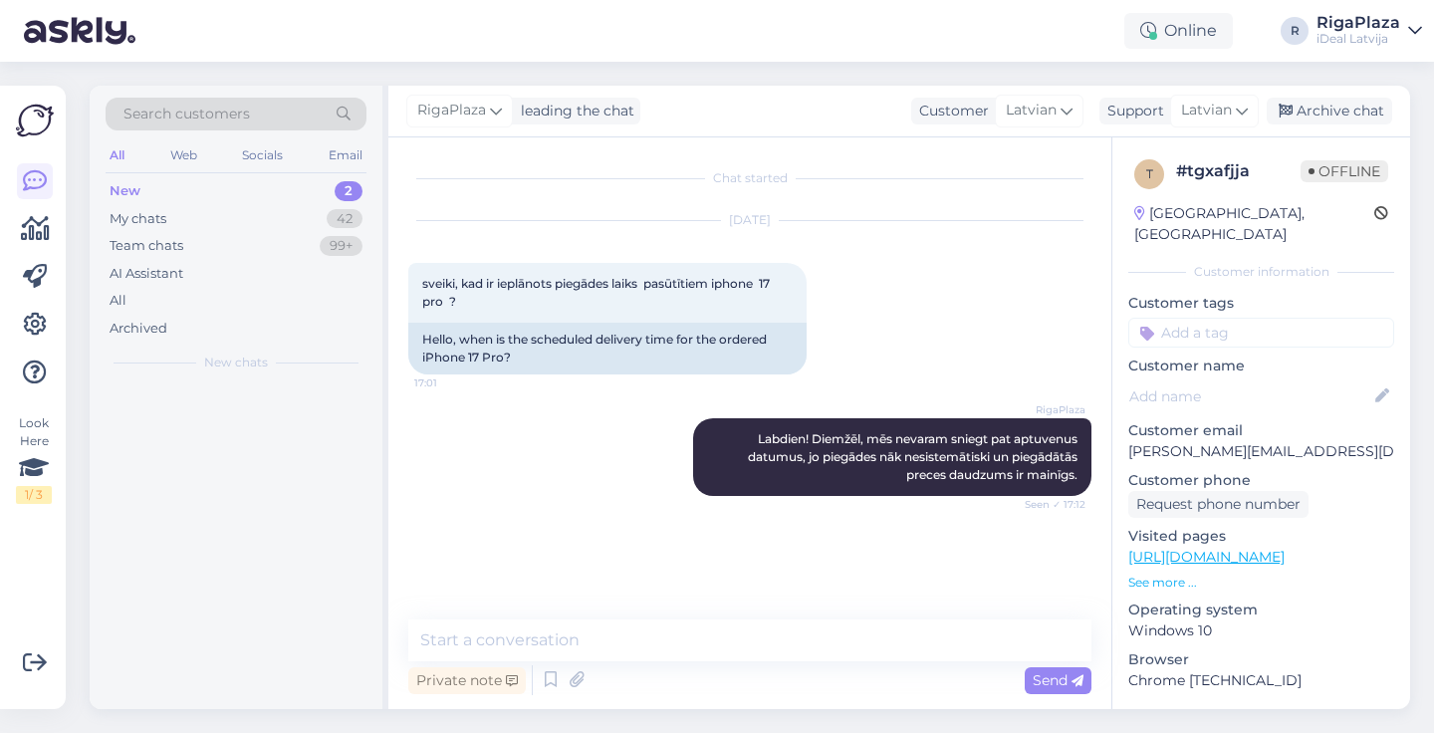
scroll to position [0, 0]
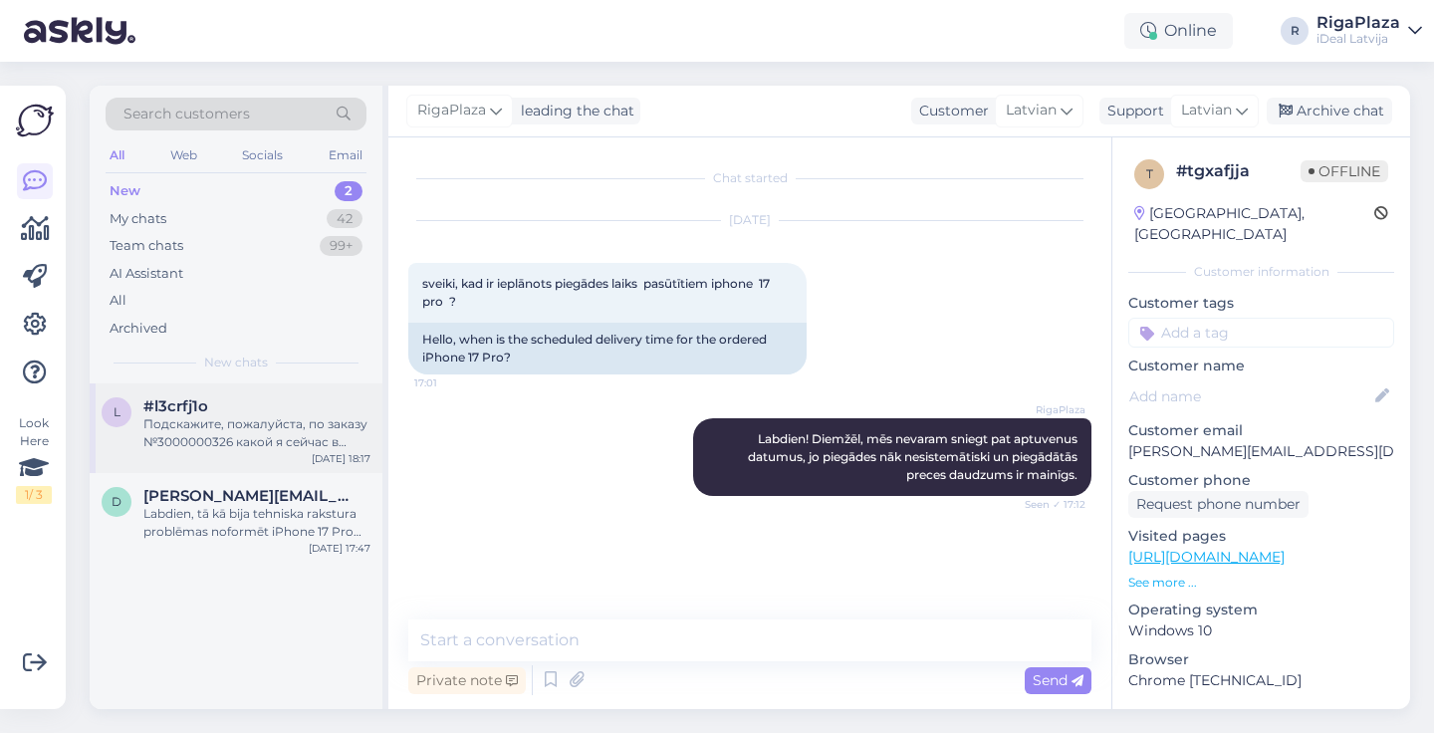
click at [285, 406] on div "#l3crfj1o" at bounding box center [256, 406] width 227 height 18
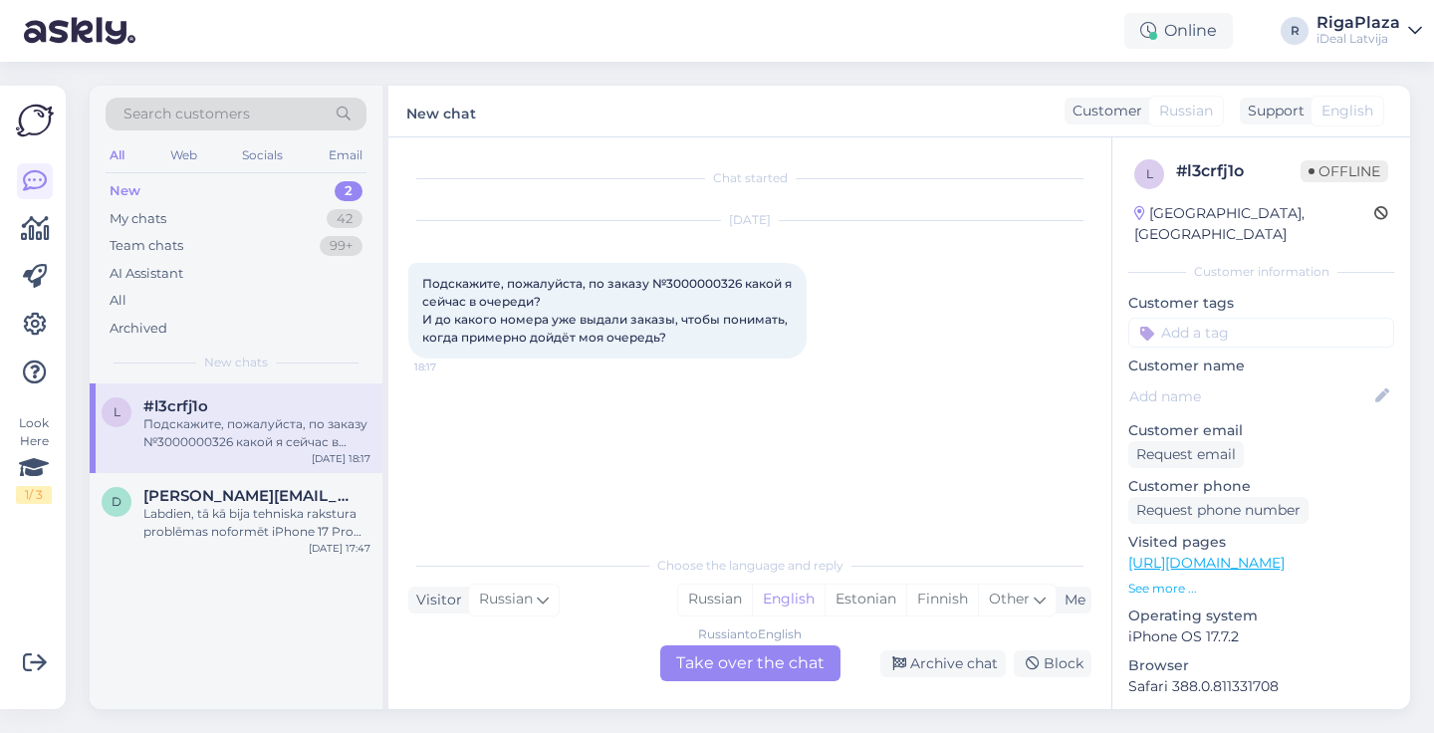
click at [1361, 113] on span "English" at bounding box center [1348, 111] width 52 height 21
click at [1066, 606] on div "Me" at bounding box center [1071, 600] width 29 height 21
type input "la"
click at [825, 555] on link "Latvian" at bounding box center [884, 549] width 219 height 32
click at [786, 661] on div "Russian to Latvian Take over the chat" at bounding box center [750, 663] width 180 height 36
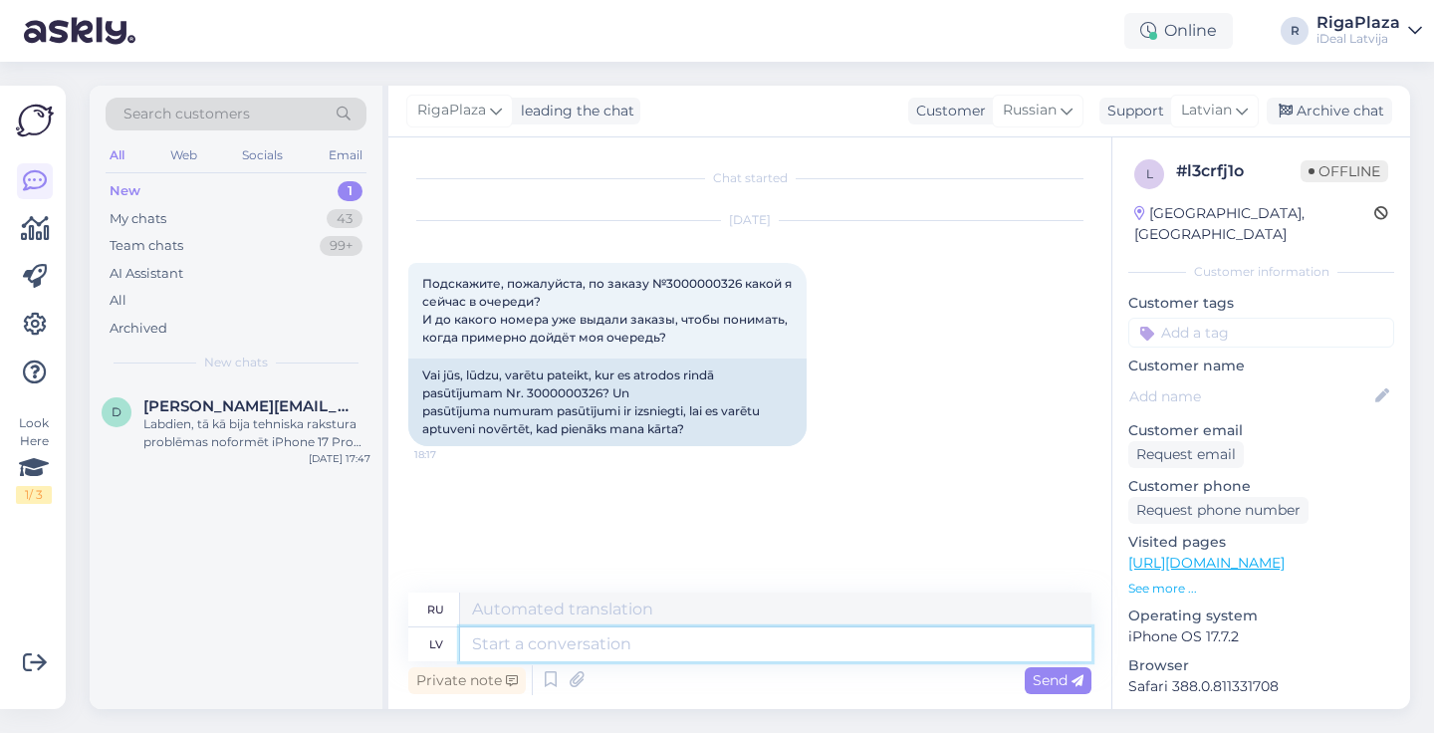
click at [632, 643] on textarea at bounding box center [775, 644] width 631 height 34
paste textarea "Labdien! Diemžēl, mēs nevaram sniegt pat aptuvenus datumus, jo piegādes nāk nes…"
type textarea "Labdien! Diemžēl, mēs nevaram sniegt pat aptuvenus datumus, jo piegādes nāk nes…"
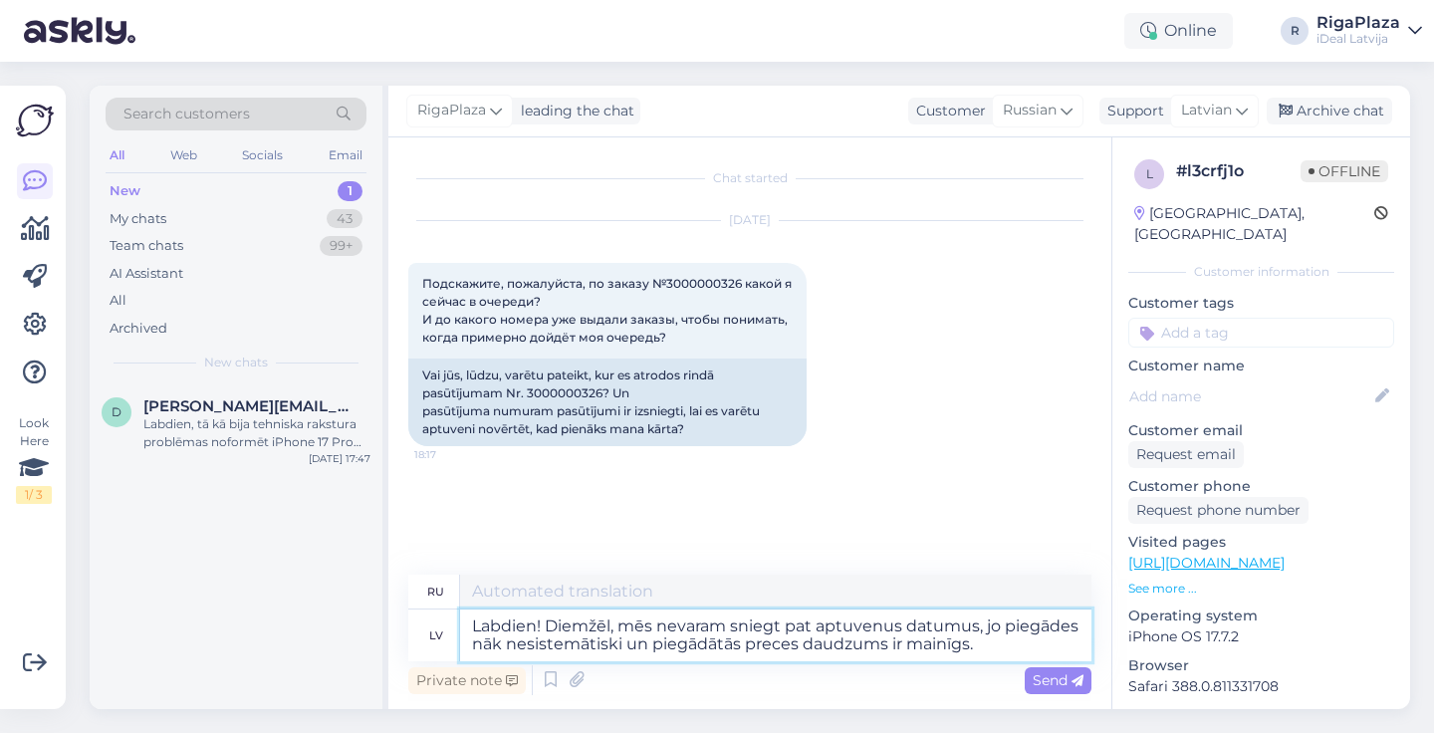
type textarea "Здравствуйте! К сожалению, мы не можем назвать даже примерные даты, так как пос…"
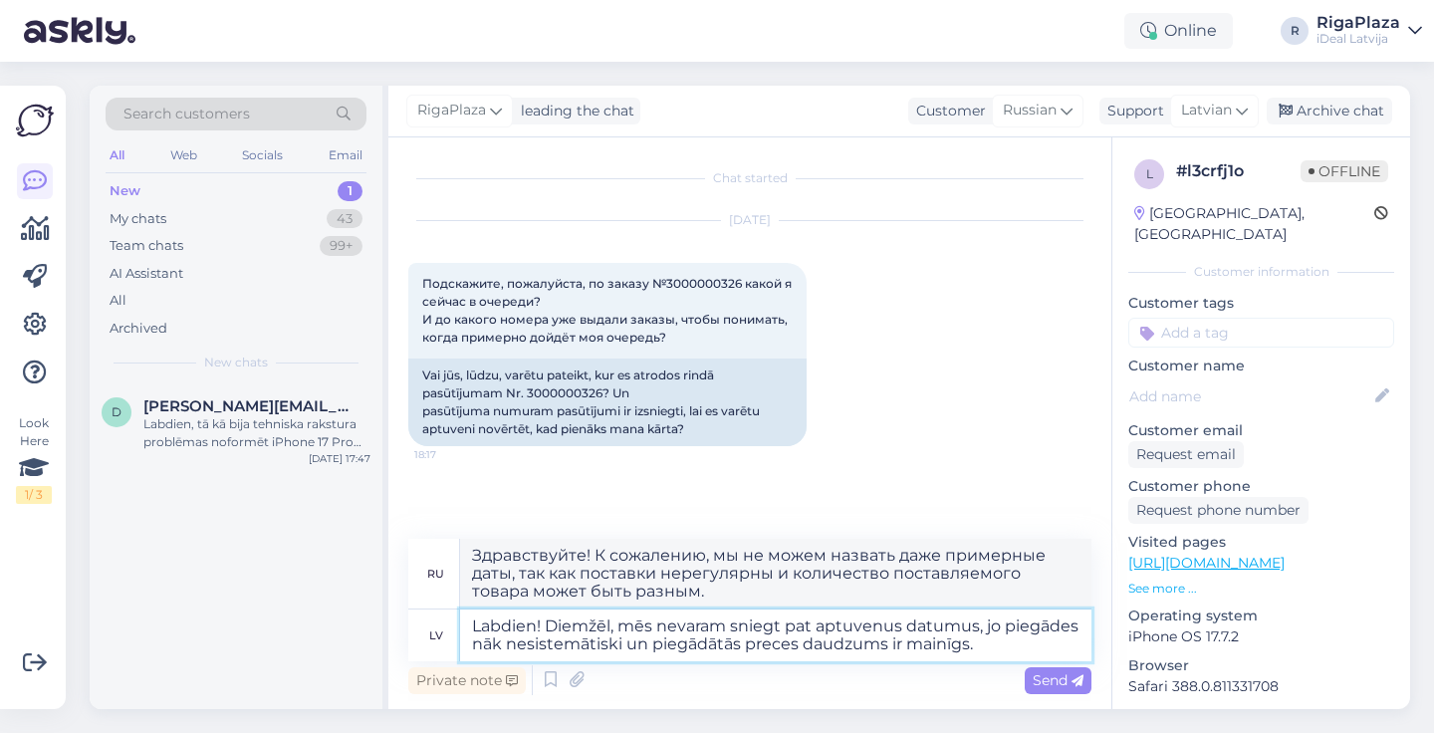
type textarea "Labdien! Diemžēl, mēs nevaram sniegt pat aptuvenus datumus, jo piegādes nāk nes…"
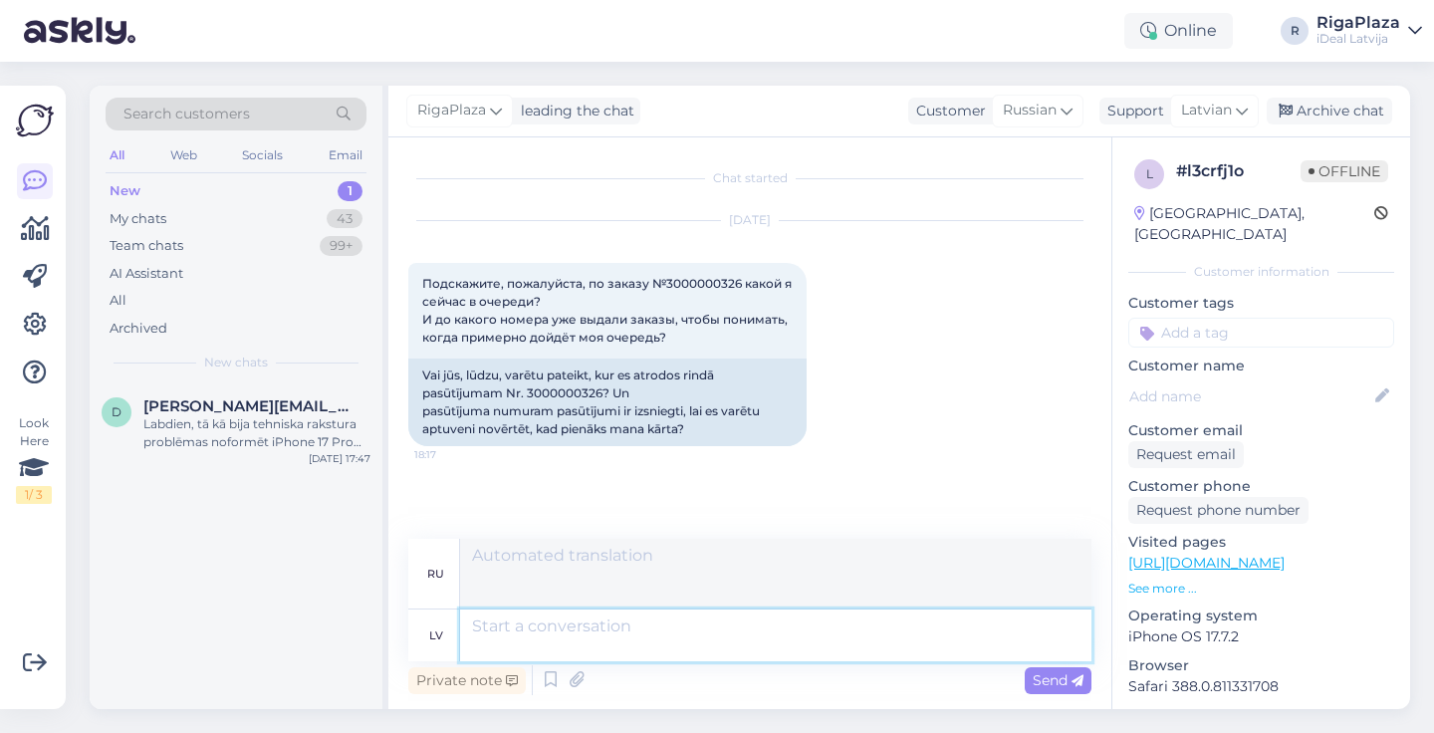
scroll to position [85, 0]
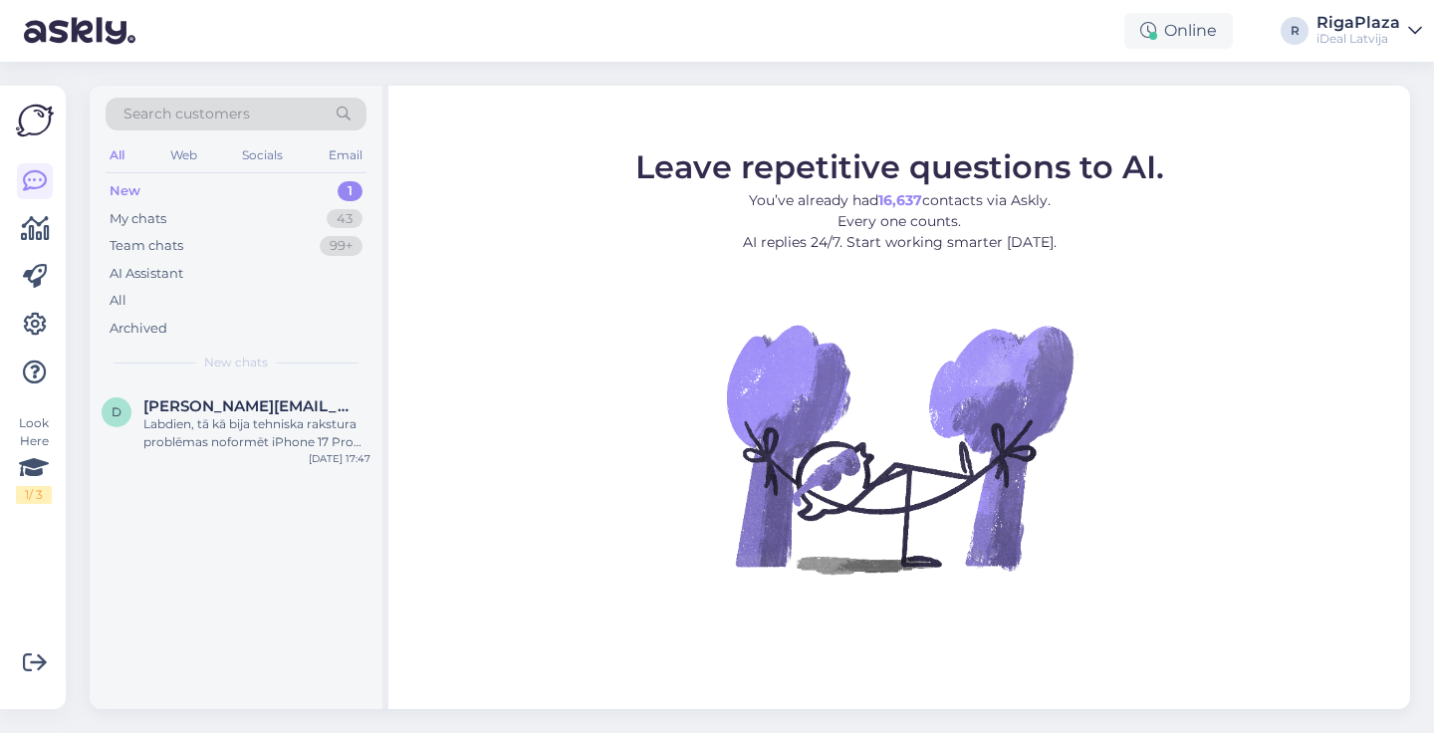
click at [697, 247] on p "You’ve already had 16,637 contacts via Askly. Every one counts. AI replies 24/7…" at bounding box center [899, 221] width 529 height 63
